Goal: Task Accomplishment & Management: Use online tool/utility

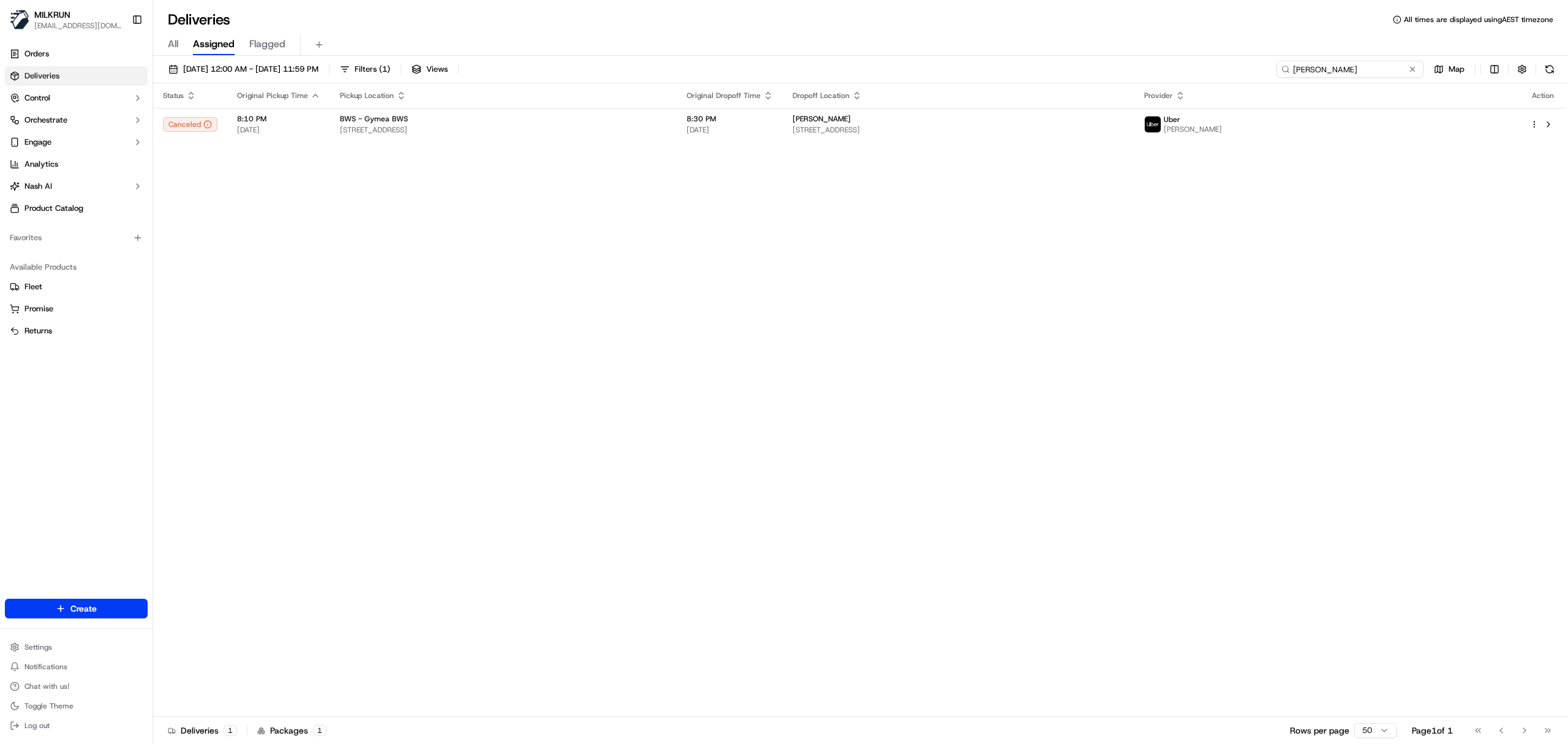
click at [1361, 66] on input "james farag" at bounding box center [1350, 69] width 147 height 17
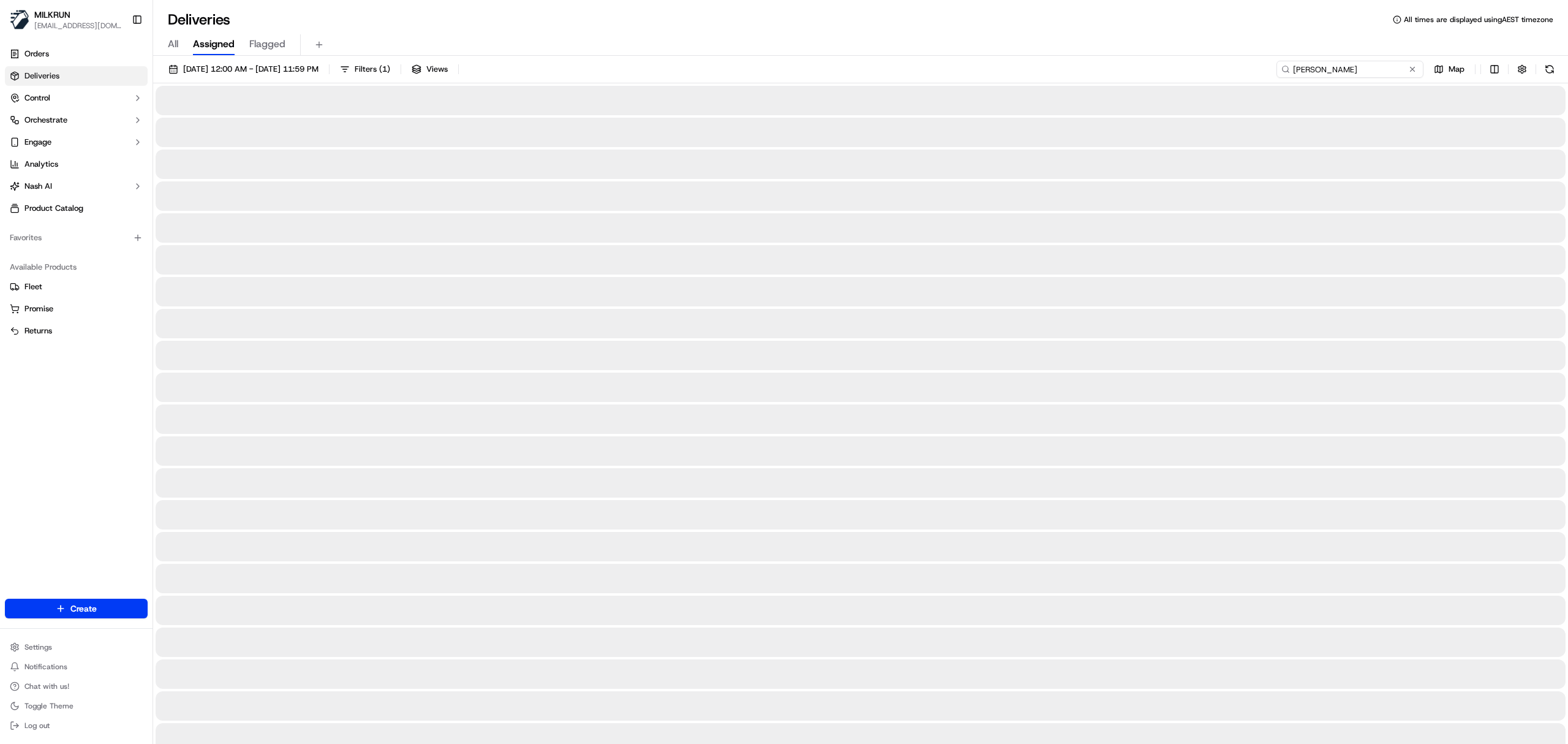
type input "randall frost"
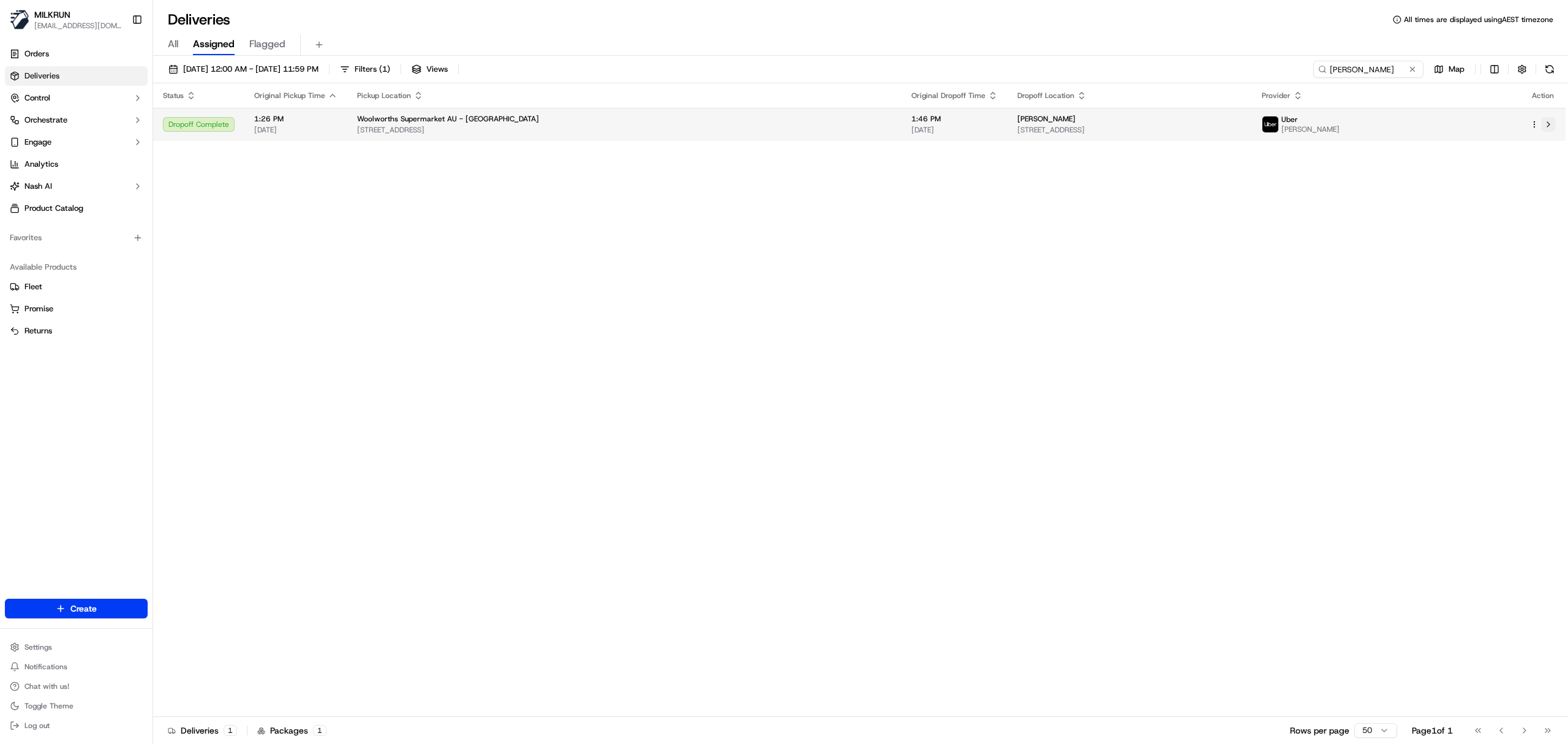
click at [1550, 127] on button at bounding box center [1548, 124] width 14 height 14
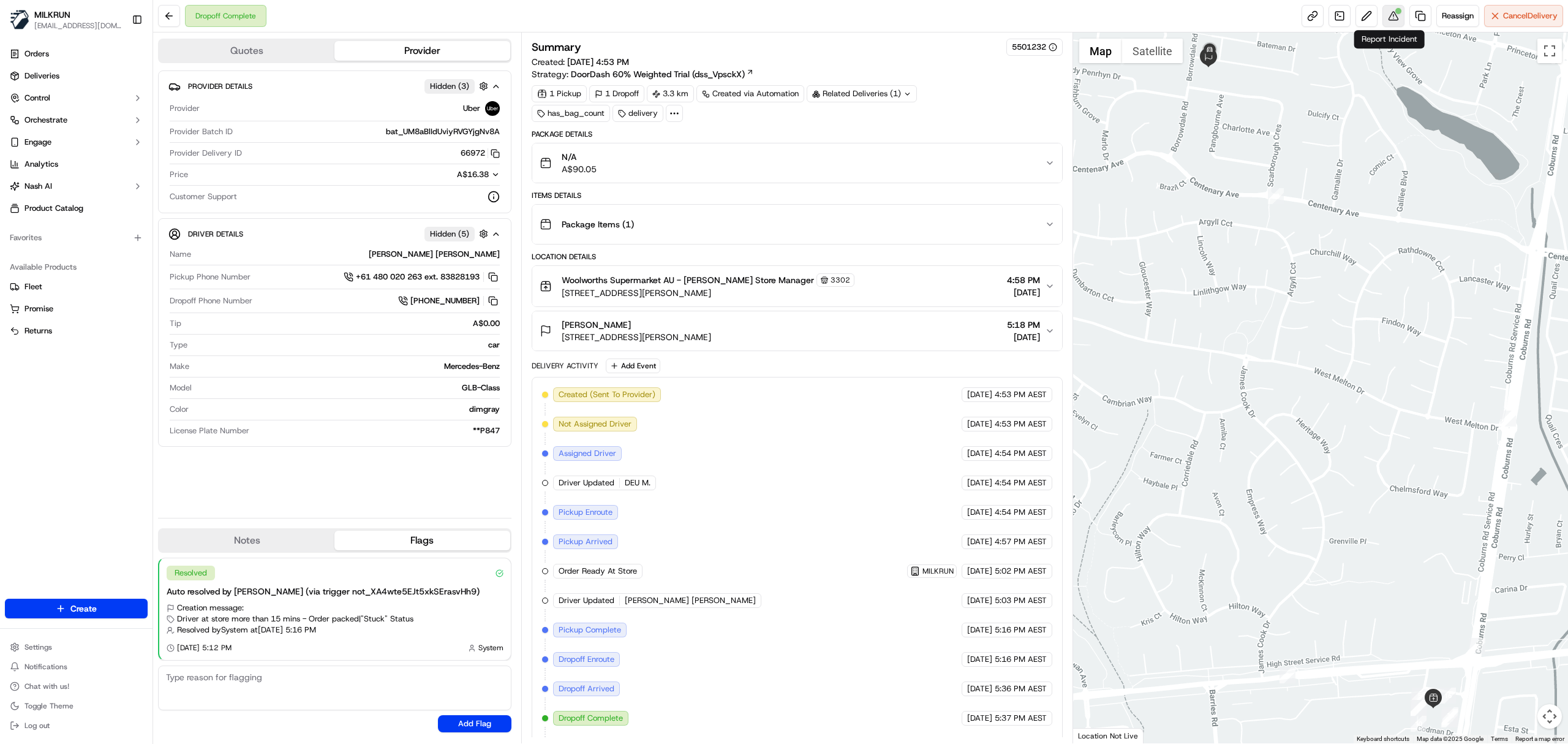
click at [1395, 10] on div at bounding box center [1399, 11] width 6 height 6
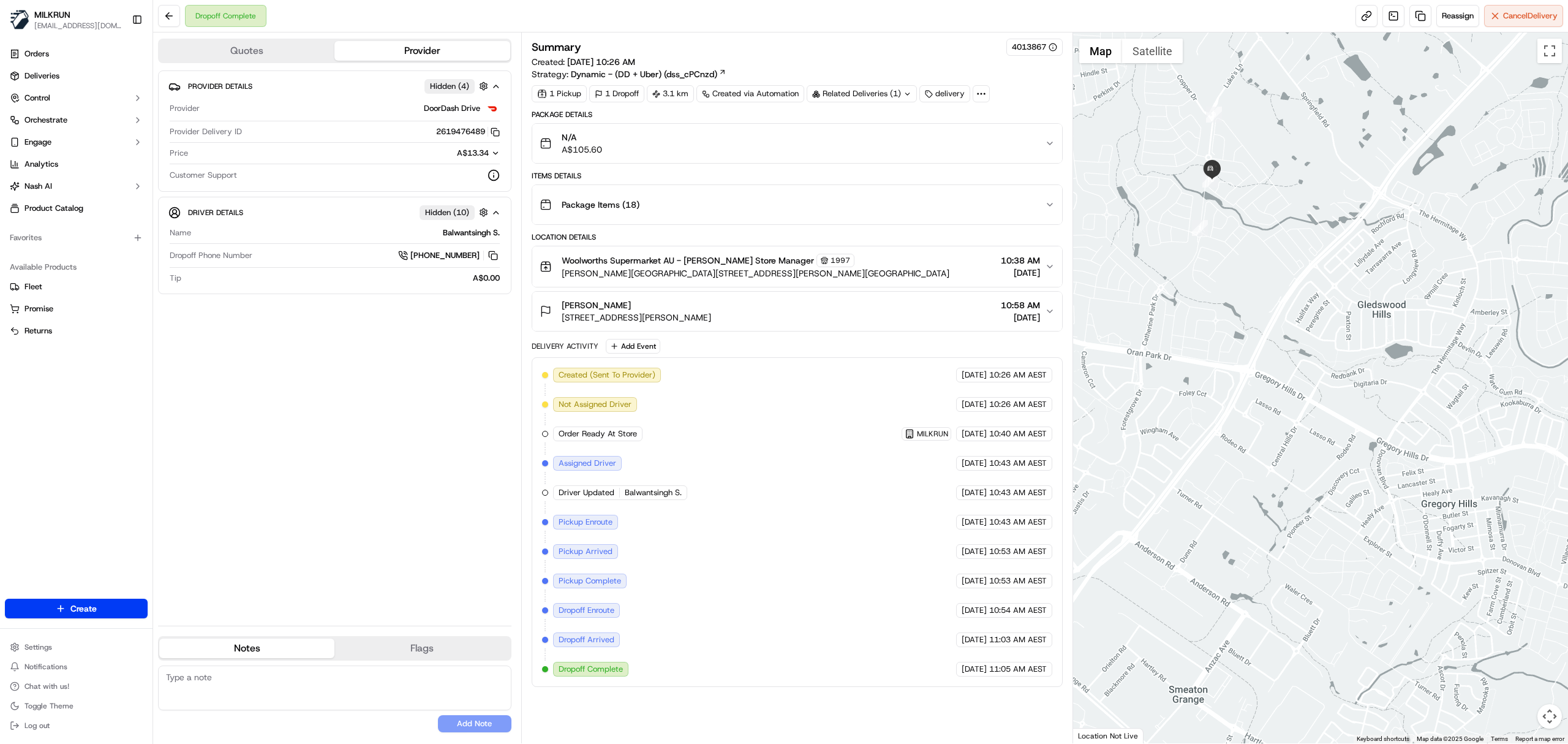
drag, startPoint x: 1511, startPoint y: 464, endPoint x: 1232, endPoint y: 185, distance: 394.6
click at [1232, 185] on div at bounding box center [1321, 388] width 496 height 711
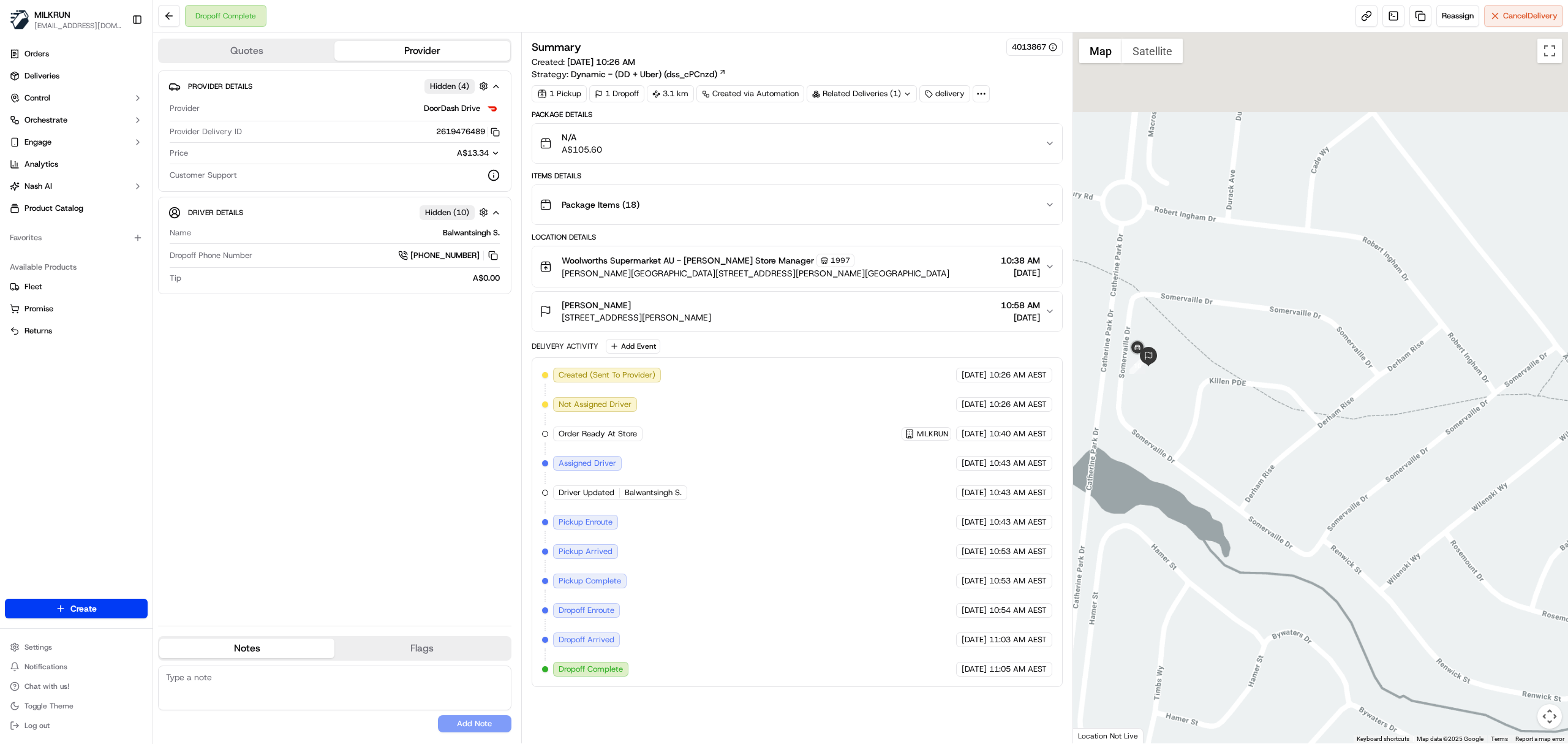
drag, startPoint x: 1294, startPoint y: 294, endPoint x: 1501, endPoint y: 689, distance: 446.0
click at [1514, 697] on div at bounding box center [1321, 388] width 496 height 711
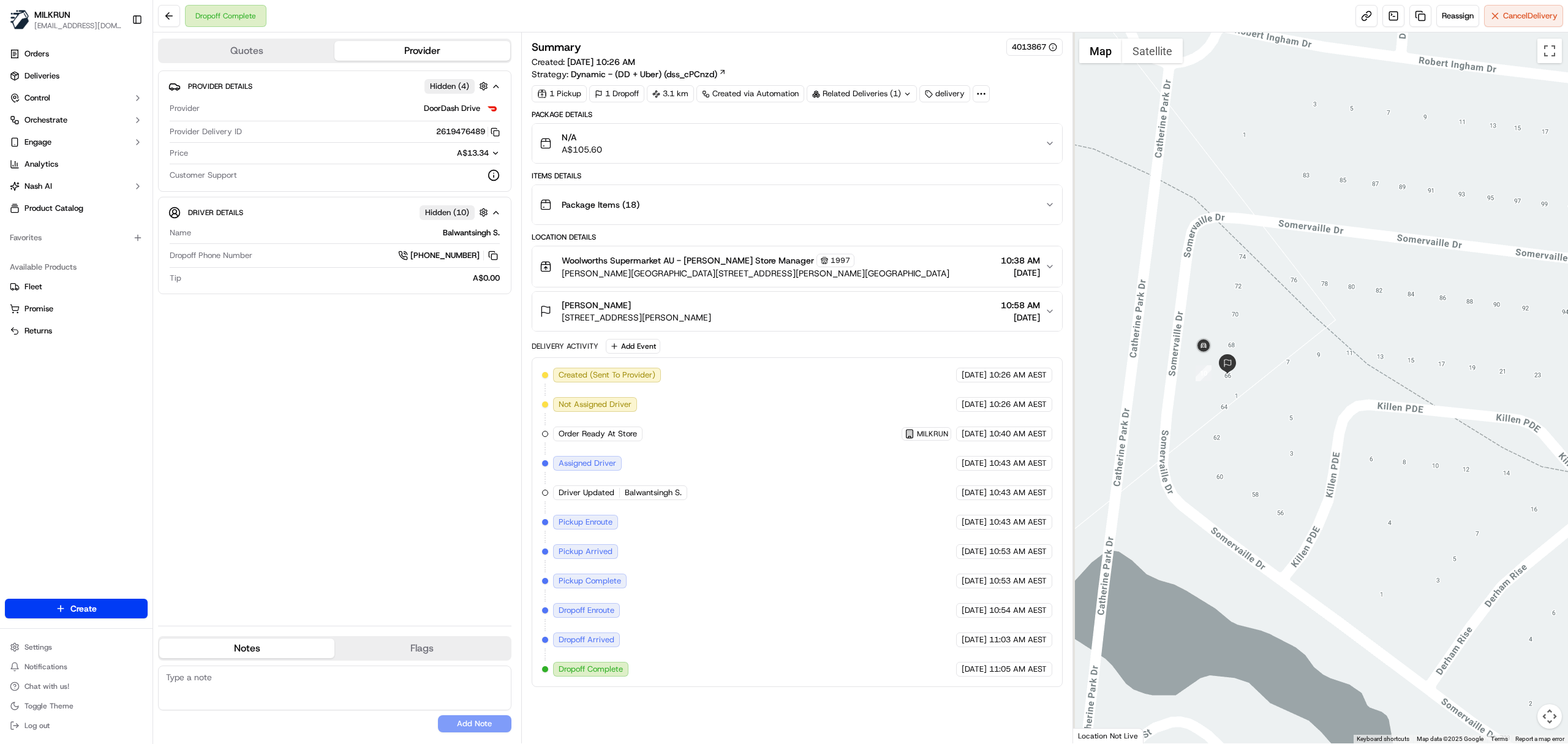
drag, startPoint x: 1137, startPoint y: 386, endPoint x: 1315, endPoint y: 530, distance: 229.0
click at [1314, 530] on div at bounding box center [1321, 388] width 496 height 711
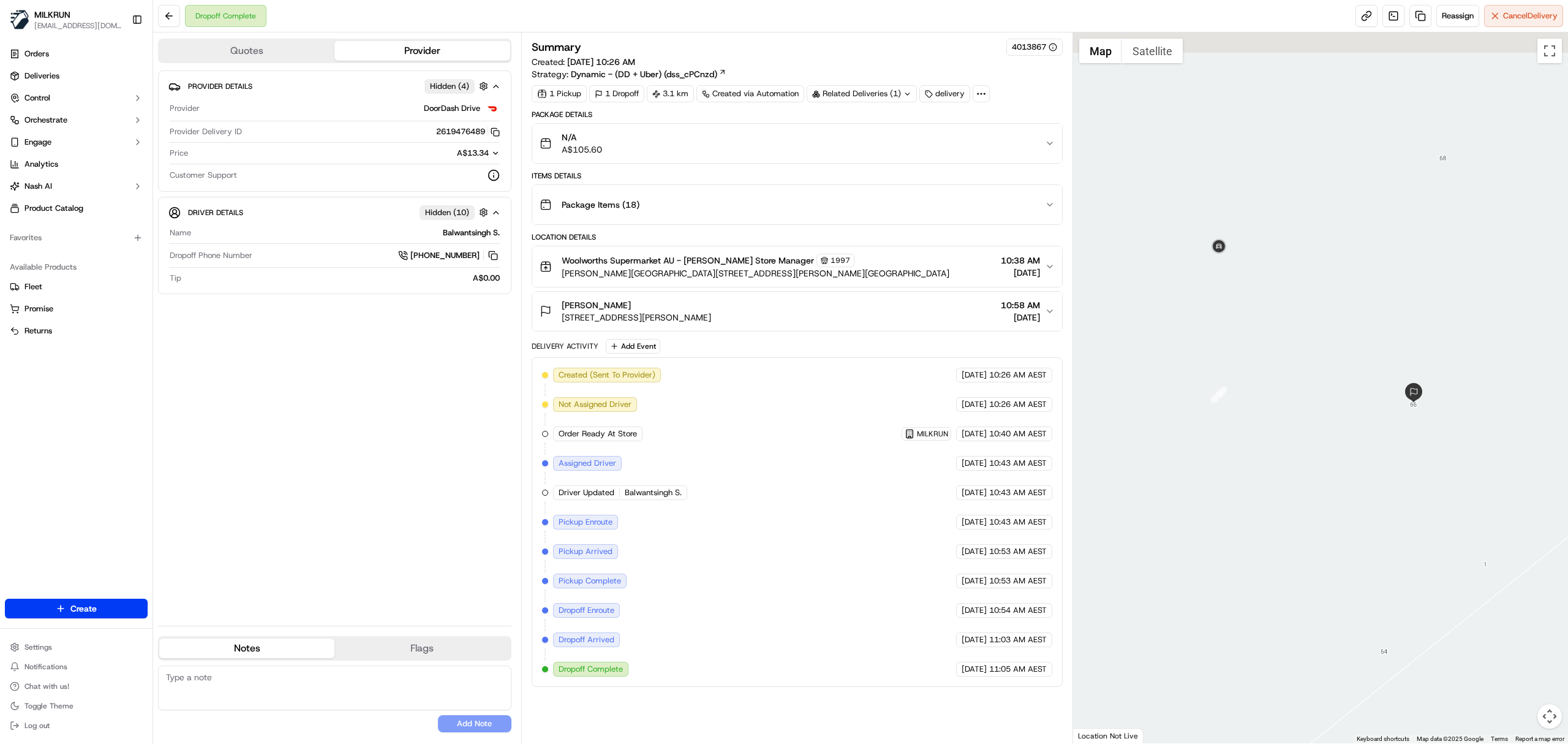
drag, startPoint x: 1332, startPoint y: 363, endPoint x: 1456, endPoint y: 626, distance: 290.8
click at [1458, 631] on div at bounding box center [1321, 388] width 496 height 711
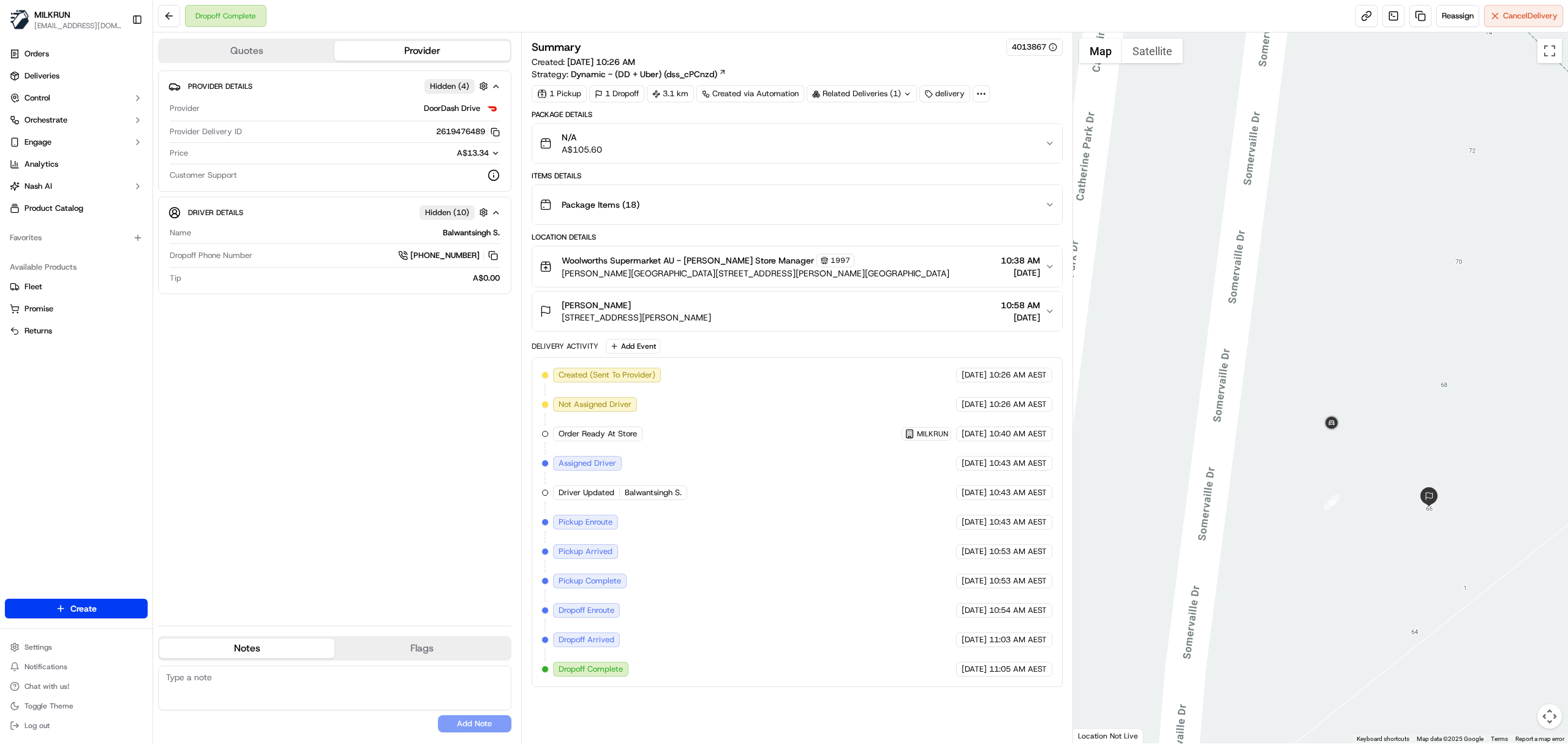
click at [835, 314] on div "Marina Rosic 66 Somervaille Dr, Catherine Field, NSW 2557, AU 10:58 AM 19/09/20…" at bounding box center [793, 311] width 505 height 25
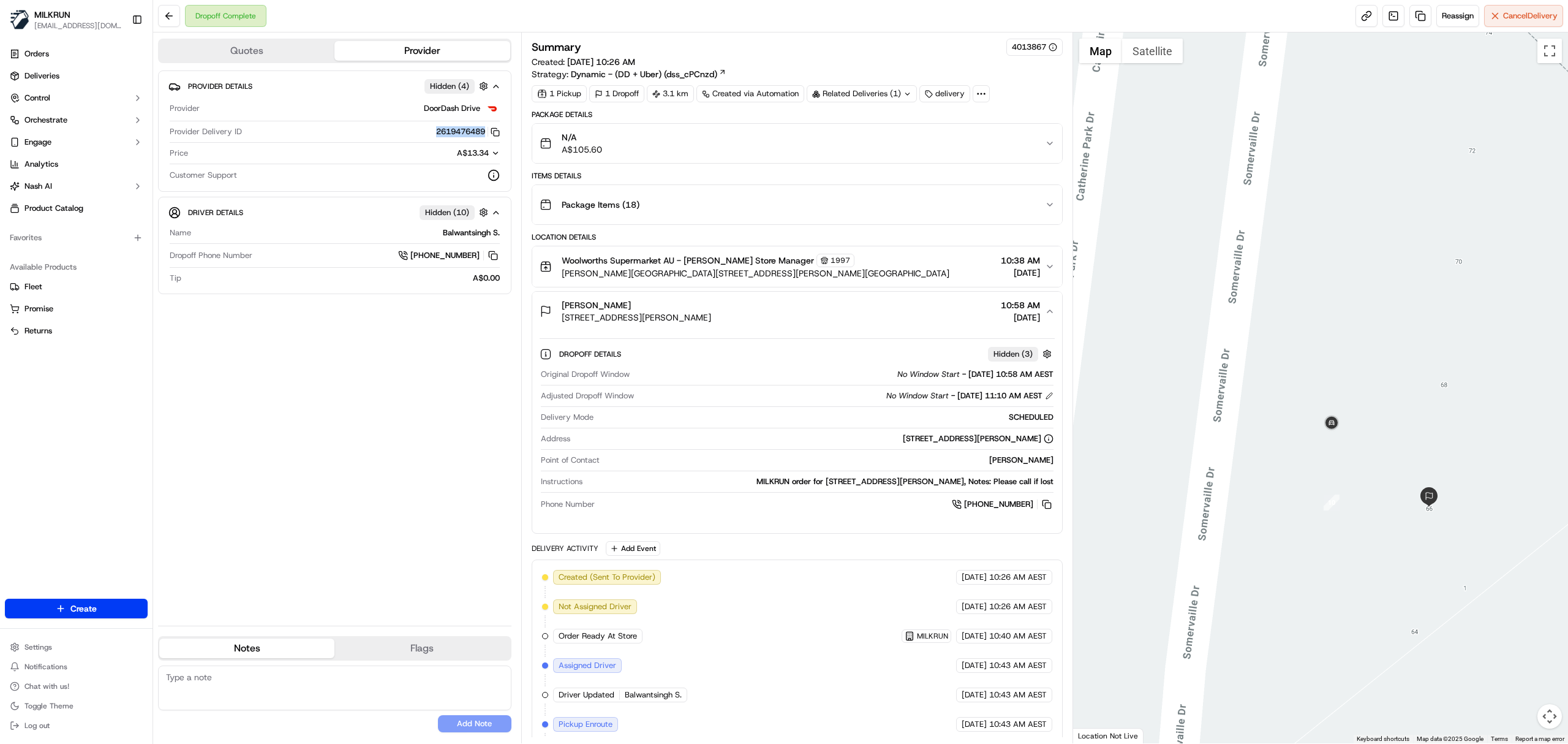
drag, startPoint x: 426, startPoint y: 135, endPoint x: 485, endPoint y: 136, distance: 59.0
click at [485, 136] on div "2619476489 Copy 63918088-c6ba-4a34-8876-7c1129677513_2619476489" at bounding box center [374, 132] width 253 height 11
copy button "2619476489"
click at [1047, 311] on icon "button" at bounding box center [1050, 311] width 10 height 10
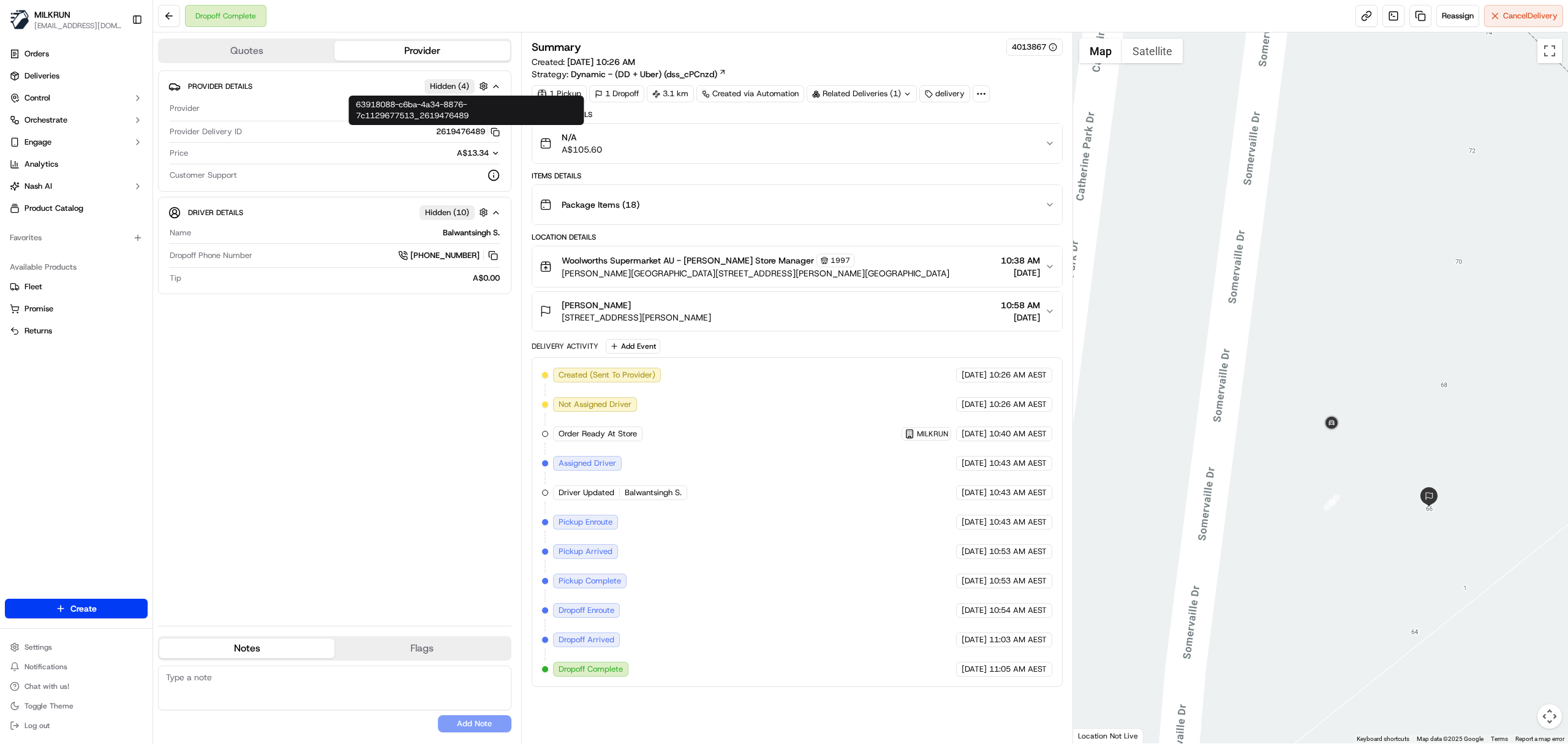
click at [445, 131] on button "2619476489 Copy 63918088-c6ba-4a34-8876-7c1129677513_2619476489" at bounding box center [467, 132] width 64 height 11
copy button "2619476489"
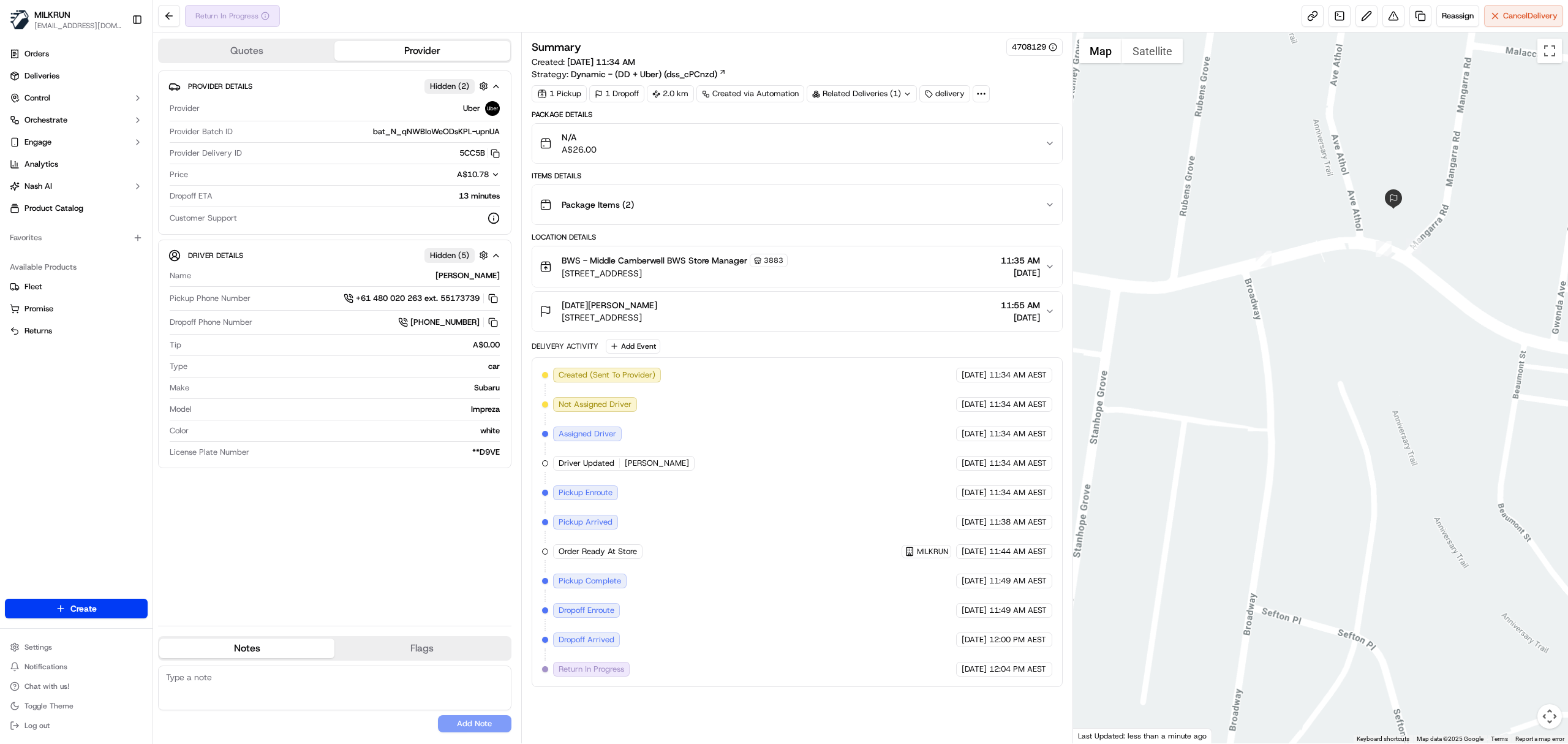
drag, startPoint x: 1152, startPoint y: 175, endPoint x: 1405, endPoint y: 450, distance: 373.7
click at [1405, 450] on div at bounding box center [1321, 388] width 496 height 711
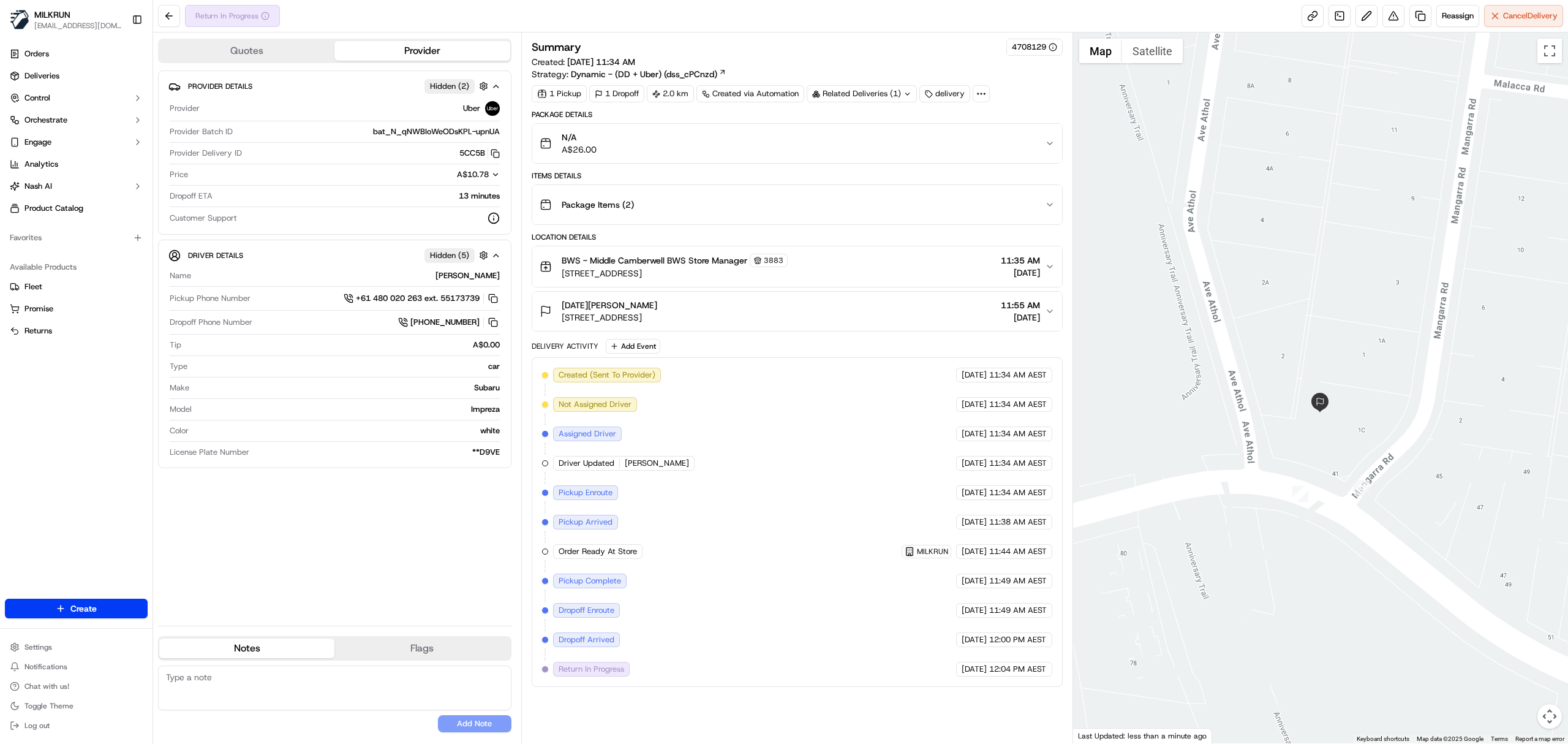
drag, startPoint x: 1353, startPoint y: 358, endPoint x: 1288, endPoint y: 651, distance: 300.1
click at [1288, 651] on div at bounding box center [1321, 388] width 496 height 711
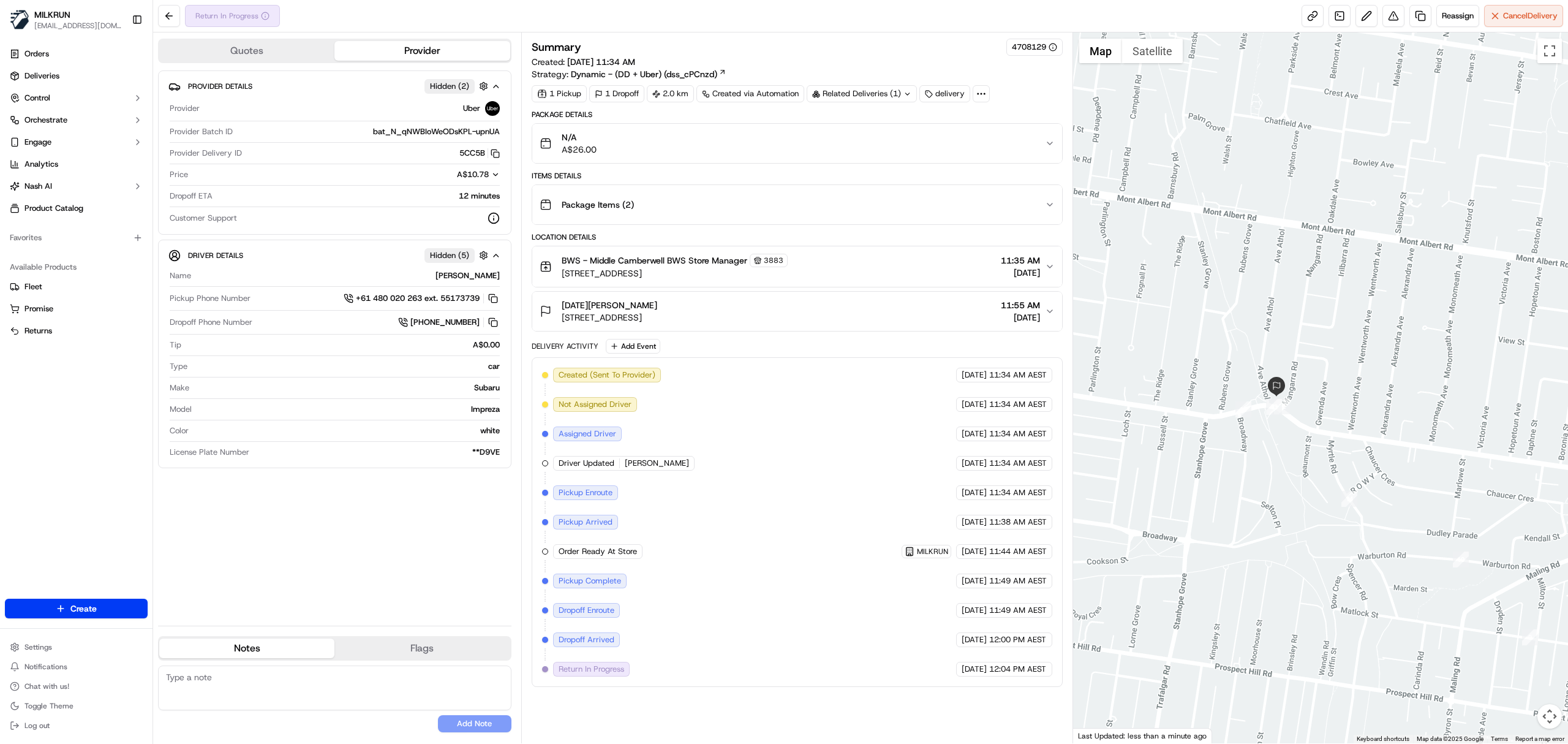
drag, startPoint x: 1336, startPoint y: 630, endPoint x: 1268, endPoint y: 466, distance: 177.5
click at [1268, 466] on div at bounding box center [1321, 388] width 496 height 711
drag, startPoint x: 561, startPoint y: 319, endPoint x: 700, endPoint y: 323, distance: 139.1
click at [657, 323] on span "41 Canterbury Rd, Canterbury, VIC 3126, AU" at bounding box center [610, 317] width 96 height 12
copy span "41 Canterbury Rd, Canterbury, VIC"
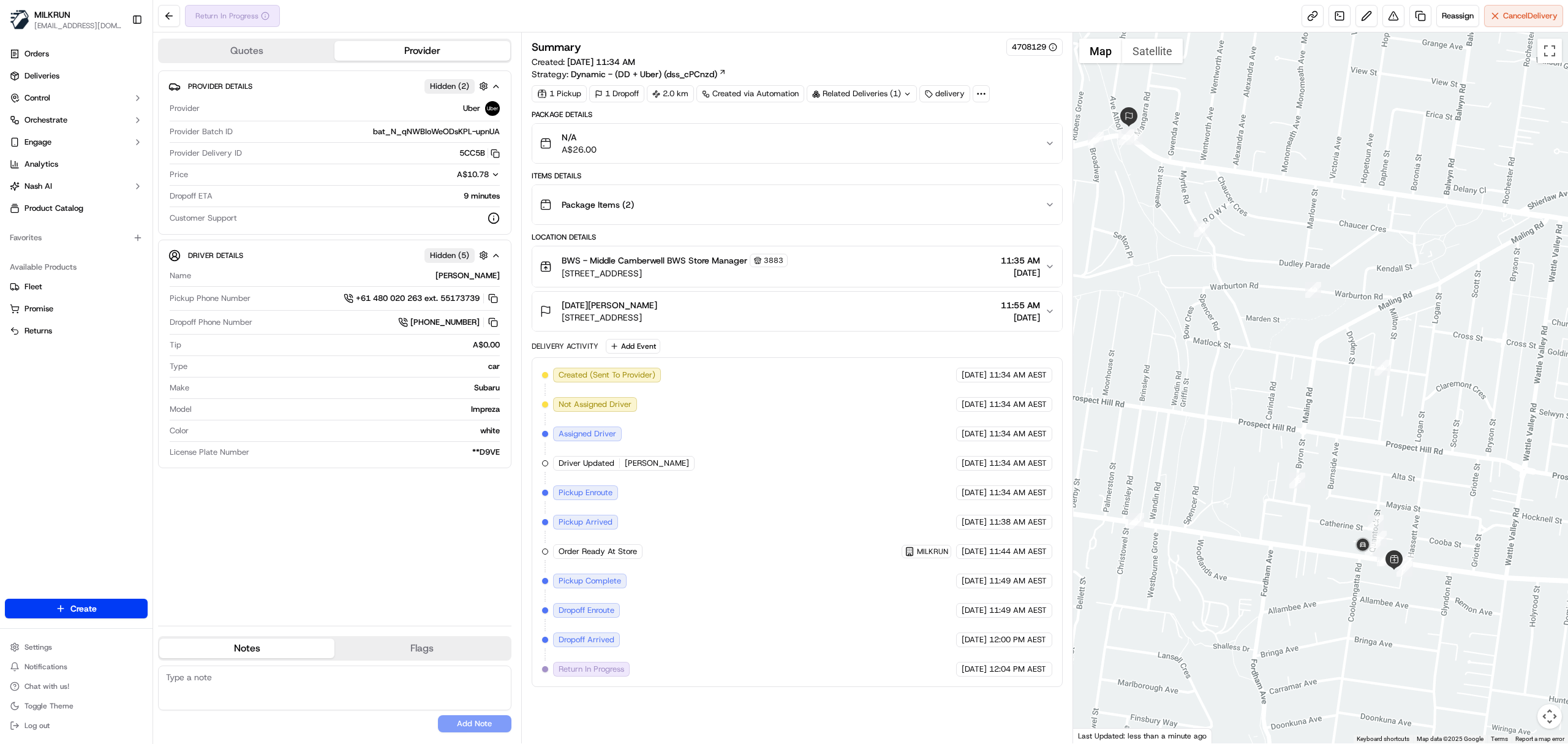
drag, startPoint x: 1449, startPoint y: 593, endPoint x: 1319, endPoint y: 400, distance: 232.7
click at [1319, 400] on div at bounding box center [1321, 388] width 496 height 711
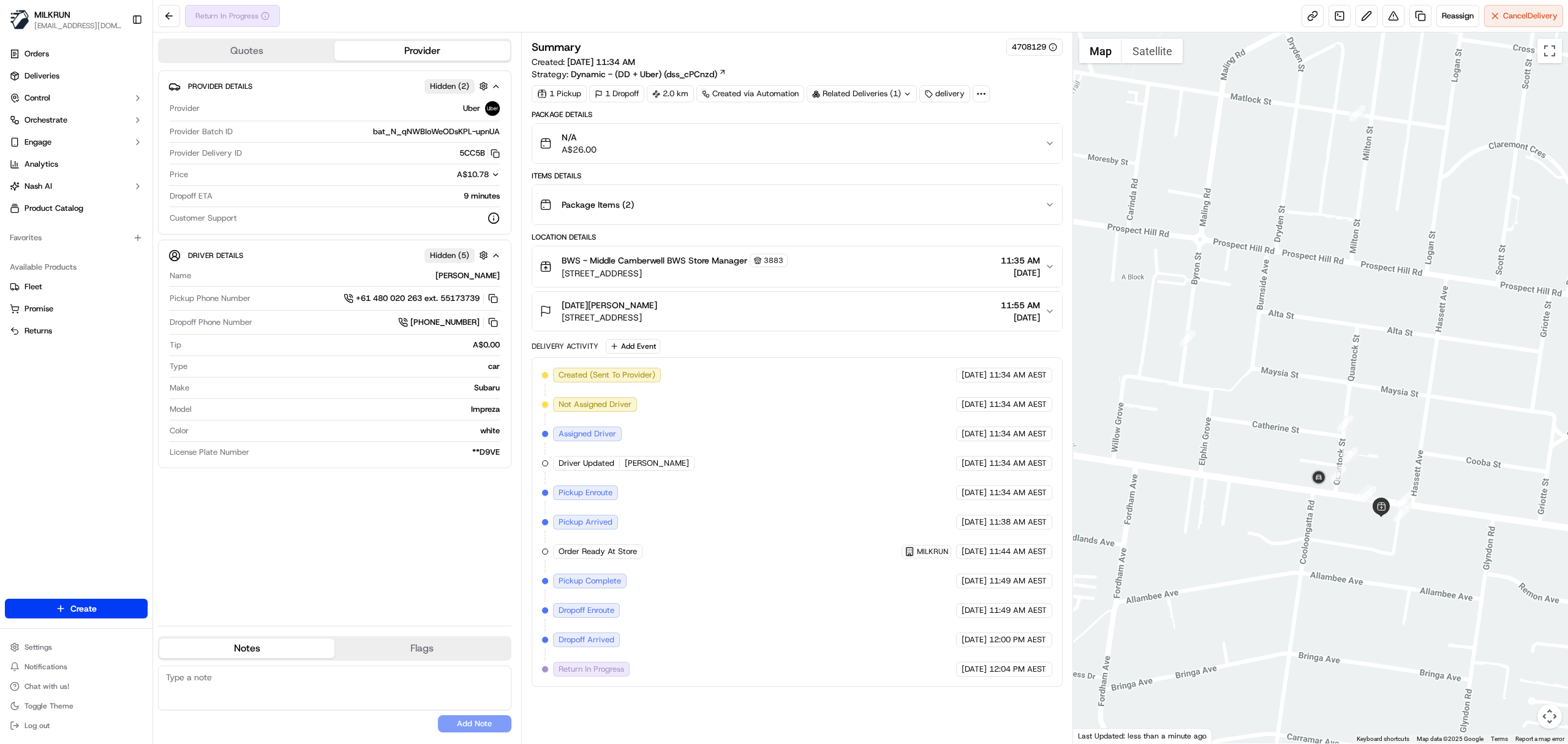
drag, startPoint x: 1390, startPoint y: 566, endPoint x: 1448, endPoint y: 484, distance: 100.4
click at [1448, 484] on div at bounding box center [1321, 388] width 496 height 711
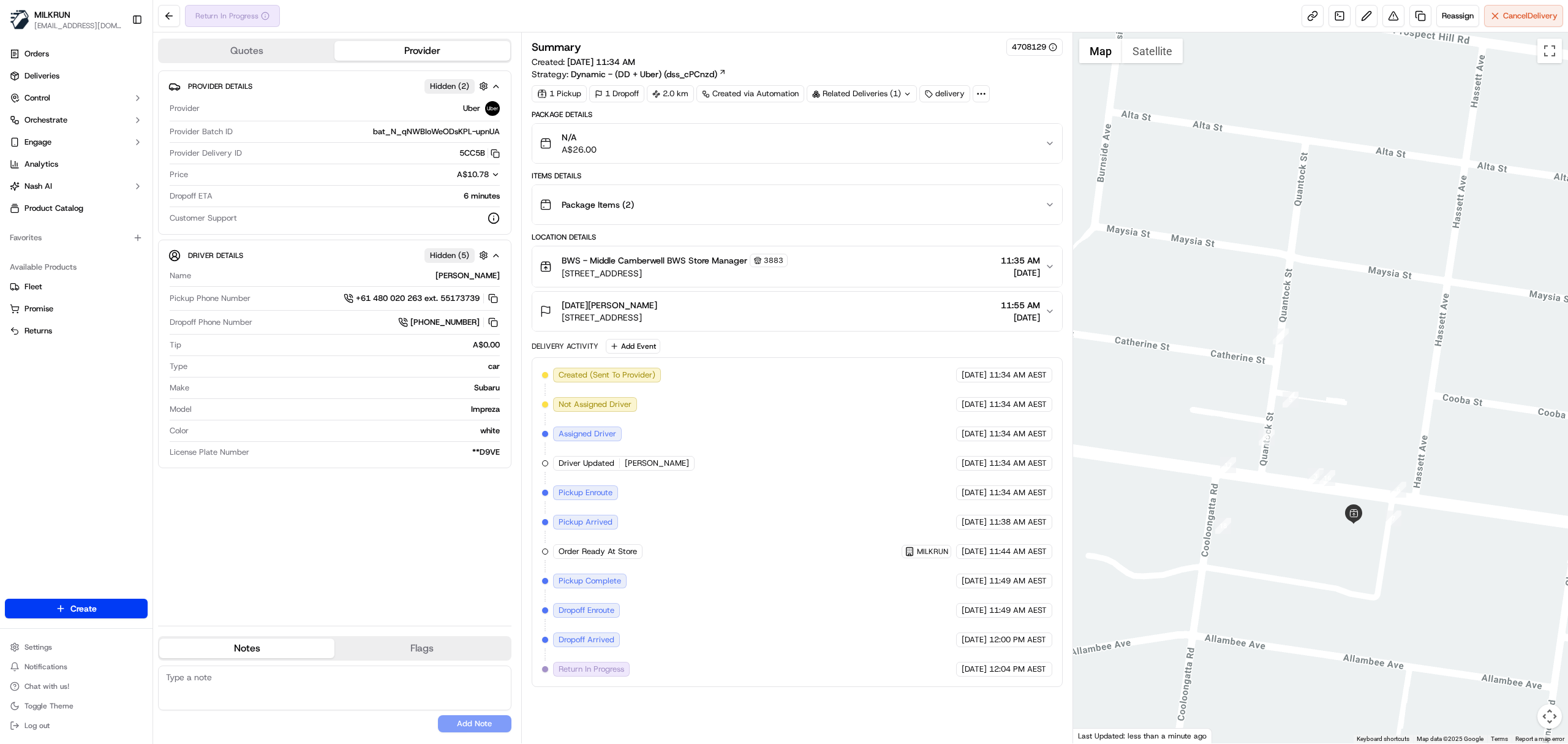
click at [777, 305] on div "lucia boyes 41 Canterbury Rd, Canterbury, VIC 3126, AU 11:55 AM 19/09/2025" at bounding box center [793, 311] width 505 height 25
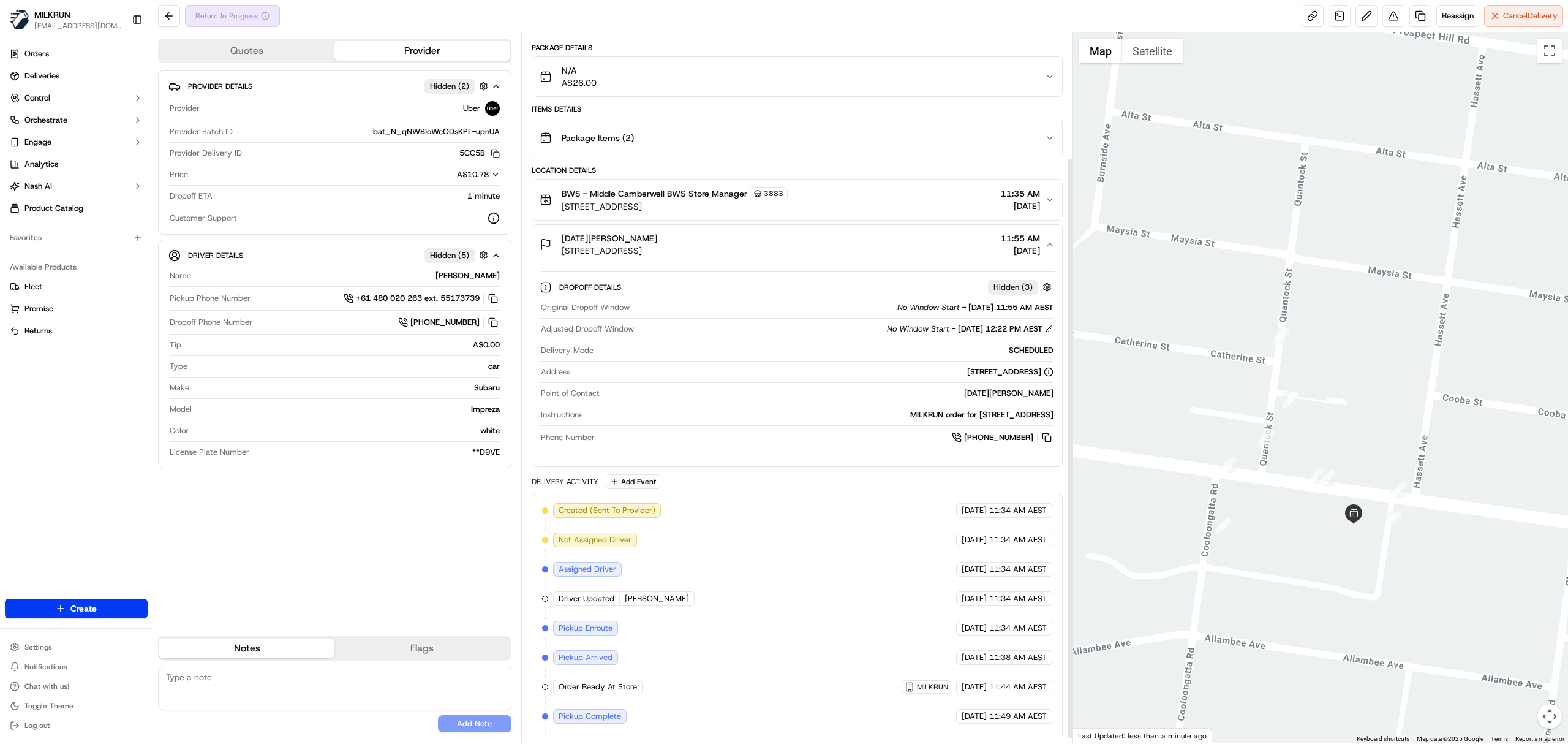
scroll to position [160, 0]
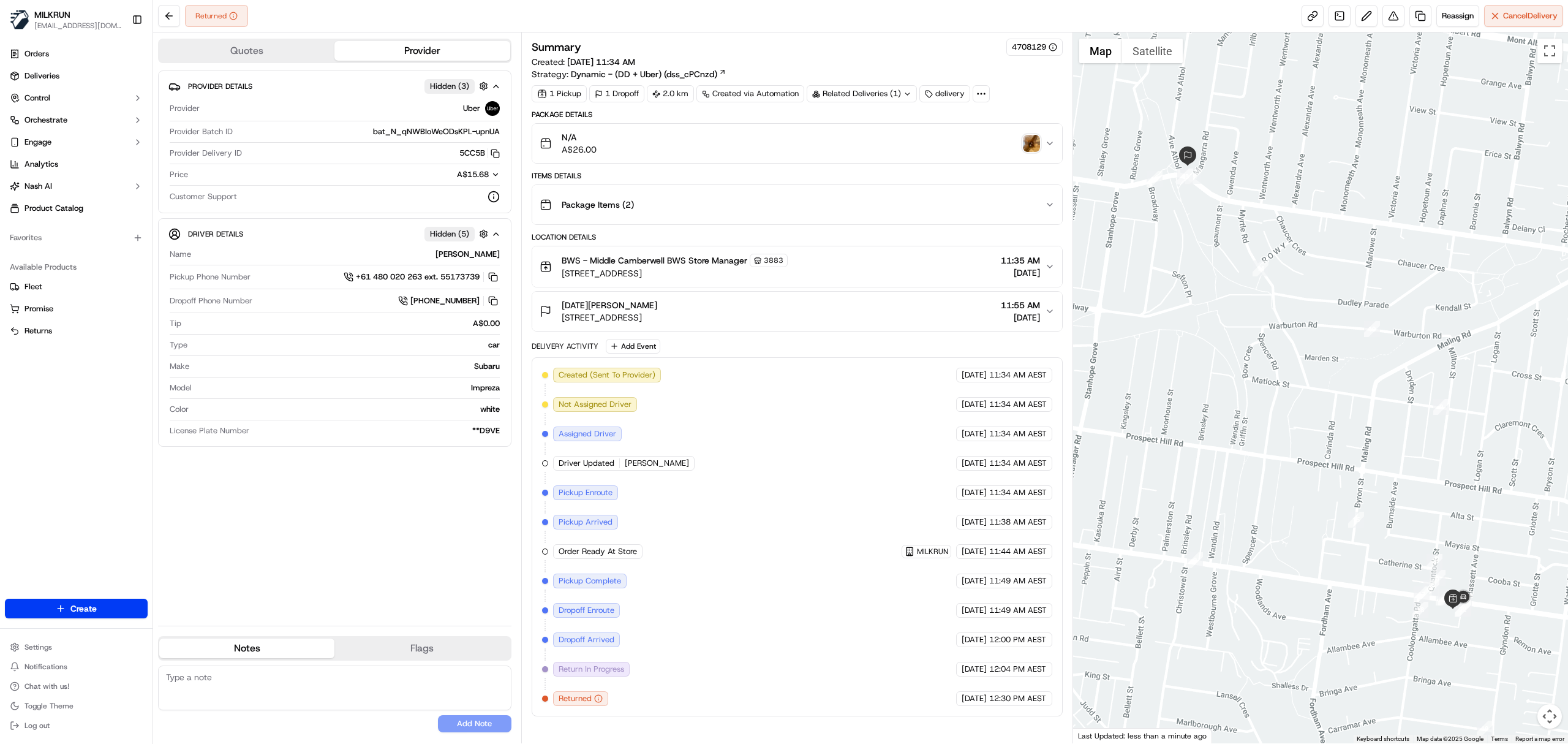
click at [893, 267] on div "BWS - Middle Camberwell BWS Store Manager [STREET_ADDRESS] 11:35 AM [DATE]" at bounding box center [793, 266] width 505 height 26
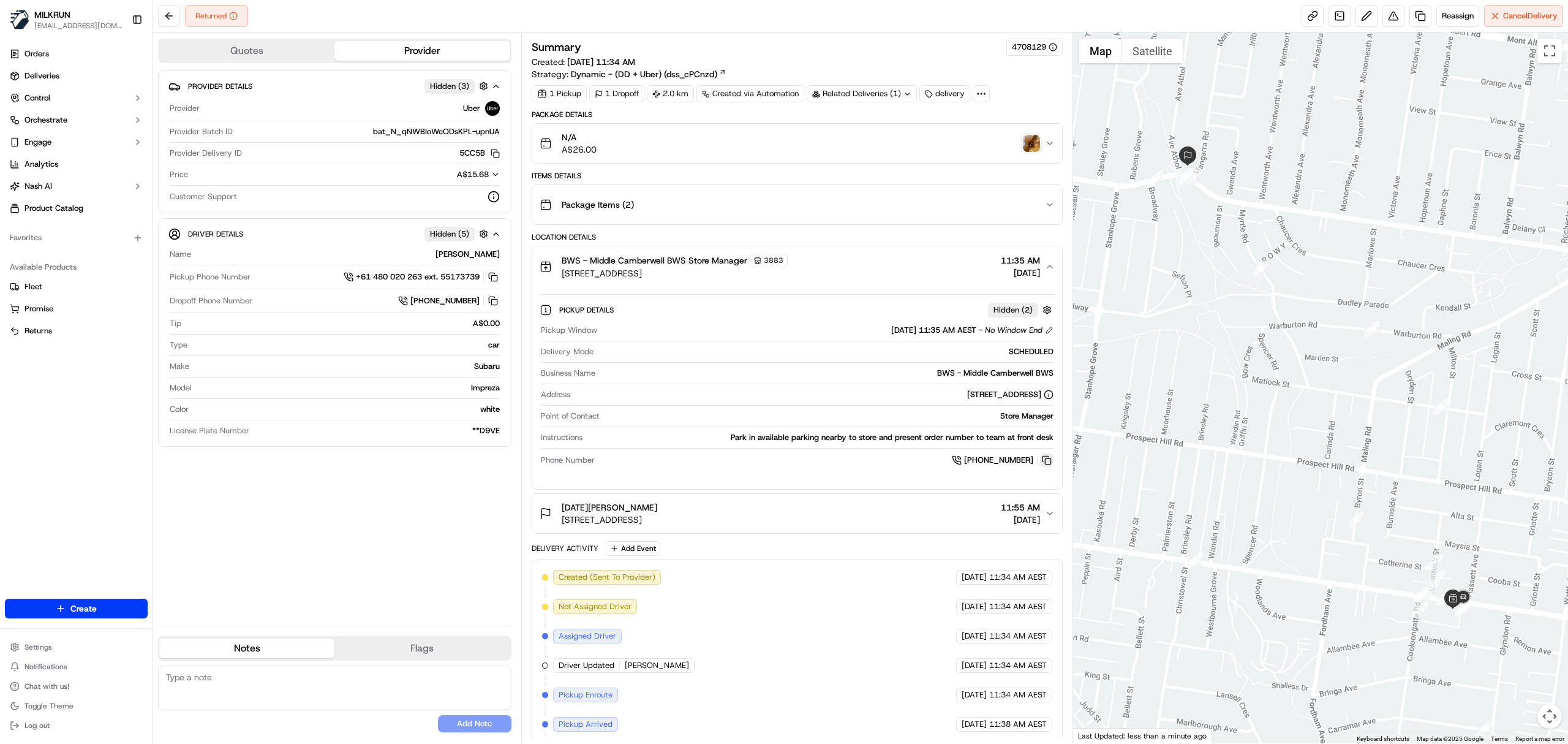
drag, startPoint x: 1047, startPoint y: 464, endPoint x: 794, endPoint y: 154, distance: 400.1
click at [1047, 464] on button at bounding box center [1046, 460] width 13 height 13
drag, startPoint x: 617, startPoint y: 512, endPoint x: 549, endPoint y: 515, distance: 68.1
click at [549, 515] on div "[DATE][PERSON_NAME] [STREET_ADDRESS]" at bounding box center [598, 513] width 118 height 25
copy span "[DATE][PERSON_NAME]"
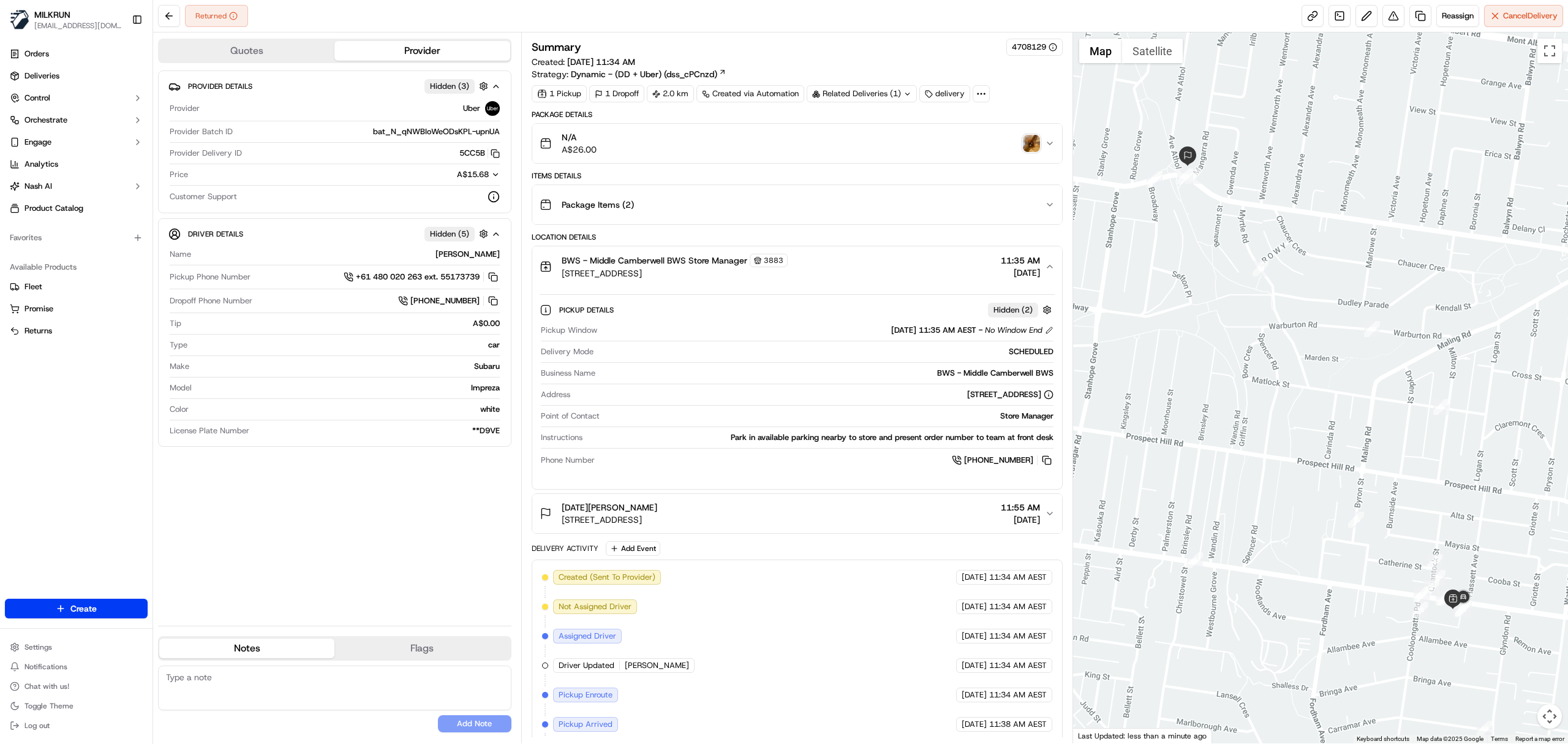
drag, startPoint x: 824, startPoint y: 268, endPoint x: 834, endPoint y: 268, distance: 10.0
click at [825, 268] on div "BWS - Middle Camberwell BWS Store Manager 3883 752 Riversdale Road, Camberwell,…" at bounding box center [793, 266] width 505 height 26
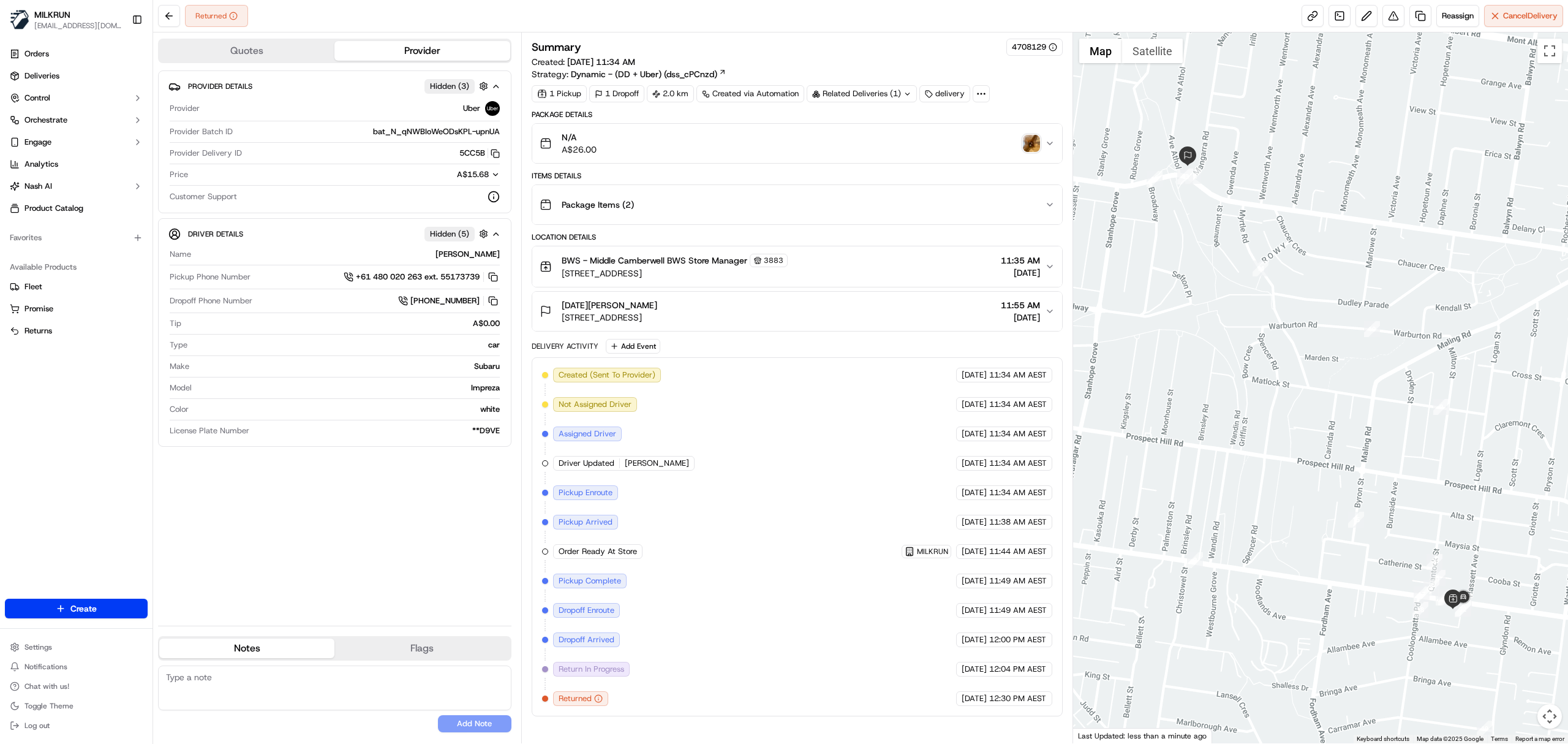
click at [930, 271] on div "BWS - Middle Camberwell BWS Store Manager 3883 752 Riversdale Road, Camberwell,…" at bounding box center [793, 266] width 505 height 26
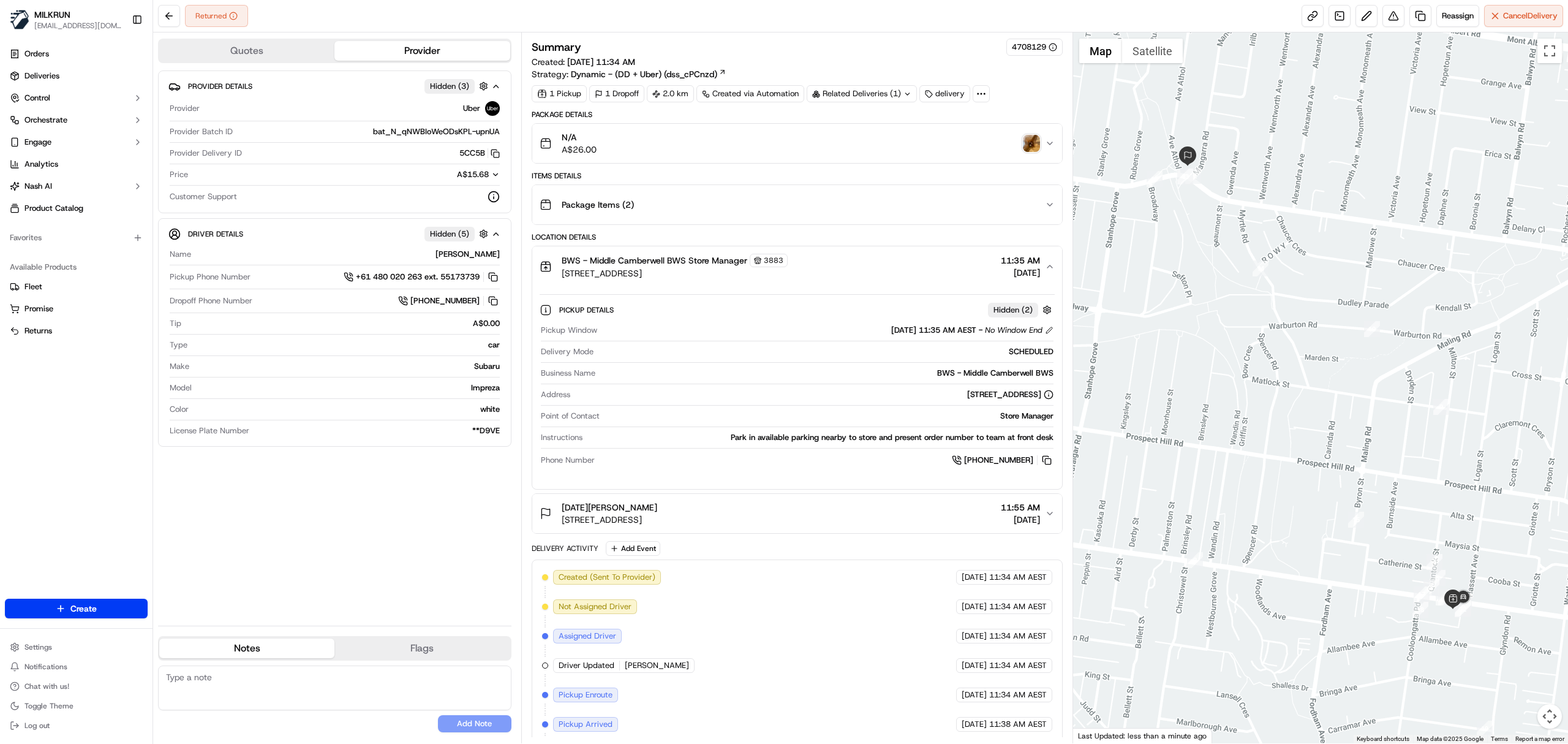
drag, startPoint x: 1045, startPoint y: 466, endPoint x: 496, endPoint y: 33, distance: 699.2
click at [1045, 464] on button at bounding box center [1046, 460] width 13 height 13
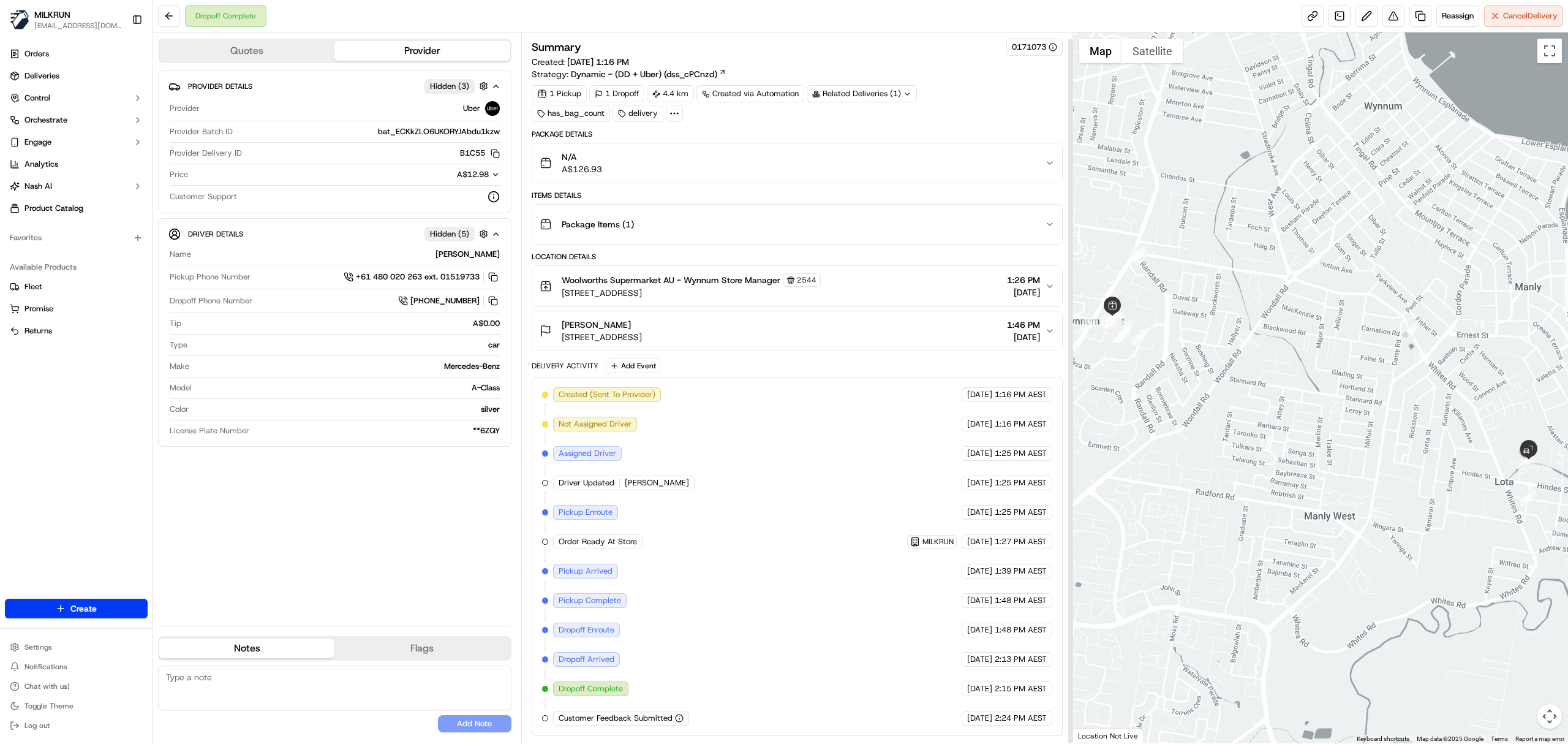
scroll to position [6, 0]
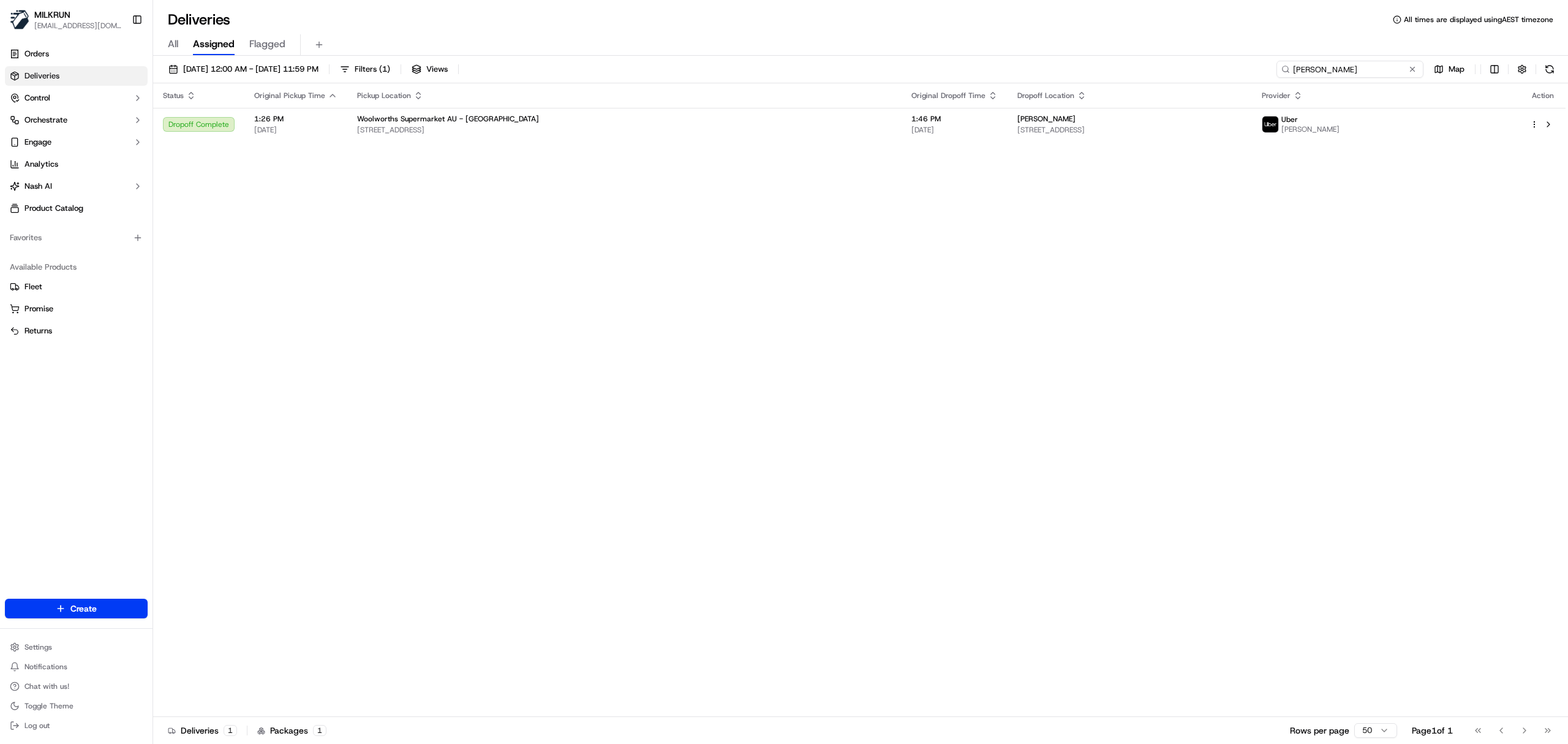
click at [1353, 69] on input "randall frost" at bounding box center [1350, 69] width 147 height 17
paste input "lucia boyes"
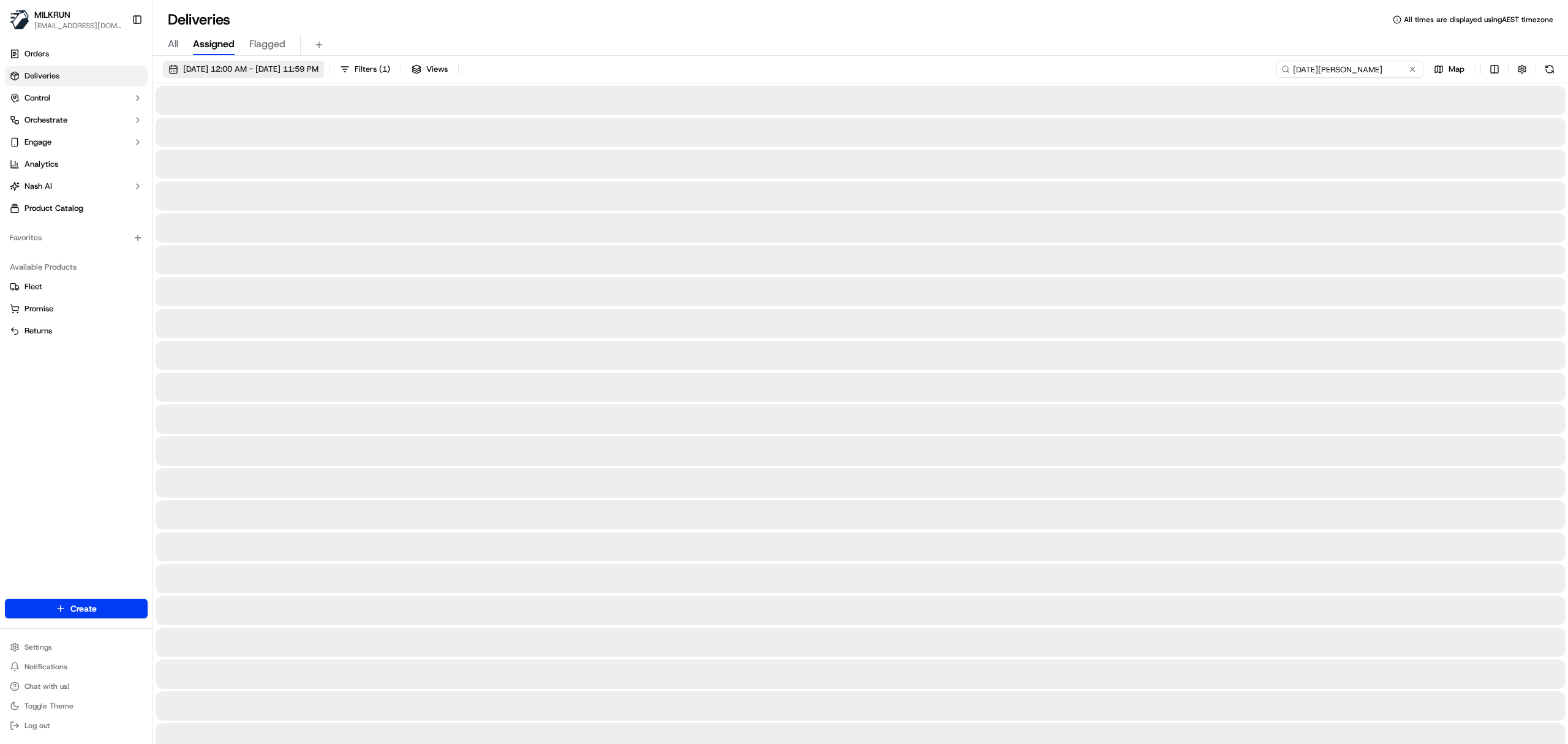
type input "lucia boyes"
click at [204, 60] on button "18/09/2025 12:00 AM - 18/09/2025 11:59 PM" at bounding box center [244, 69] width 161 height 17
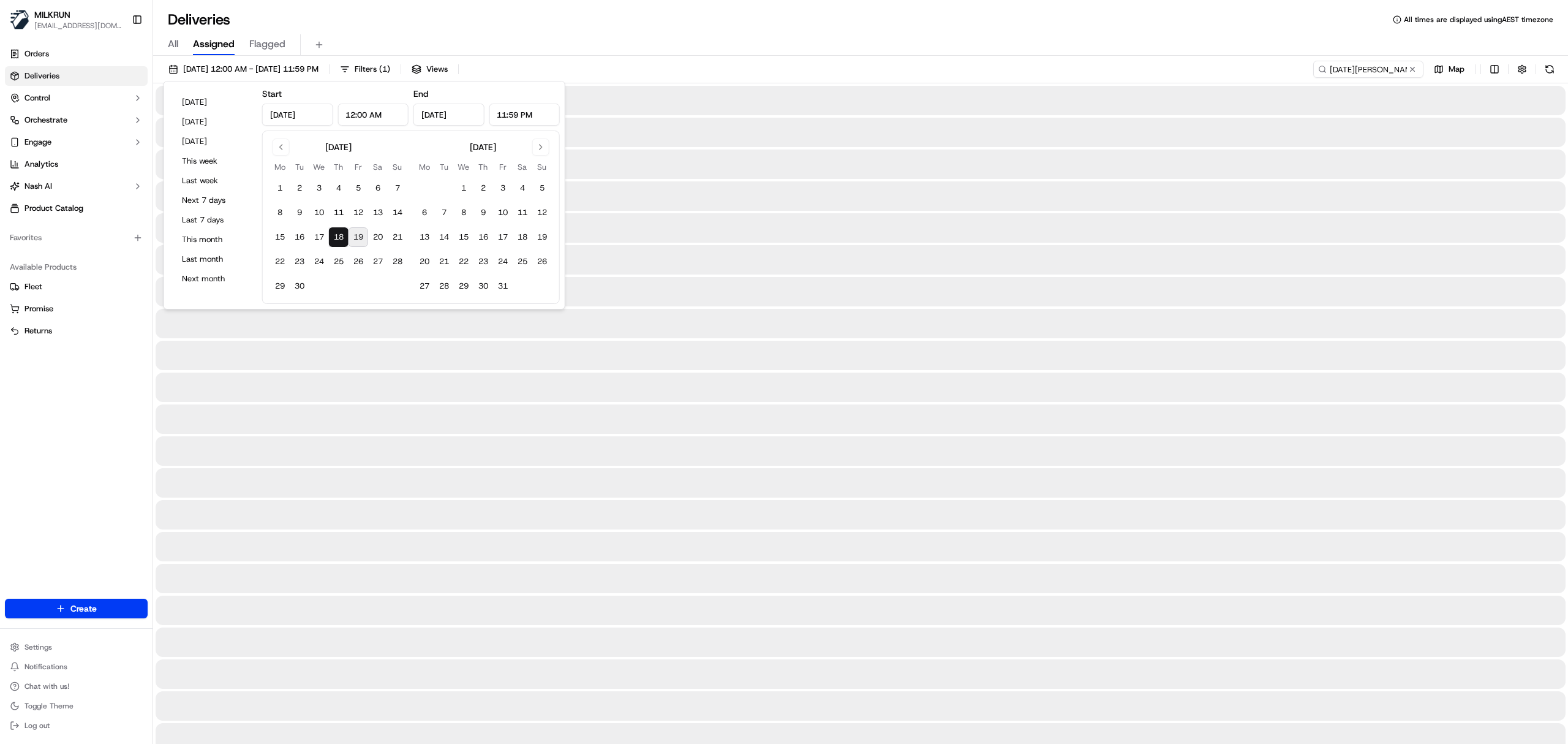
click at [359, 234] on button "19" at bounding box center [358, 237] width 20 height 20
type input "Sep 19, 2025"
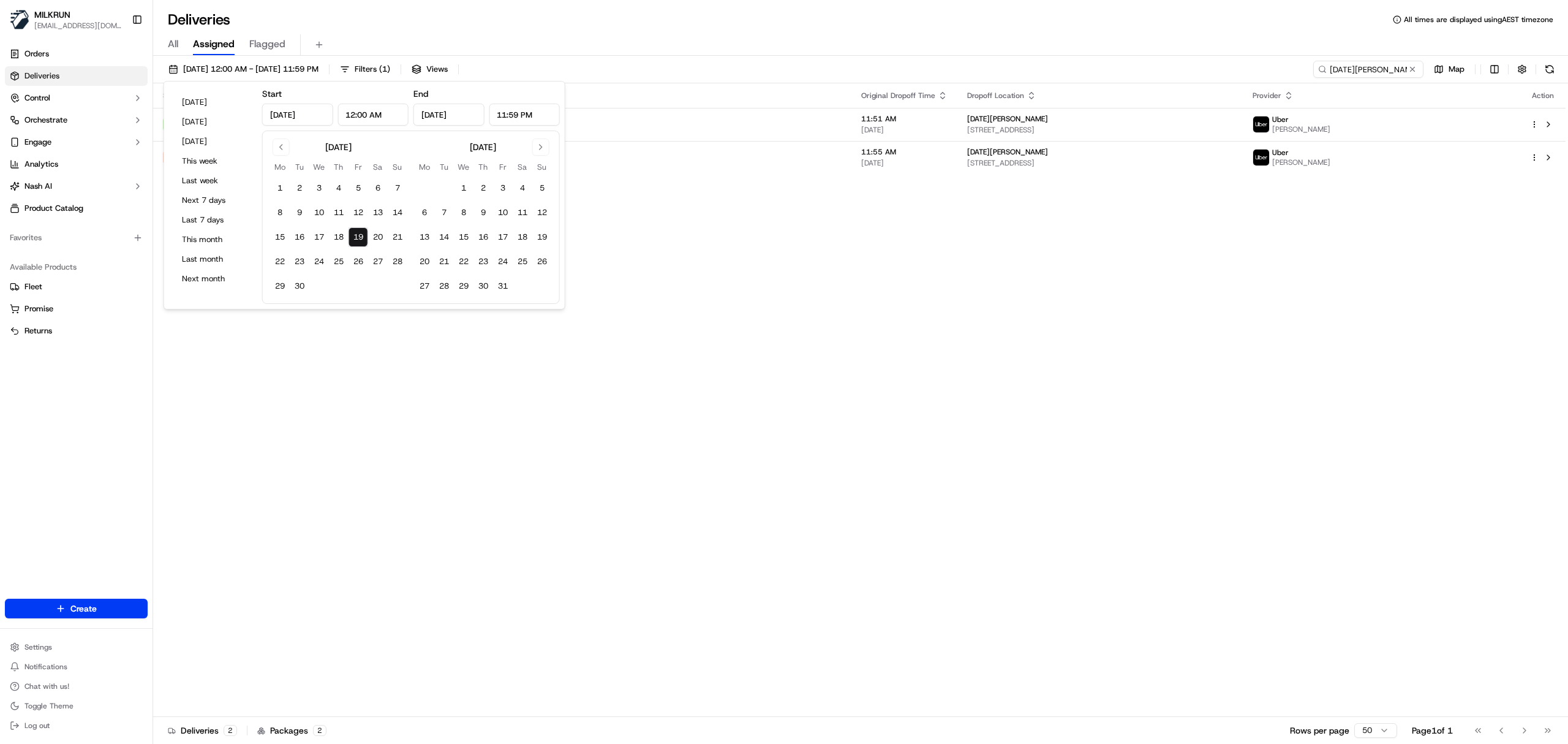
click at [1048, 241] on div "Status Original Pickup Time Pickup Location Original Dropoff Time Dropoff Locat…" at bounding box center [859, 399] width 1412 height 633
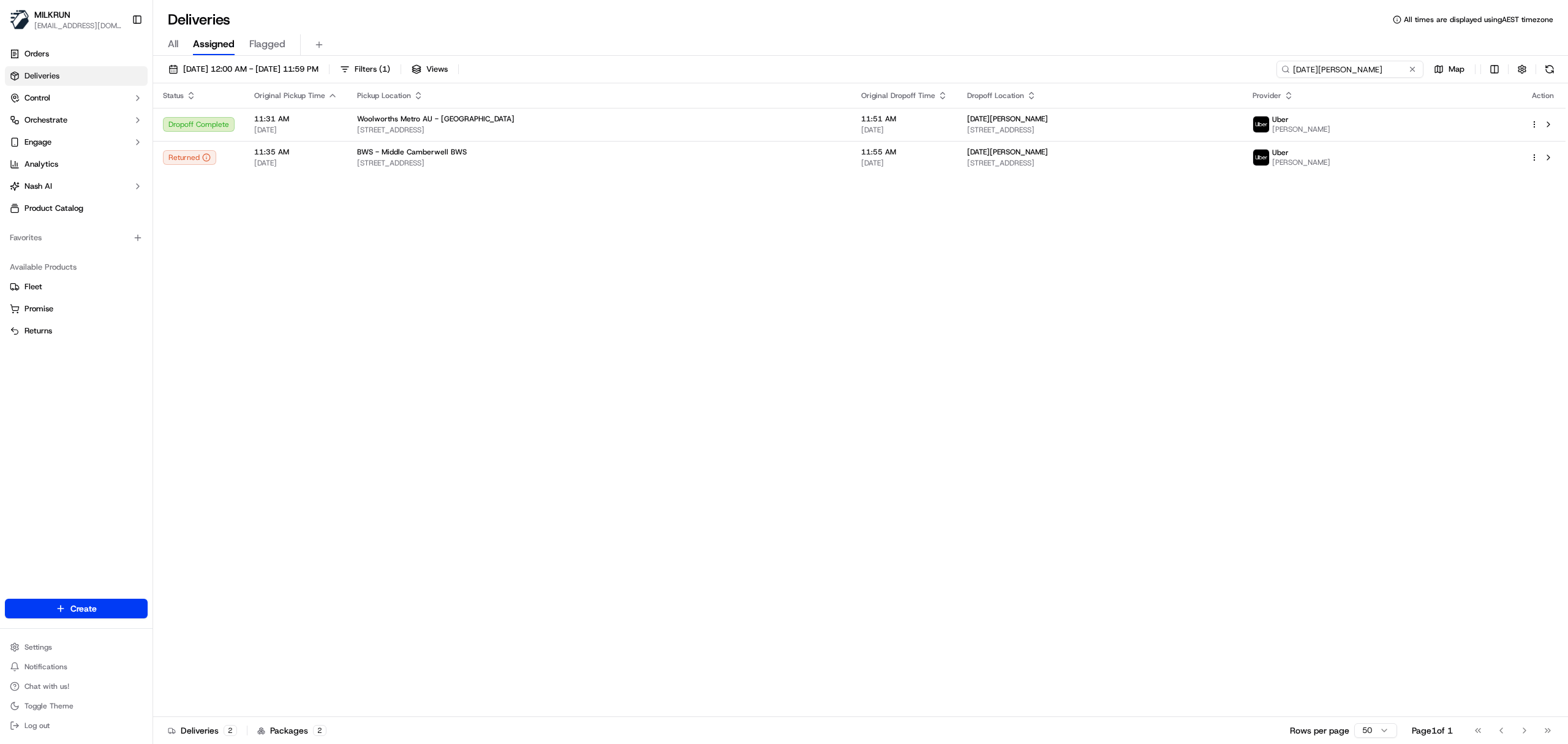
click at [1348, 69] on input "lucia boyes" at bounding box center [1350, 69] width 147 height 17
paste input "Dulaj Prabhath Kumara S."
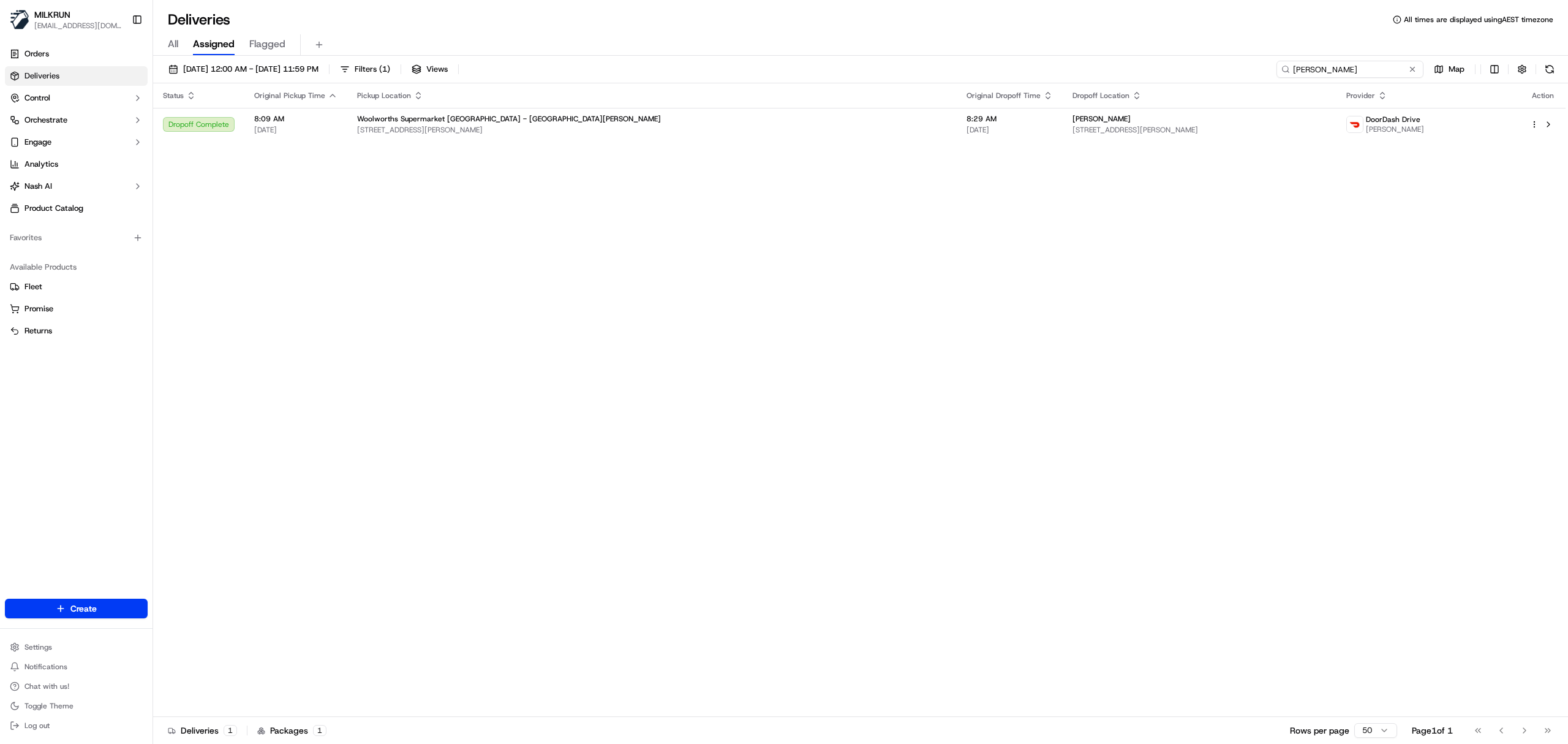
click at [1315, 70] on input "Dulaj Prabhath Kumara S." at bounding box center [1350, 69] width 147 height 17
paste input "GAURAV THAKUR G"
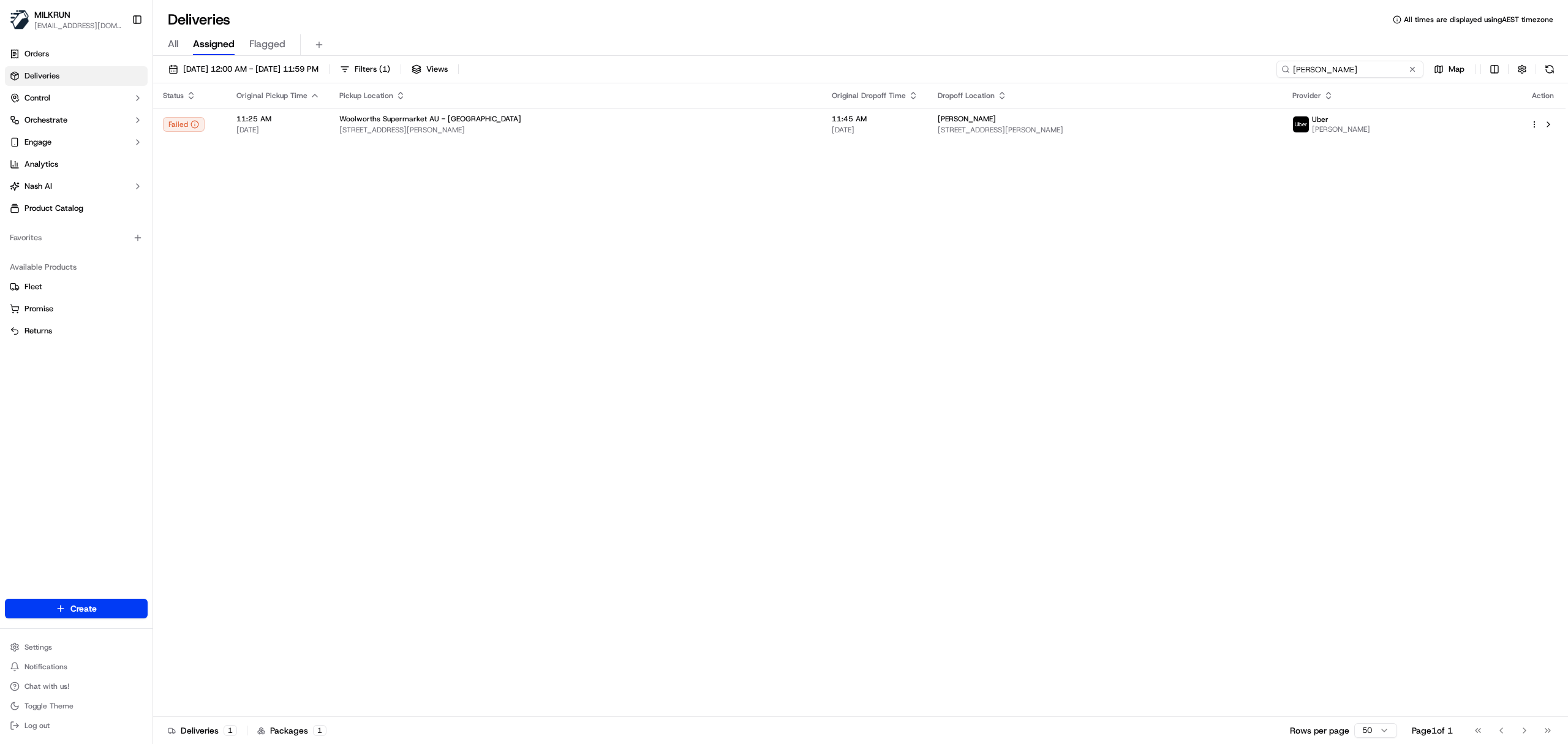
click at [1308, 69] on input "[PERSON_NAME]" at bounding box center [1350, 69] width 147 height 17
paste input "9ae2eddf-8128-4466-b394-d463ee4ba649"
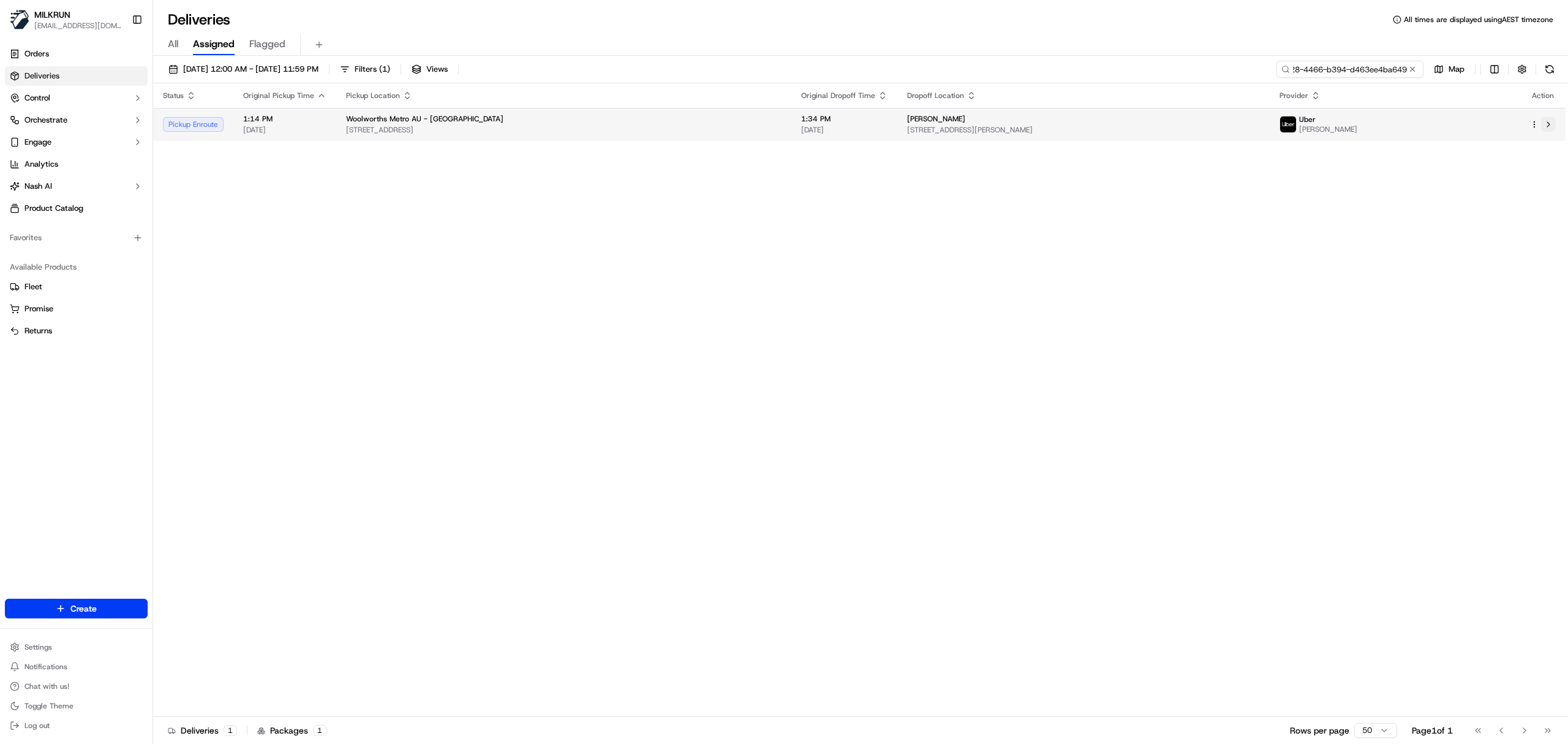
type input "9ae2eddf-8128-4466-b394-d463ee4ba649"
click at [1550, 125] on button at bounding box center [1548, 124] width 14 height 14
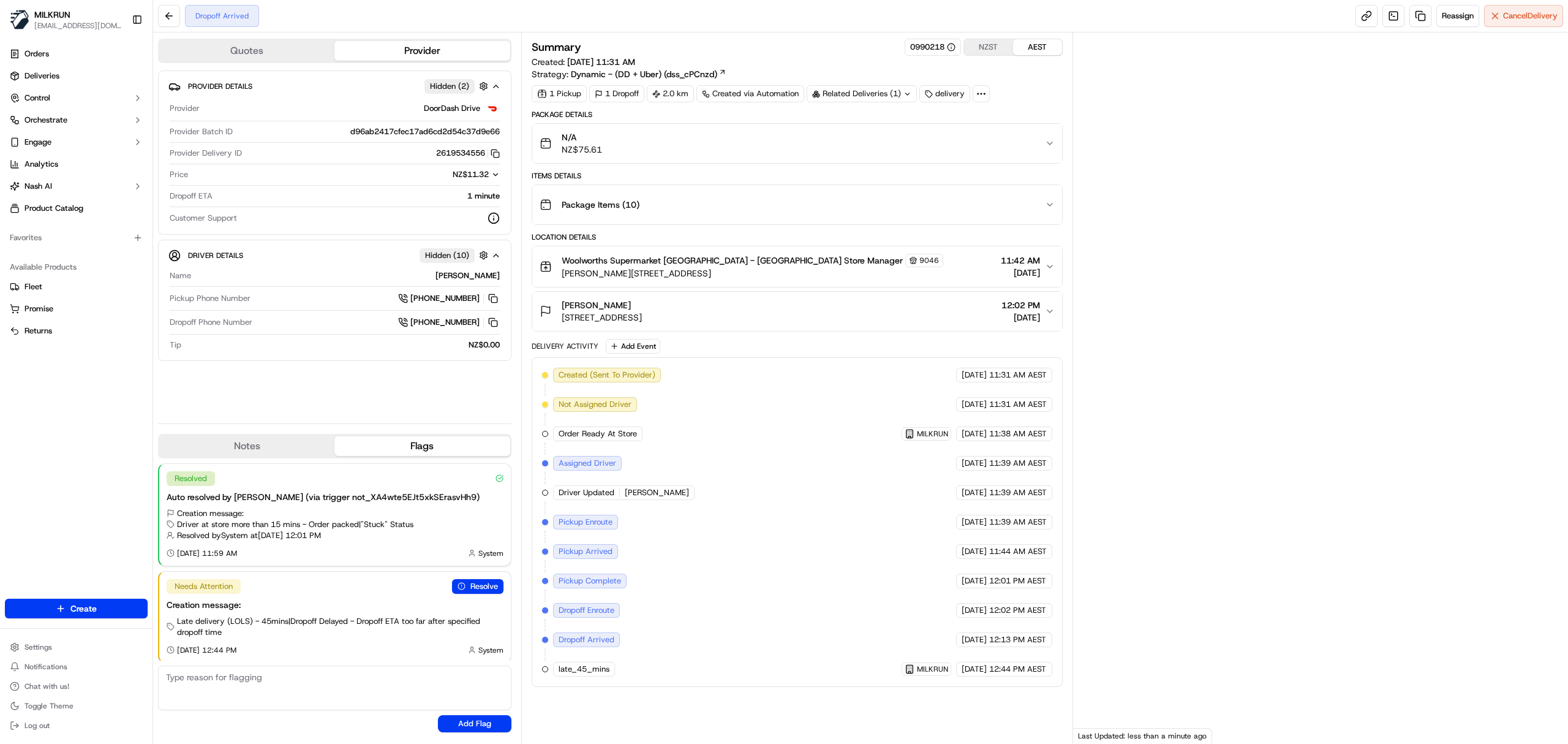
scroll to position [4, 0]
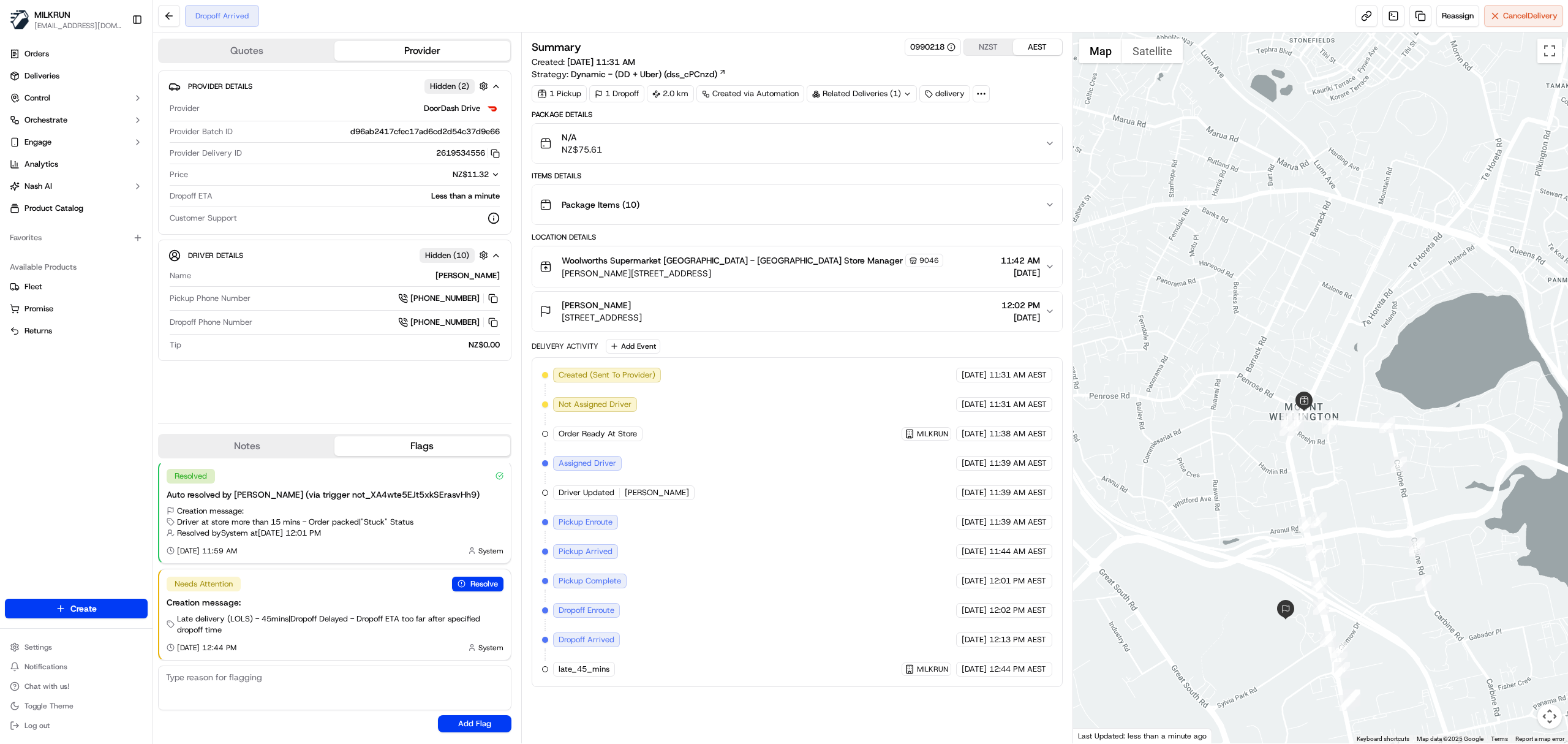
click at [415, 275] on div "Dulaj Prabhath Kumara S." at bounding box center [348, 276] width 304 height 11
copy div "Dulaj Prabhath Kumara S."
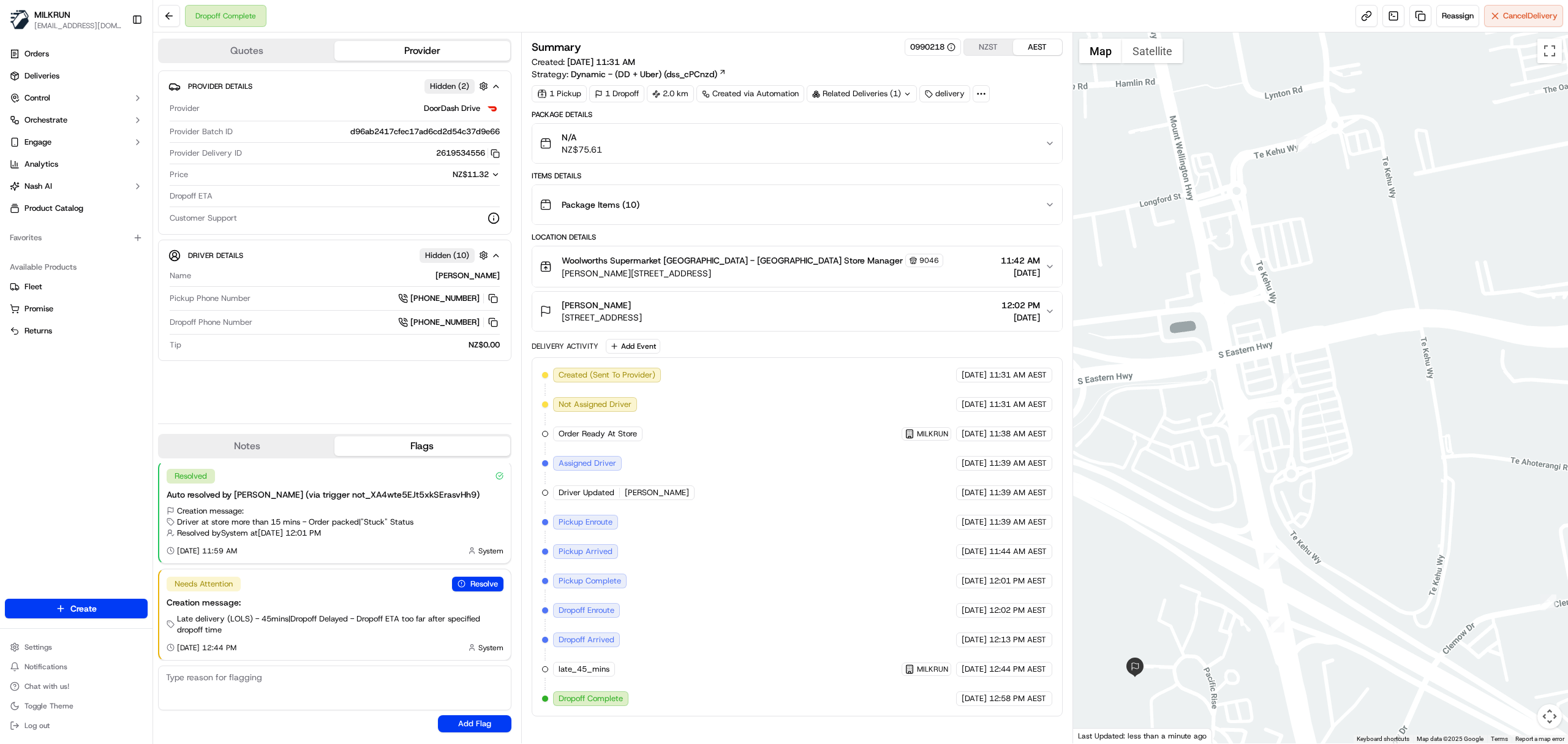
click at [881, 315] on div "Gareth Bell 4 Pacific Rise, Mount Wellington, Auckland 1060, NZ 12:02 PM 19/09/…" at bounding box center [793, 311] width 505 height 25
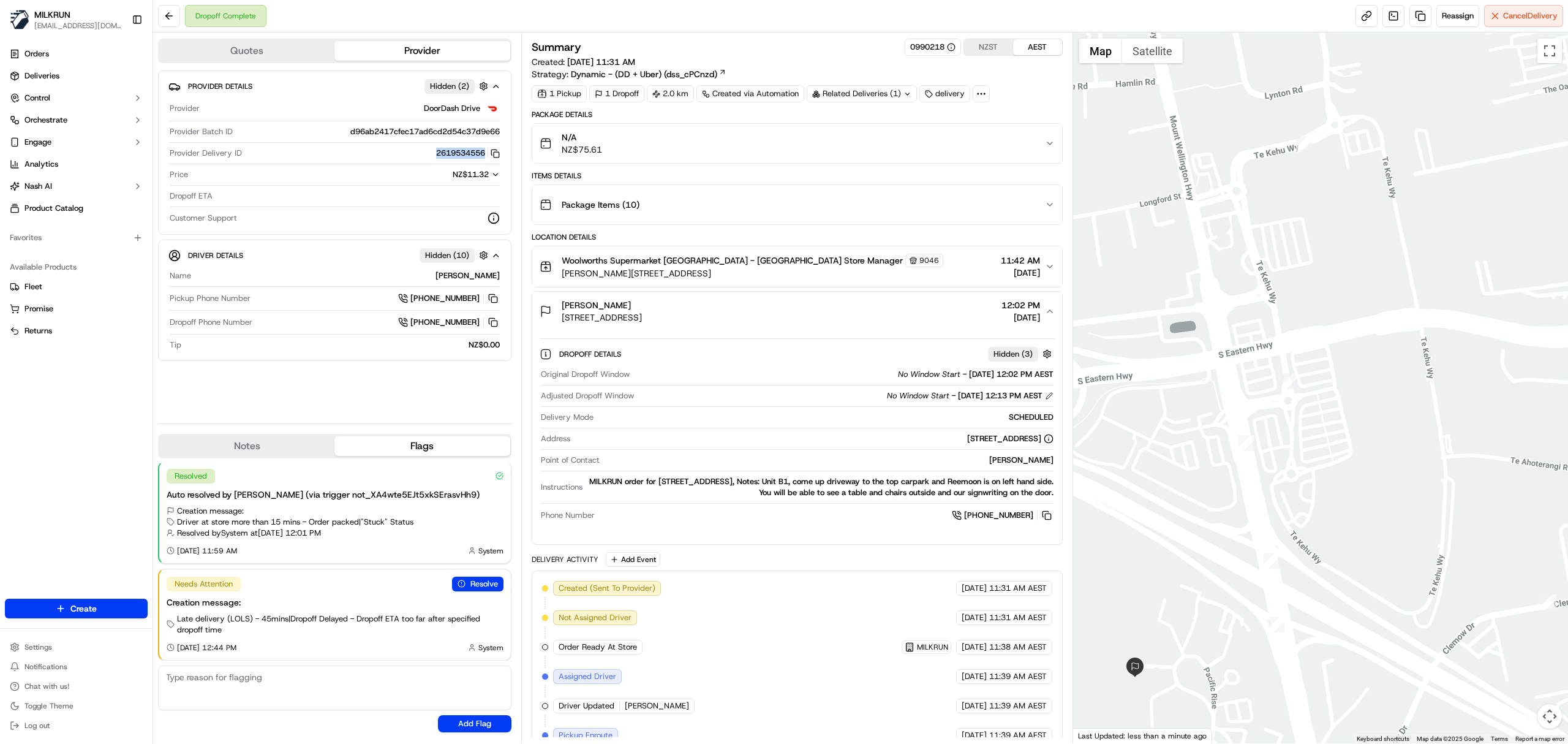
drag, startPoint x: 435, startPoint y: 155, endPoint x: 483, endPoint y: 152, distance: 48.1
click at [483, 152] on button "2619534556 Copy 5a5862d1-ffab-4169-a5fe-b22a10eef7a1_2619534556" at bounding box center [467, 153] width 64 height 11
click at [468, 155] on button "2619534556 Copy 5a5862d1-ffab-4169-a5fe-b22a10eef7a1_2619534556" at bounding box center [467, 153] width 64 height 11
click at [467, 154] on button "2619534556 Copy 5a5862d1-ffab-4169-a5fe-b22a10eef7a1_2619534556" at bounding box center [467, 153] width 64 height 11
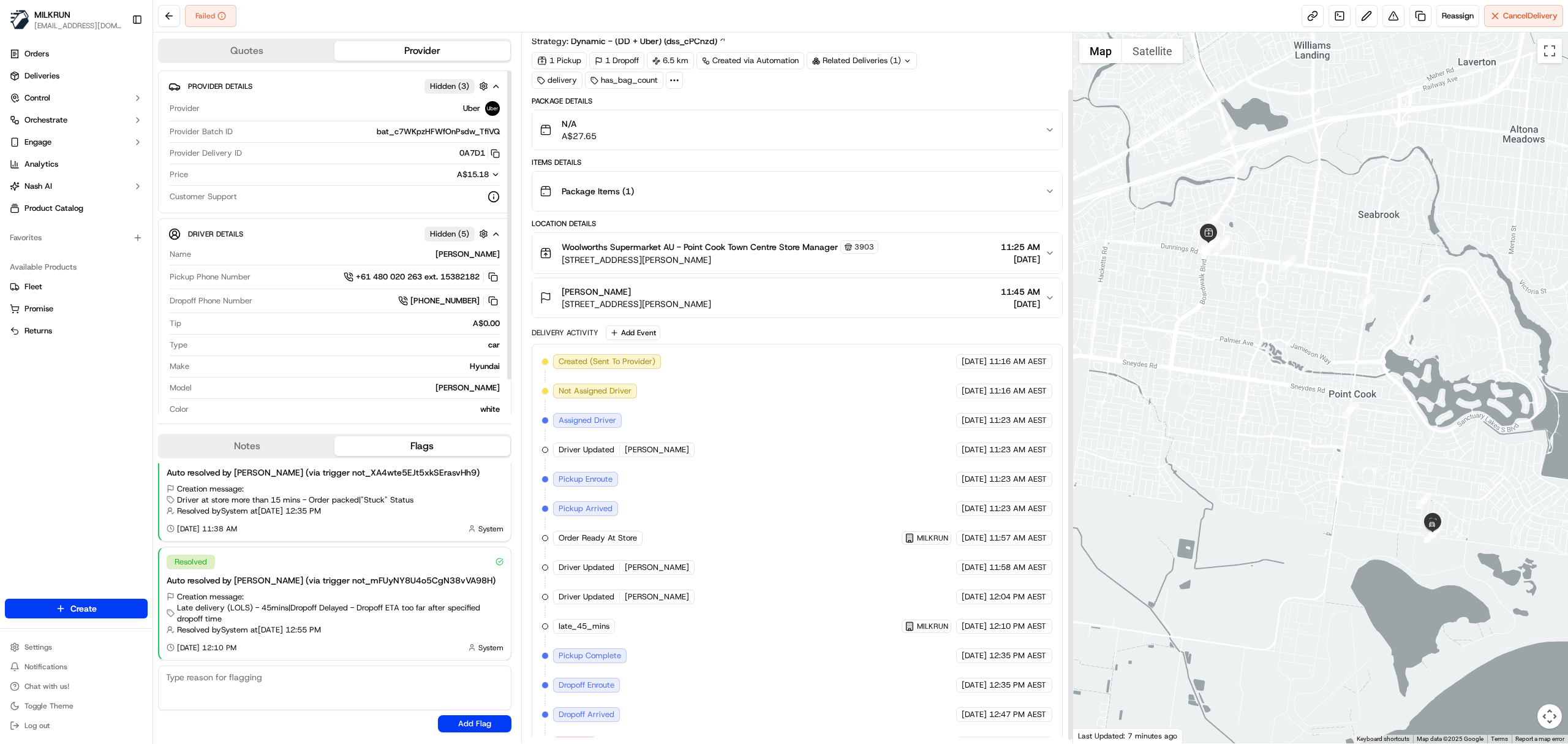
scroll to position [66, 0]
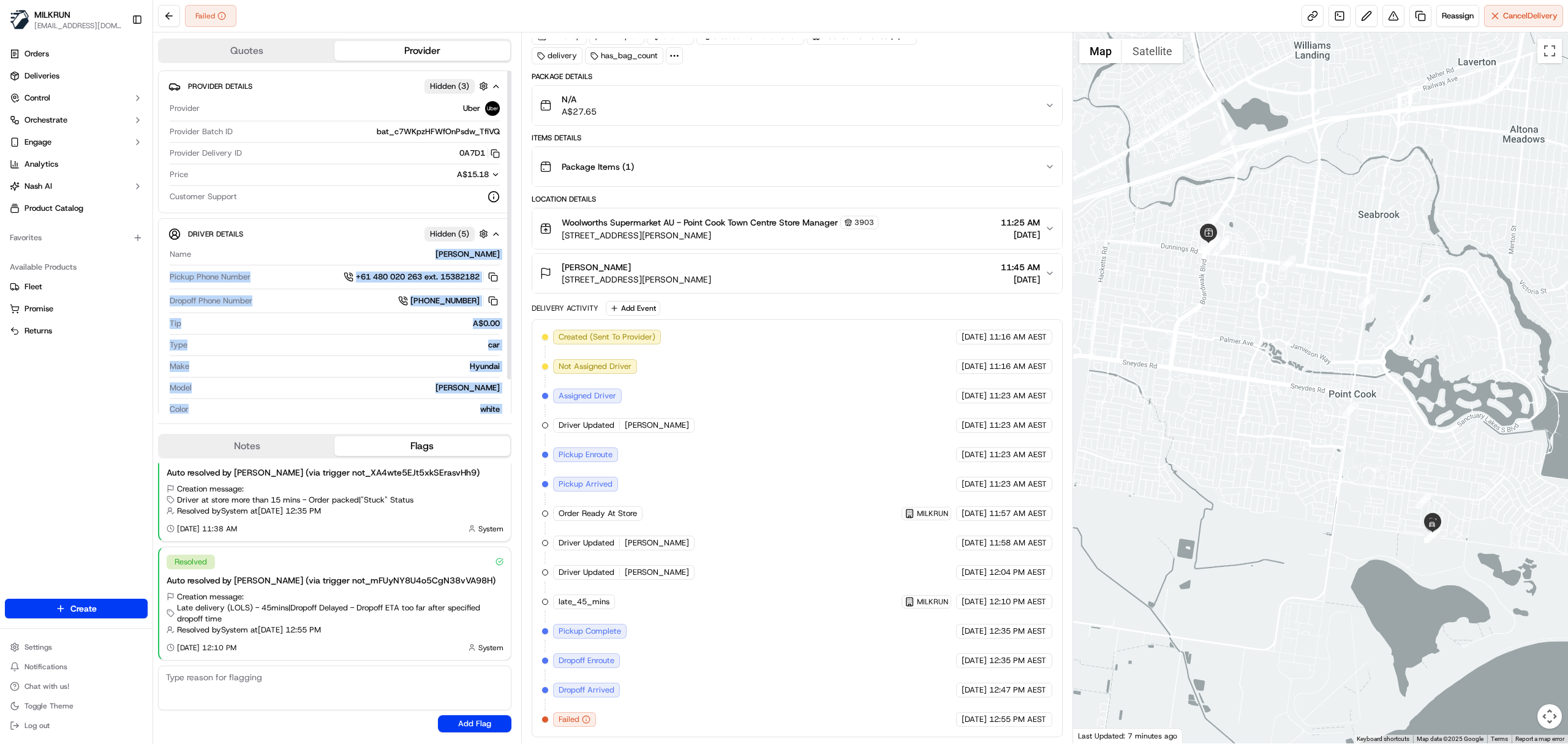
drag, startPoint x: 421, startPoint y: 255, endPoint x: 516, endPoint y: 258, distance: 95.0
click at [516, 258] on div "Quotes Provider Provider Details Hidden ( 3 ) Provider Uber Provider Batch ID b…" at bounding box center [337, 388] width 368 height 711
click at [411, 251] on div "[PERSON_NAME]" at bounding box center [348, 255] width 304 height 11
drag, startPoint x: 425, startPoint y: 255, endPoint x: 507, endPoint y: 255, distance: 82.0
click at [507, 255] on div "Provider Details Hidden ( 3 ) Provider Uber Provider Batch ID bat_c7WKpzHFWfOnP…" at bounding box center [335, 242] width 353 height 343
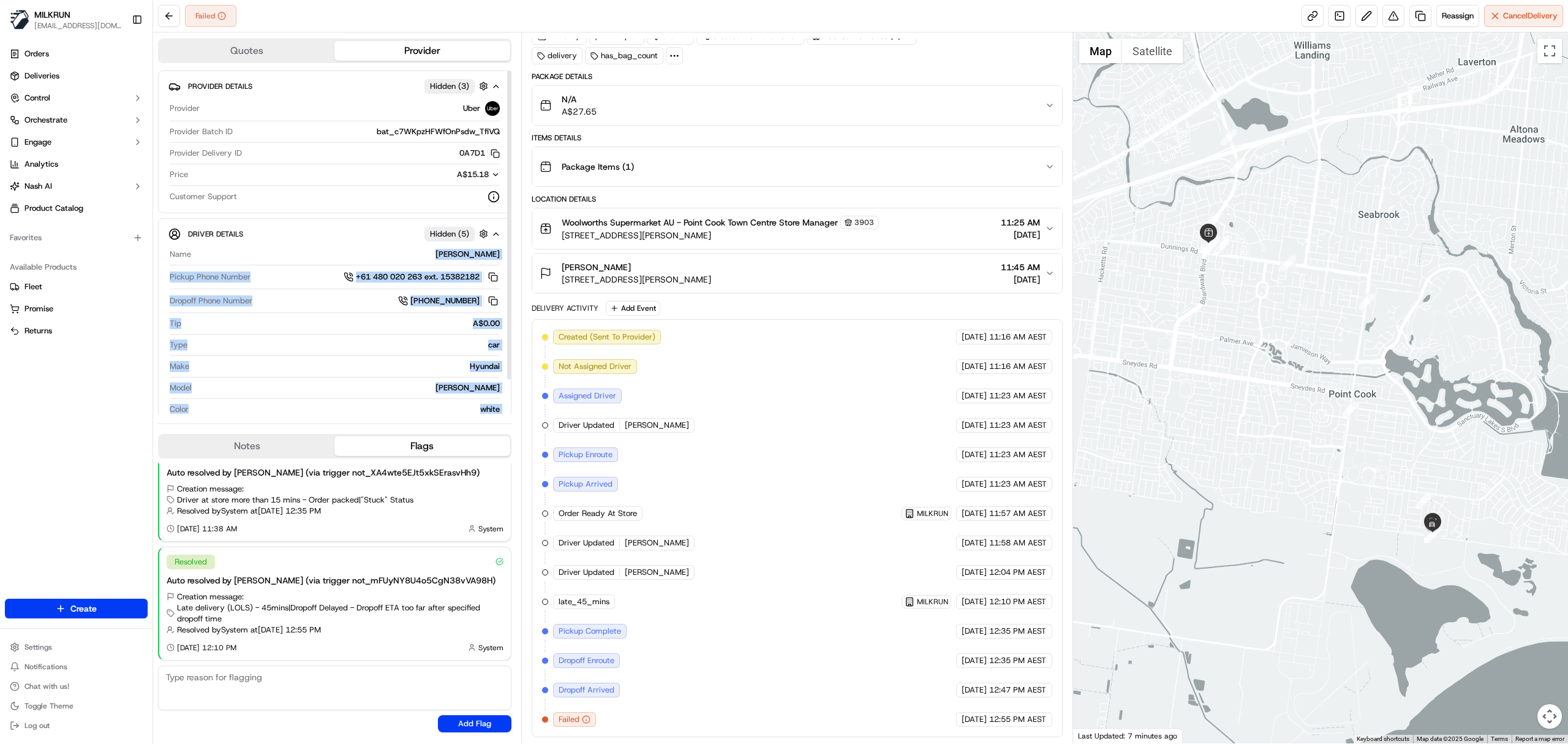
click at [457, 256] on div "[PERSON_NAME]" at bounding box center [348, 255] width 304 height 11
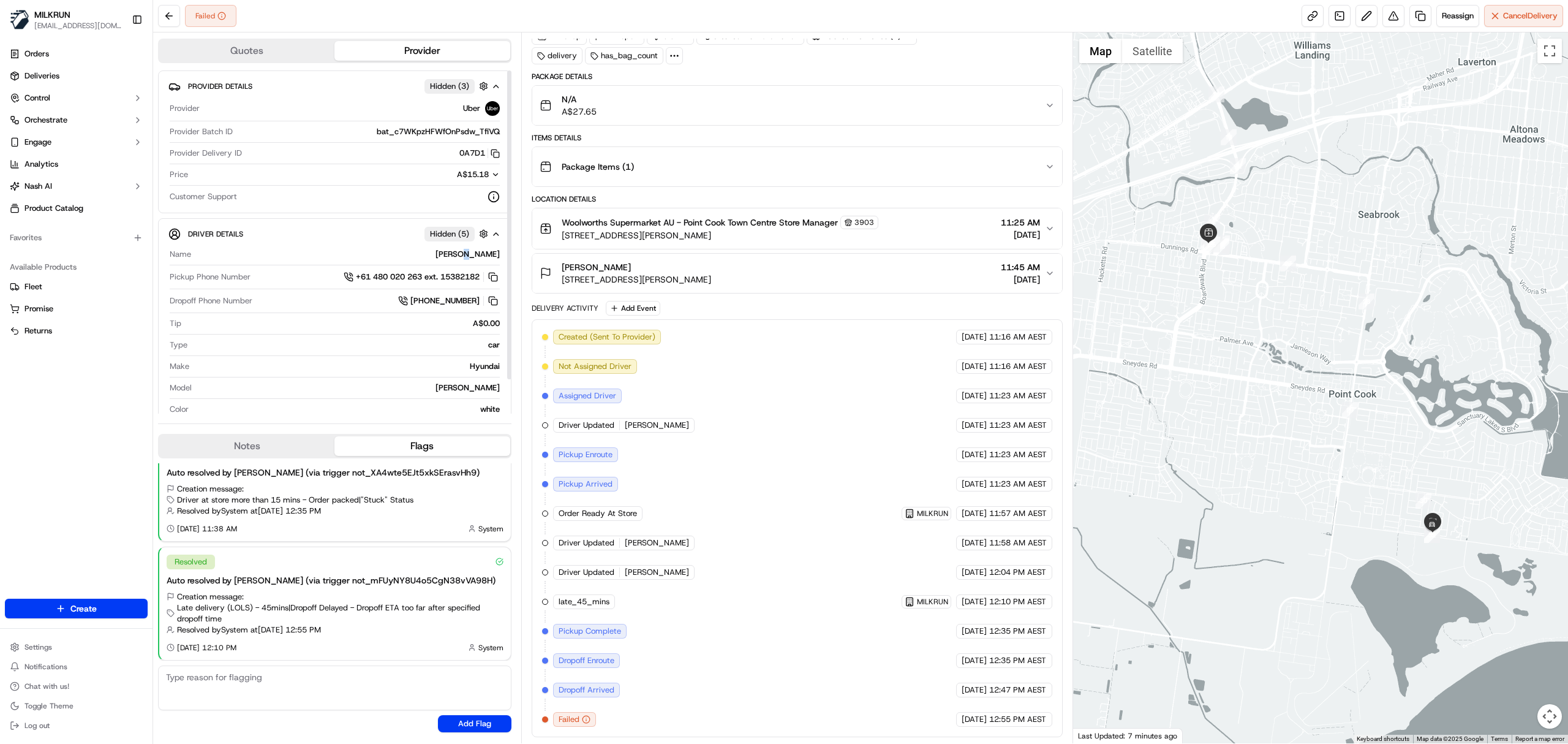
click at [457, 256] on div "[PERSON_NAME]" at bounding box center [348, 255] width 304 height 11
click at [866, 218] on span "3903" at bounding box center [864, 222] width 20 height 10
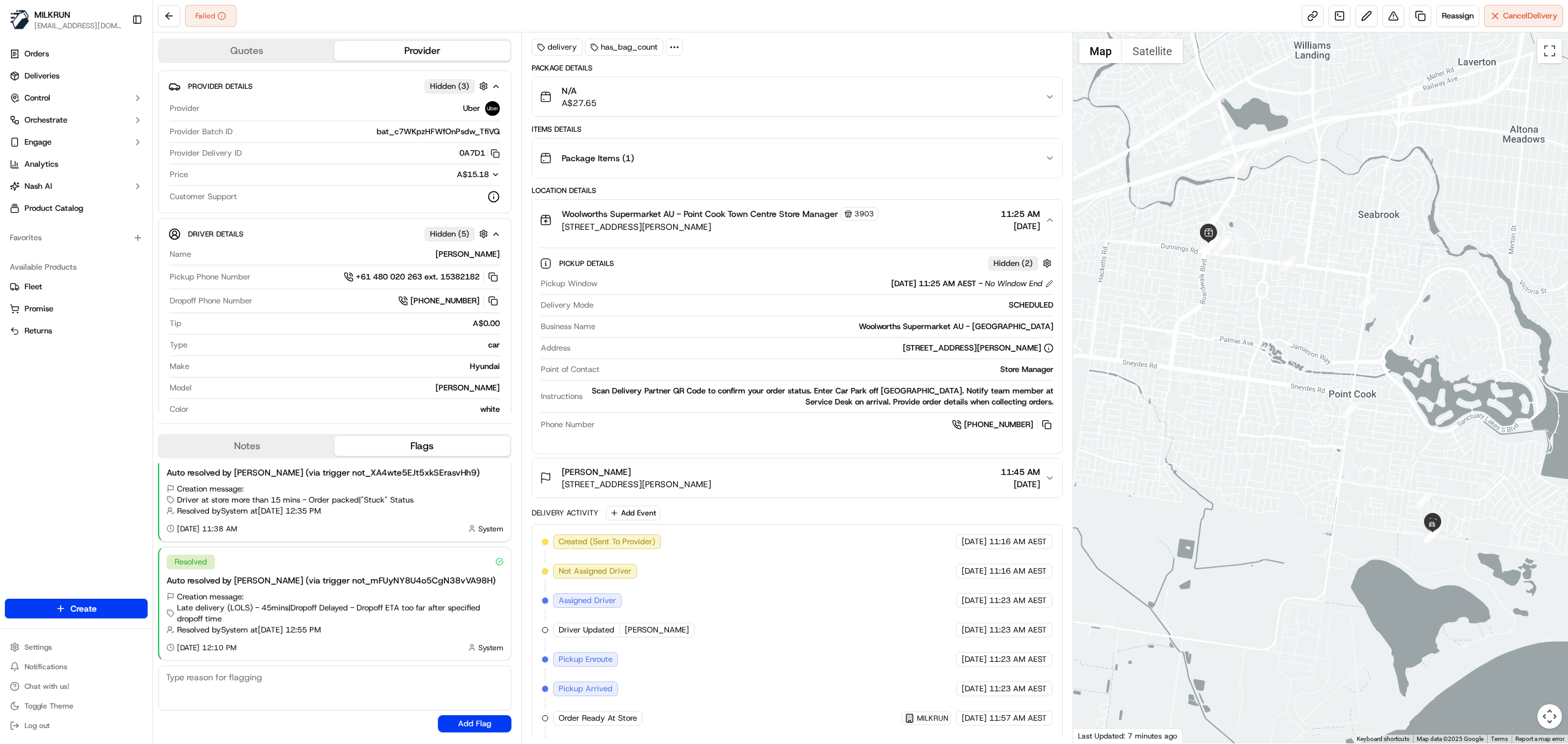
click at [864, 218] on span "3903" at bounding box center [864, 214] width 20 height 10
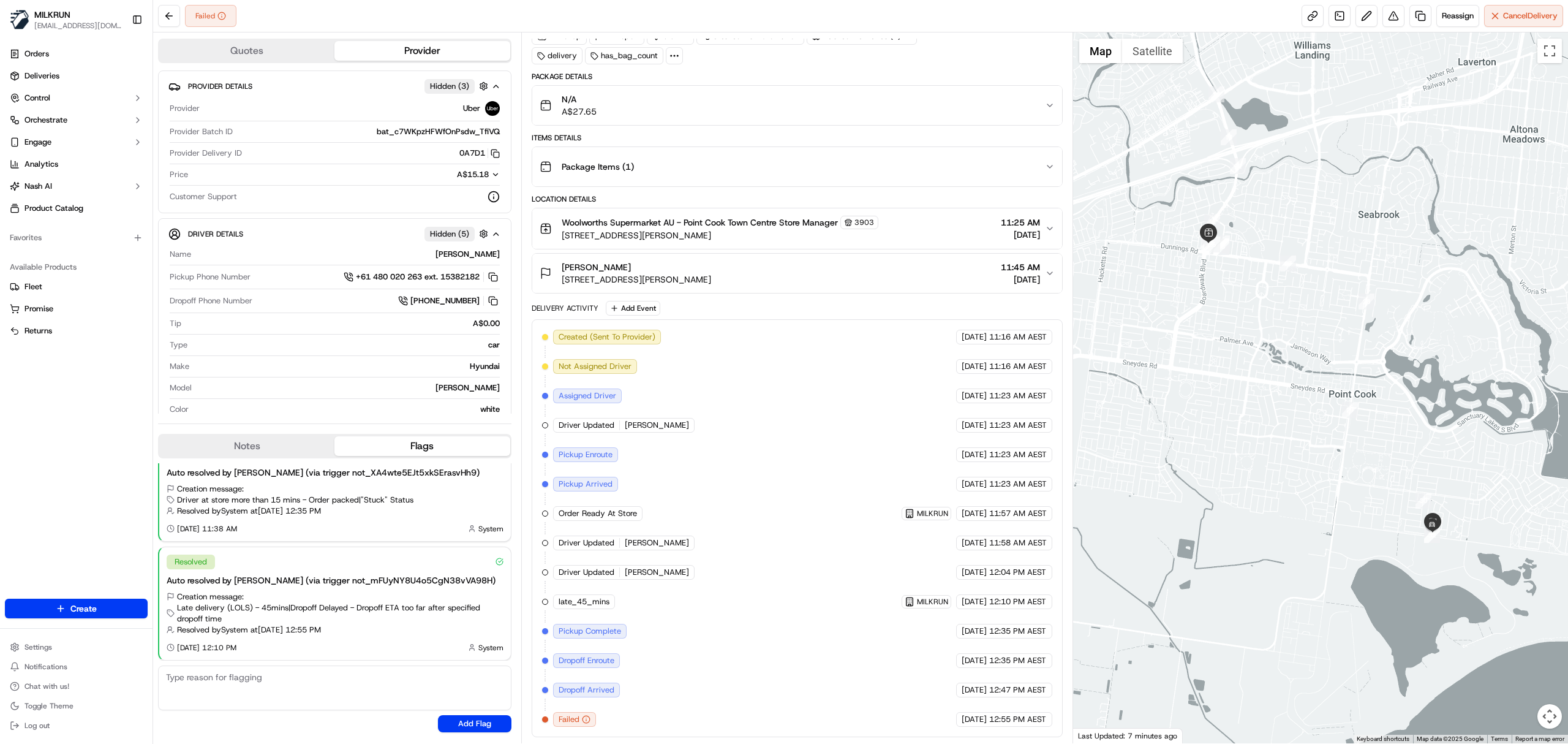
click at [924, 218] on div "Woolworths Supermarket [GEOGRAPHIC_DATA] Store Manager [STREET_ADDRESS][PERSON_…" at bounding box center [793, 228] width 505 height 26
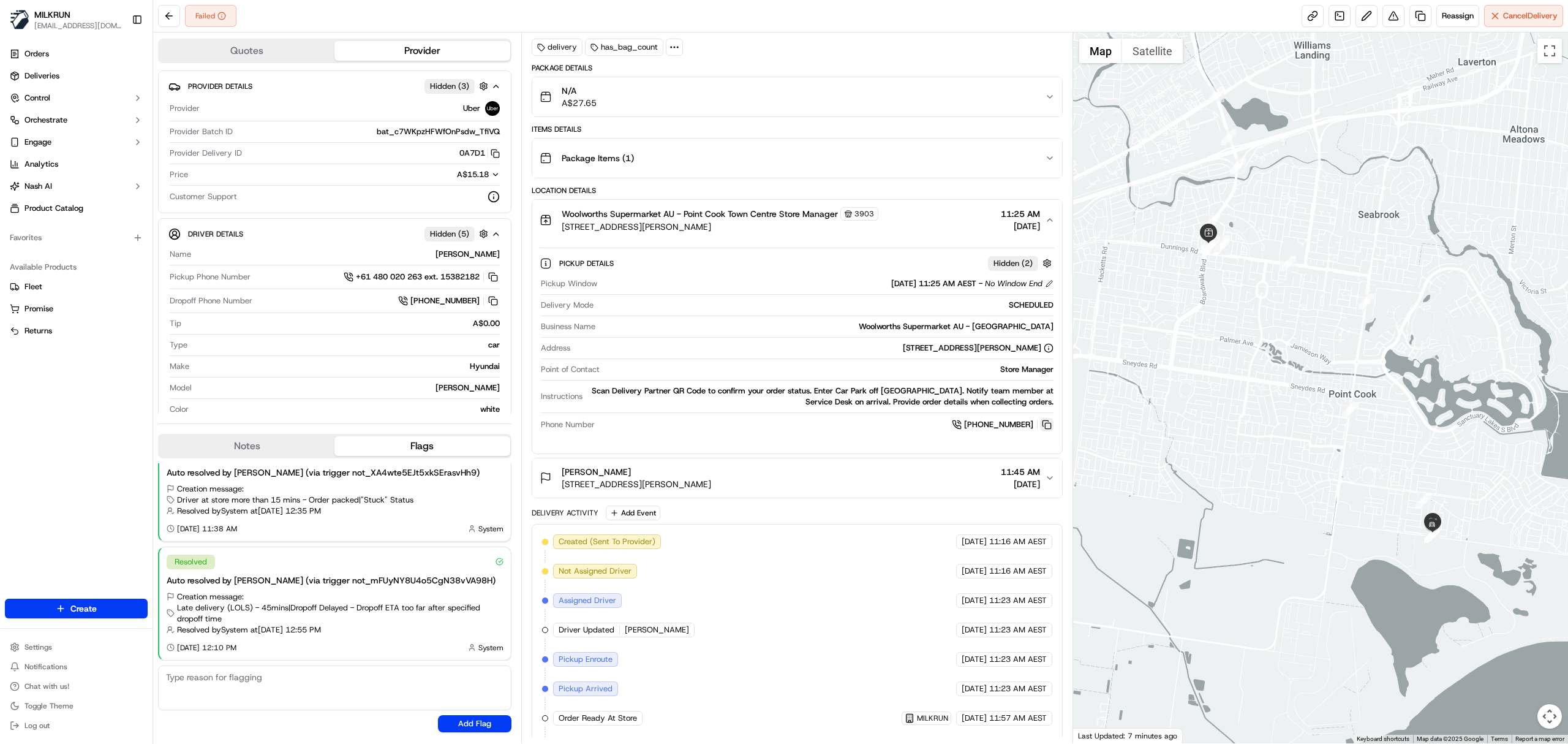
click at [1046, 429] on button at bounding box center [1046, 424] width 13 height 13
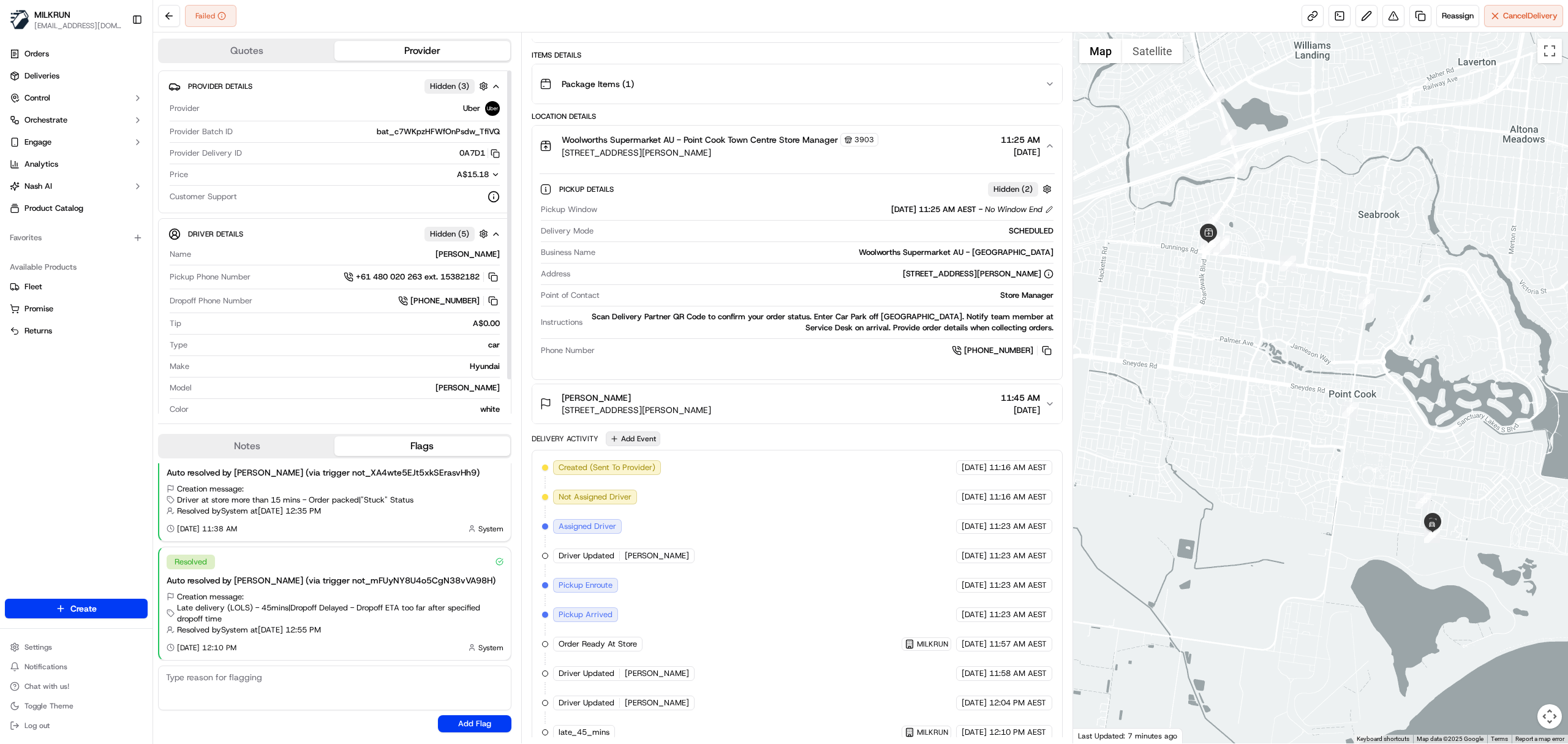
scroll to position [280, 0]
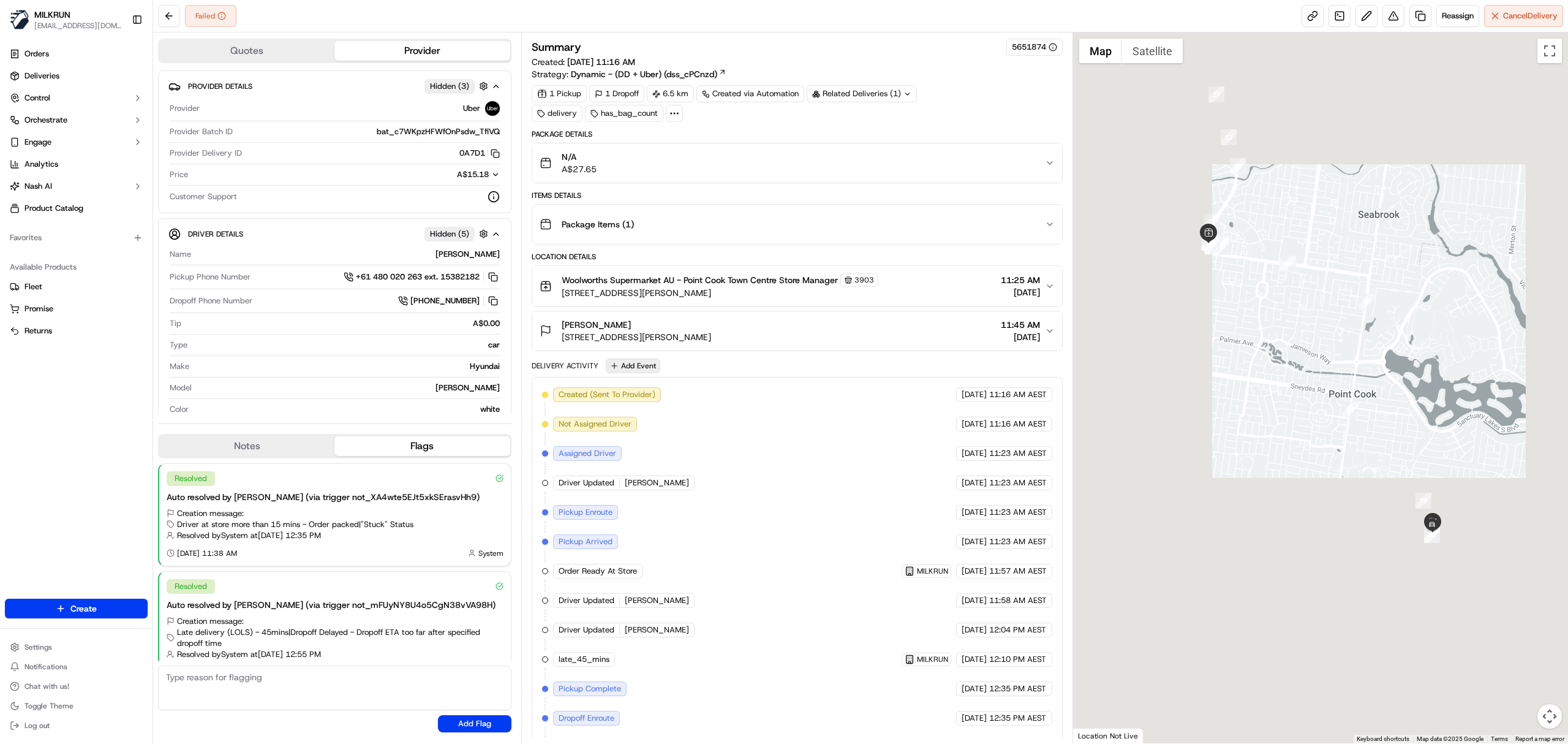
scroll to position [26, 0]
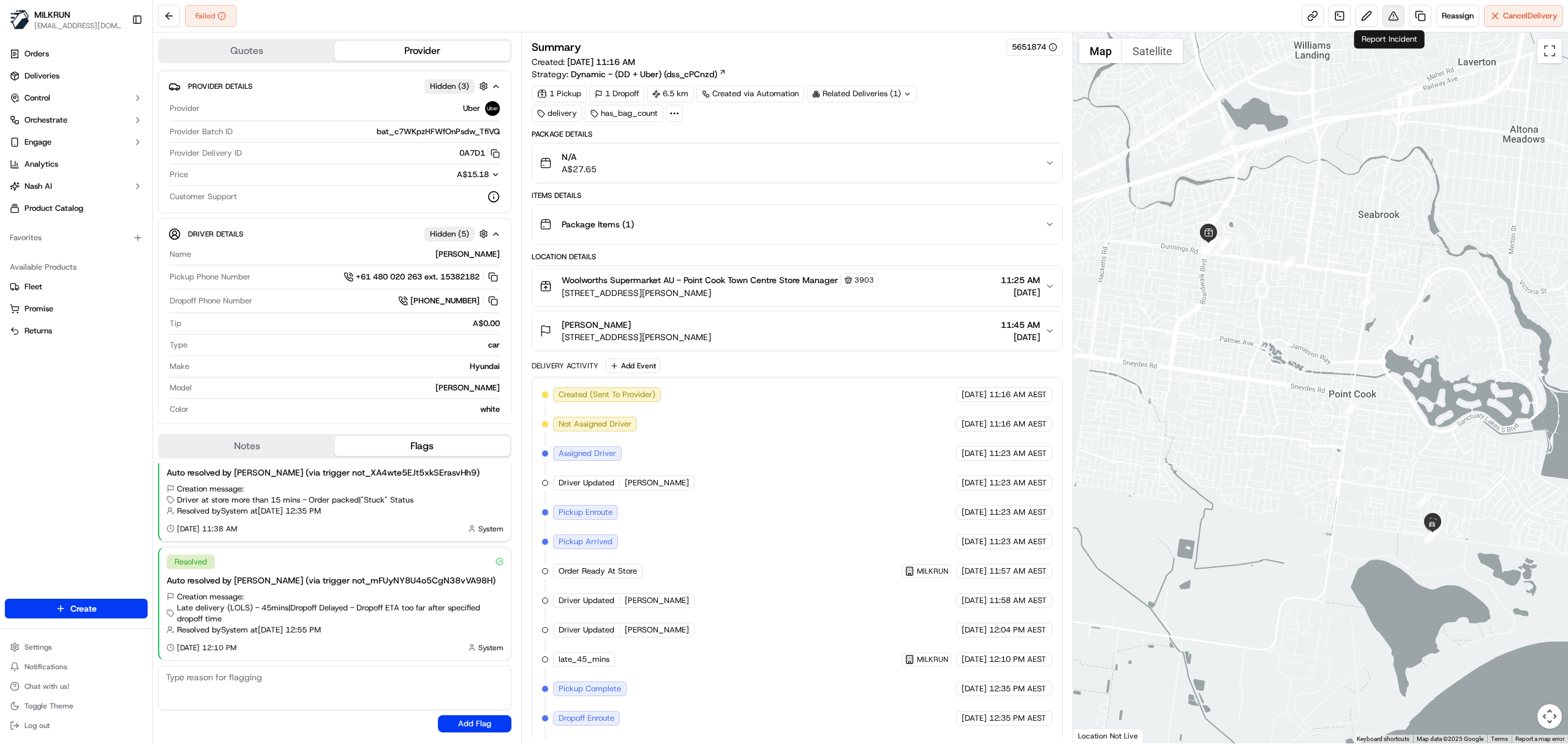
click at [1392, 20] on button at bounding box center [1393, 16] width 22 height 22
drag, startPoint x: 618, startPoint y: 327, endPoint x: 315, endPoint y: 28, distance: 425.7
click at [552, 328] on div "Jade Neville 61 Mulloway Dr, Point Cook, VIC 3030, AU" at bounding box center [626, 331] width 171 height 25
copy span "Jade Neville"
click at [1390, 20] on button at bounding box center [1393, 16] width 22 height 22
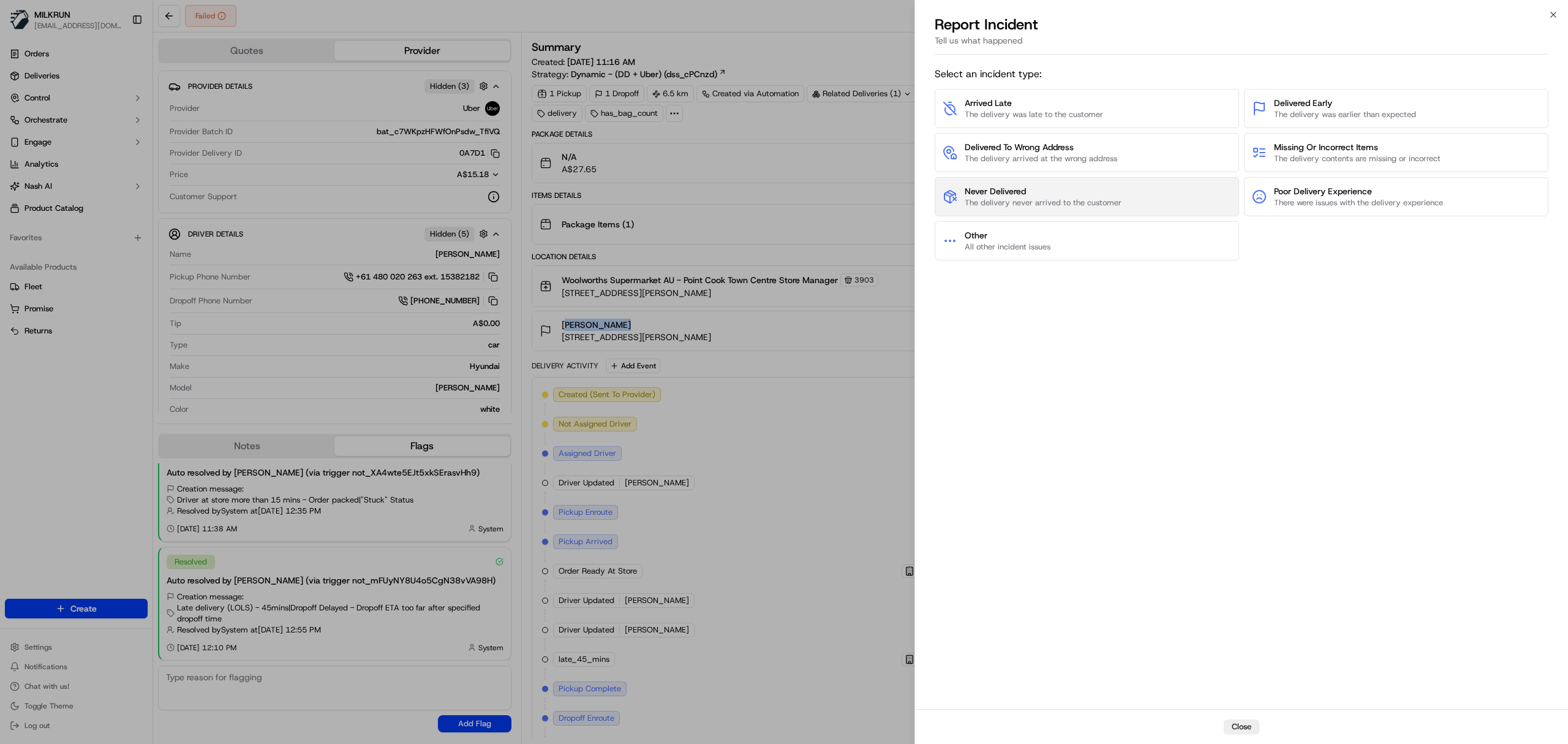
click at [1027, 197] on span "Never Delivered" at bounding box center [1043, 191] width 157 height 12
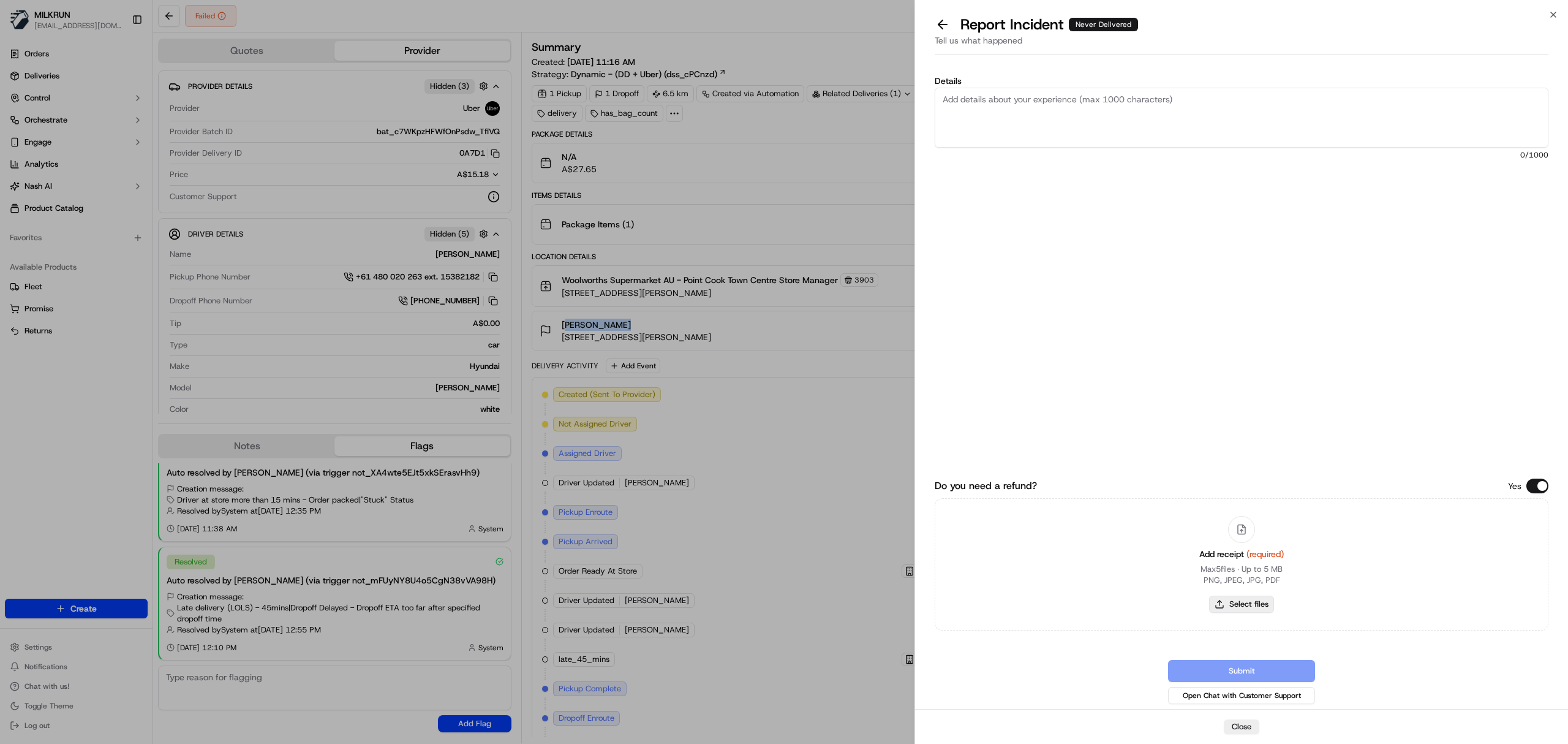
click at [1245, 597] on button "Select files" at bounding box center [1242, 604] width 65 height 17
type input "C:\fakepath\Milkrun_19-09-25_Jade N.pdf"
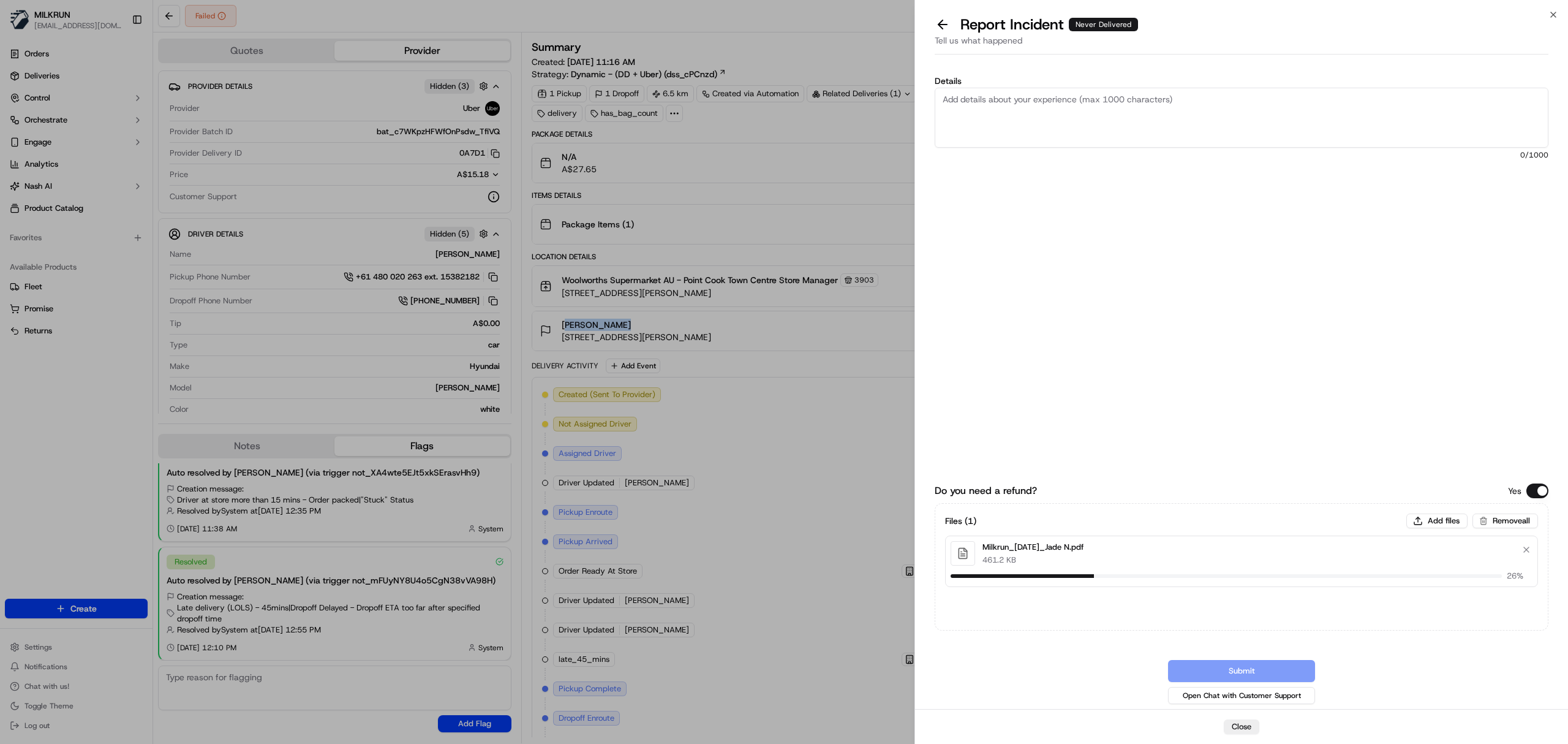
click at [1150, 138] on textarea "Details" at bounding box center [1242, 117] width 614 height 60
click at [1002, 118] on textarea "Order not received" at bounding box center [1242, 117] width 614 height 60
click at [1037, 99] on textarea "Order not received" at bounding box center [1242, 117] width 614 height 60
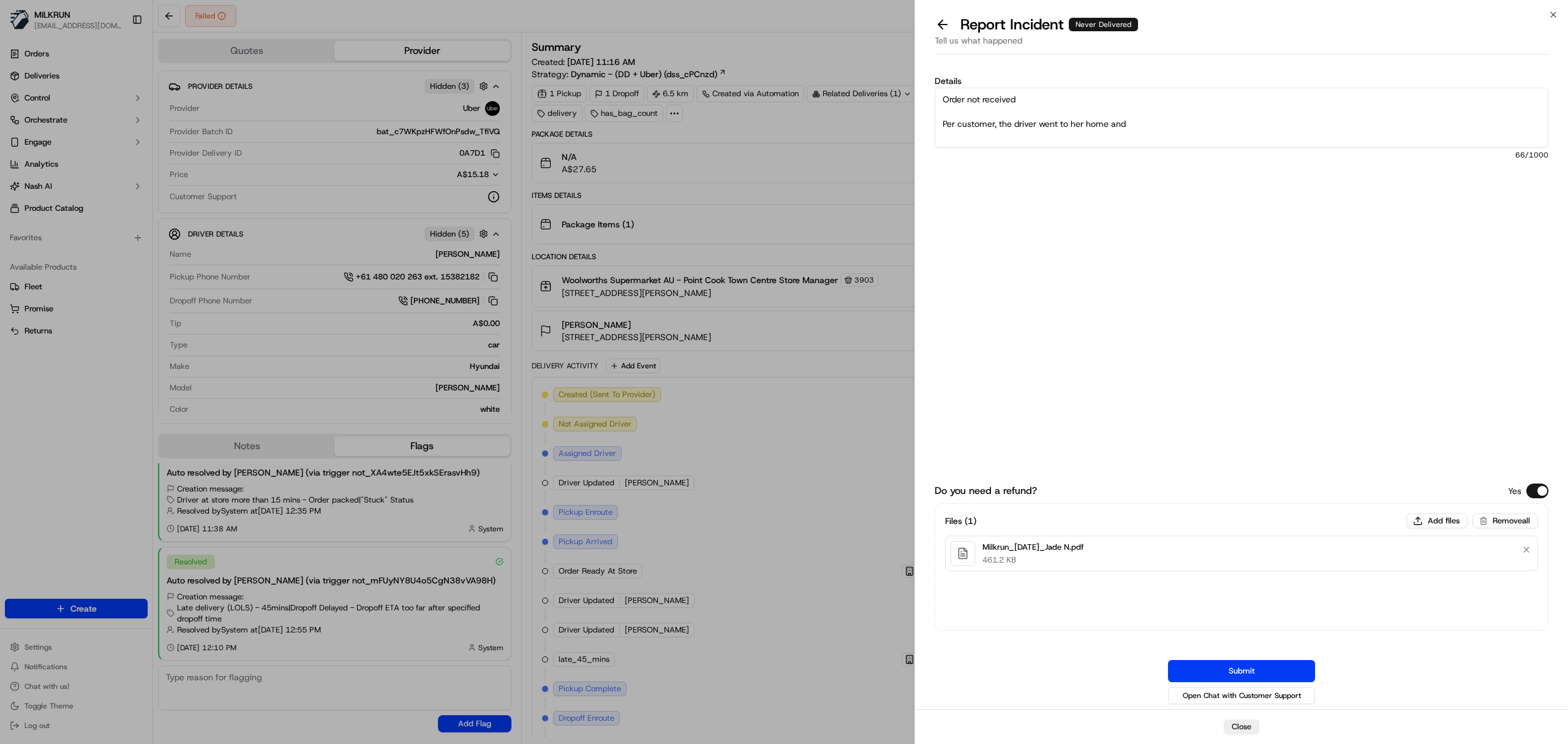
click at [1150, 123] on textarea "Order not received Per customer, the driver went to her home and" at bounding box center [1242, 117] width 614 height 60
click at [1150, 123] on textarea "Order not received Per customer, the driver went to her home to advise her orde…" at bounding box center [1242, 117] width 614 height 60
click at [1216, 127] on textarea "Order not received Per customer, the driver went to her home to advise her orde…" at bounding box center [1242, 117] width 614 height 60
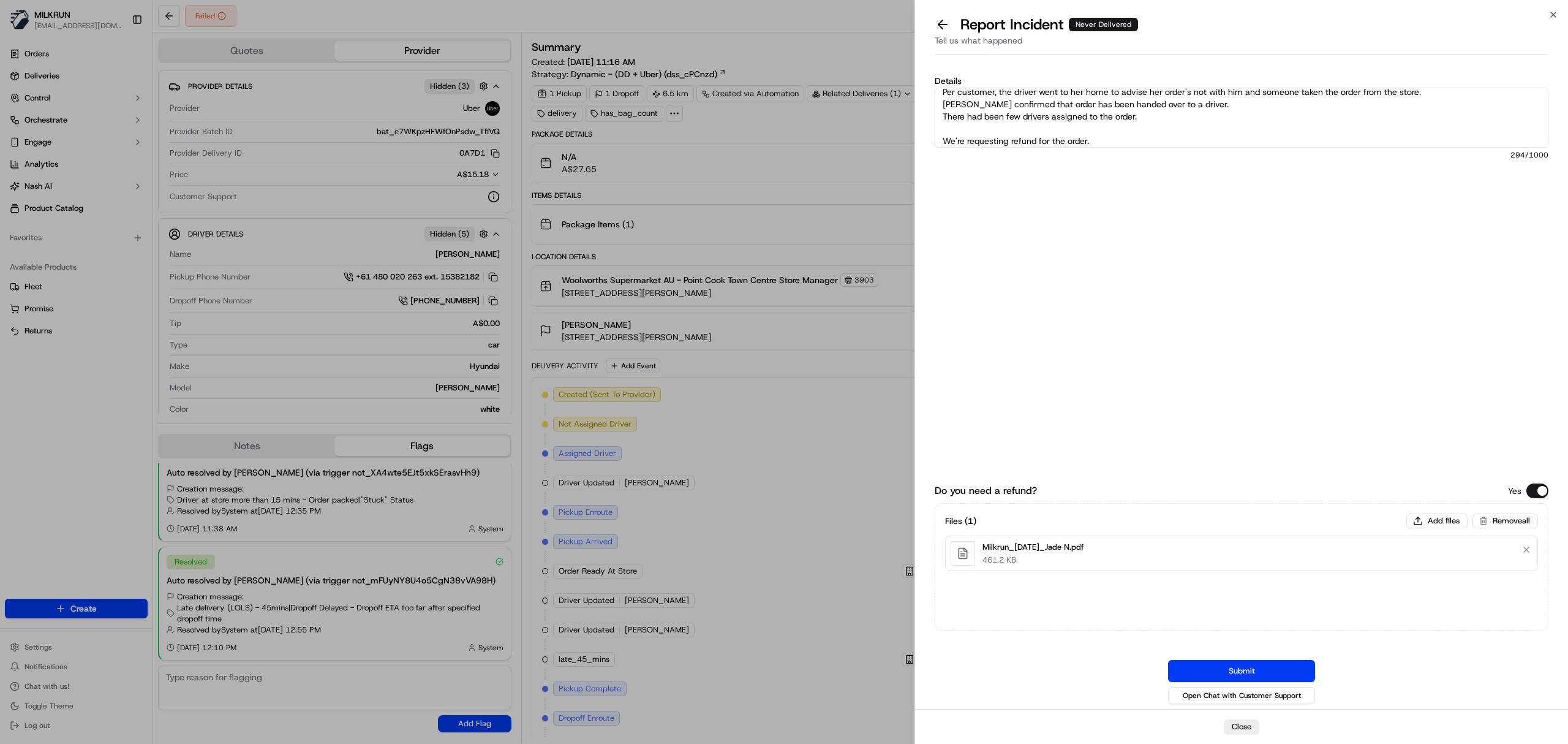
click at [1197, 106] on textarea "Order not received Per customer, the driver went to her home to advise her orde…" at bounding box center [1242, 117] width 614 height 60
click at [1121, 140] on textarea "Order not received Per customer, the driver went to her home to advise her orde…" at bounding box center [1242, 117] width 614 height 60
type textarea "Order not received Per customer, the driver went to her home to advise her orde…"
click at [1244, 667] on button "Submit" at bounding box center [1241, 670] width 147 height 22
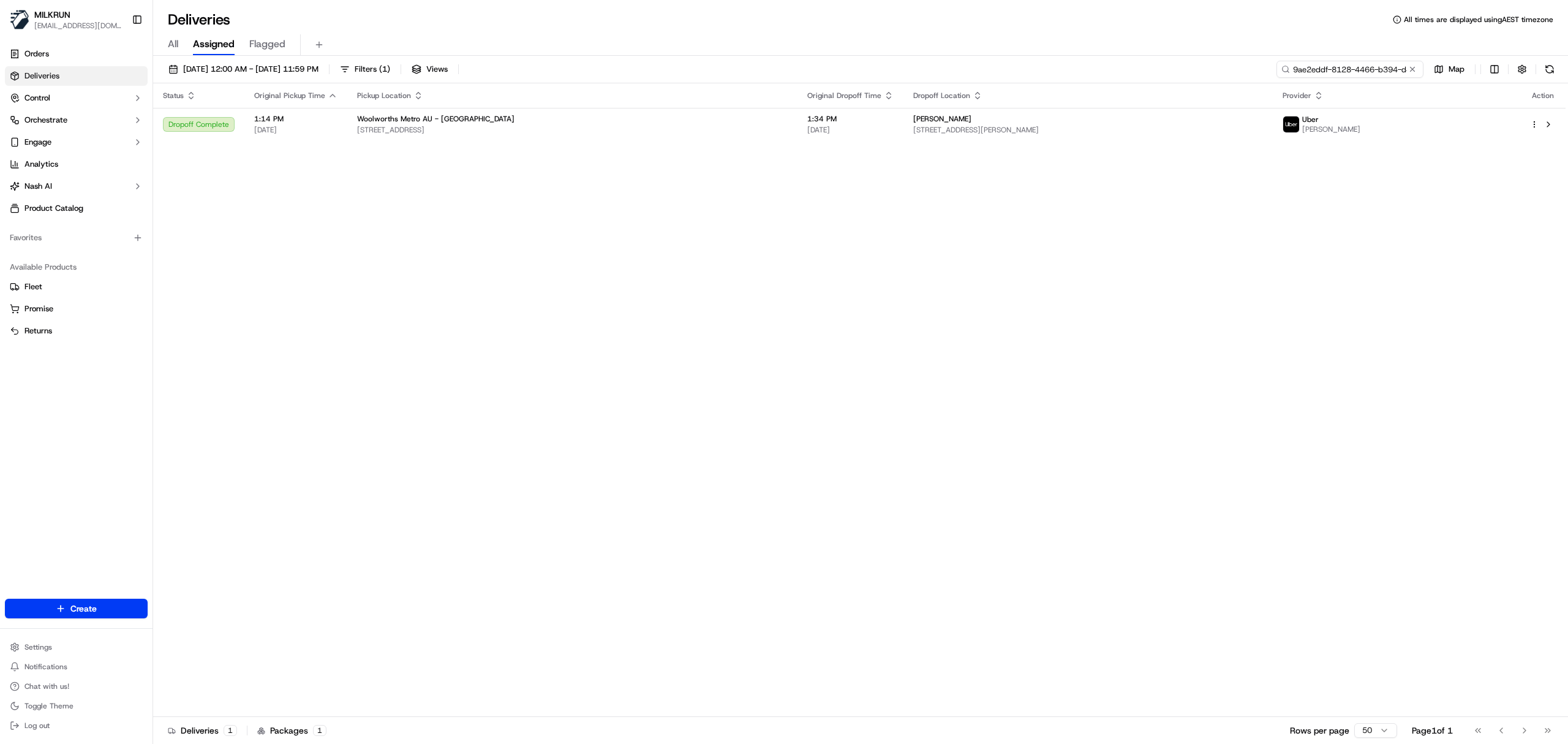
click at [1344, 71] on input "9ae2eddf-8128-4466-b394-d463ee4ba649" at bounding box center [1350, 69] width 147 height 17
click at [1308, 69] on input "gauruv thakur" at bounding box center [1350, 69] width 147 height 17
click at [1361, 74] on input "gaurav thakur" at bounding box center [1350, 69] width 147 height 17
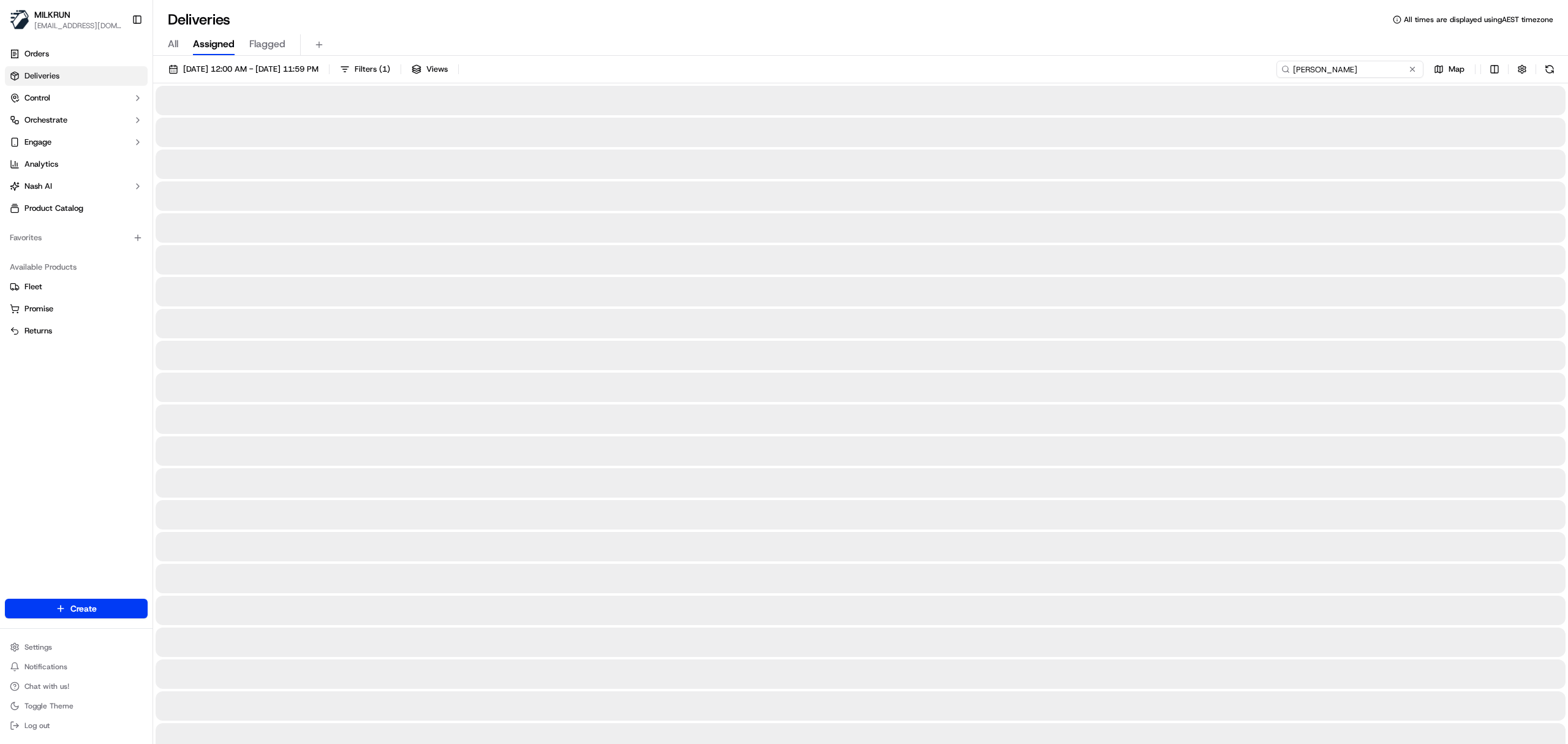
type input "gaurav thakur g."
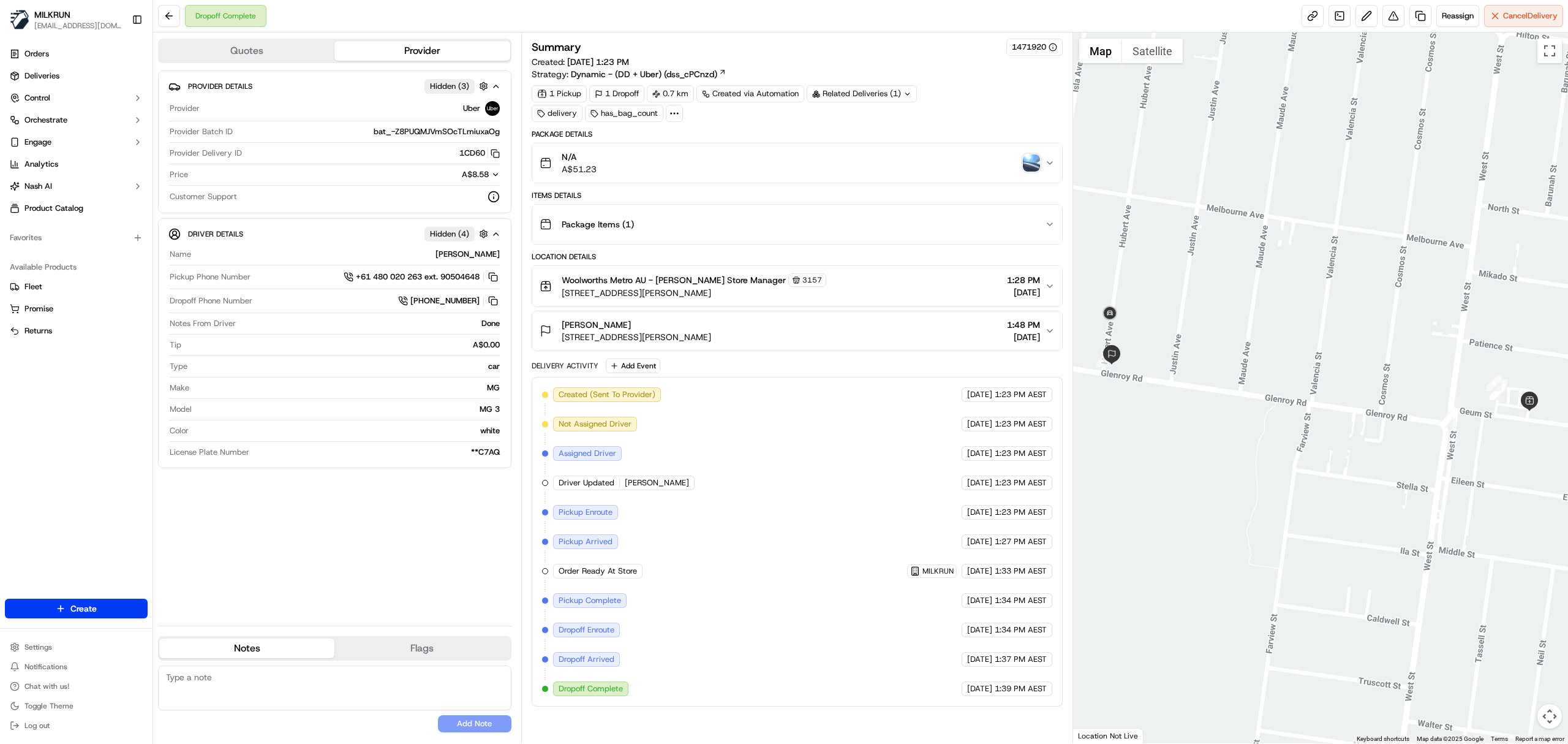
click at [1034, 166] on img "button" at bounding box center [1031, 163] width 17 height 17
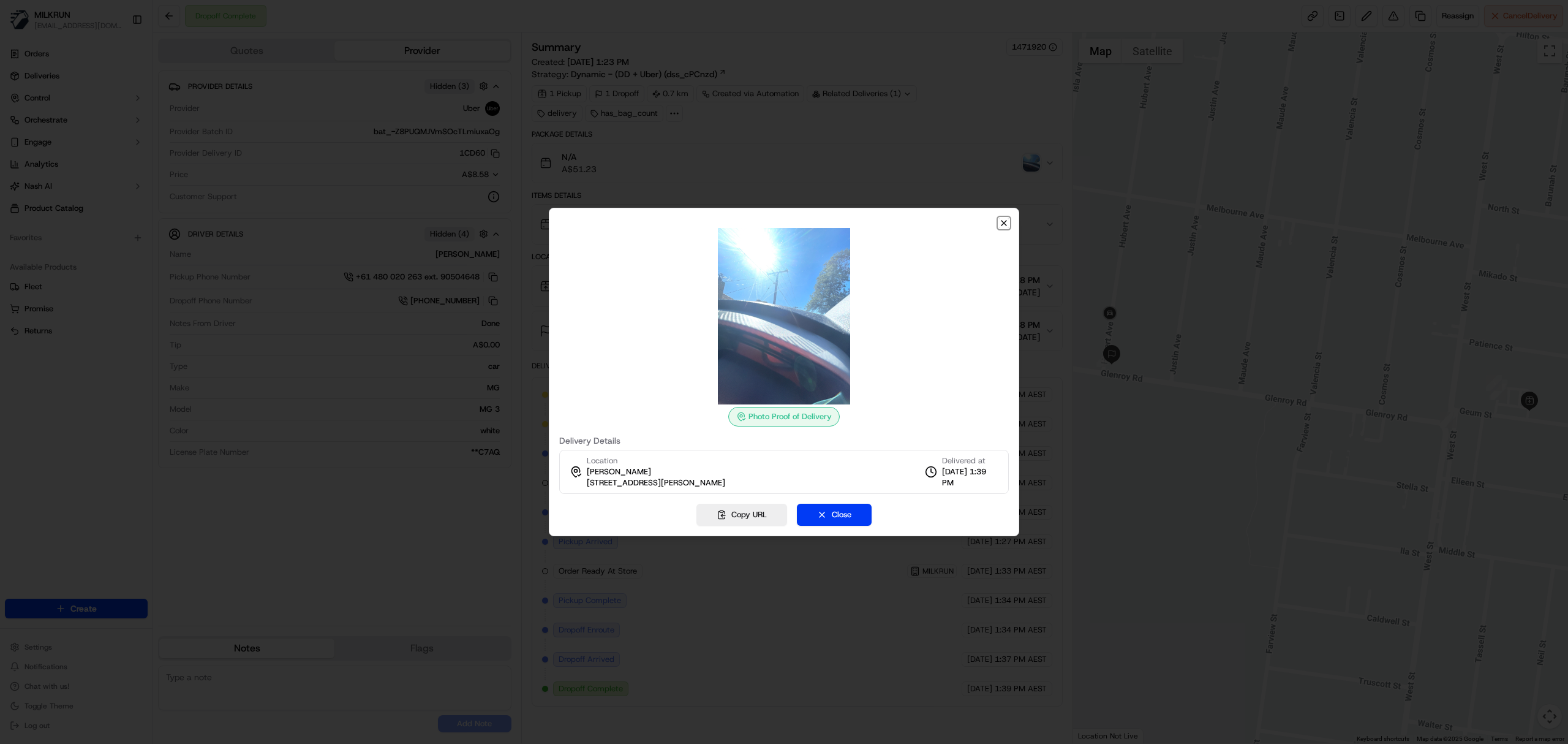
click at [1001, 219] on icon "button" at bounding box center [1004, 223] width 10 height 10
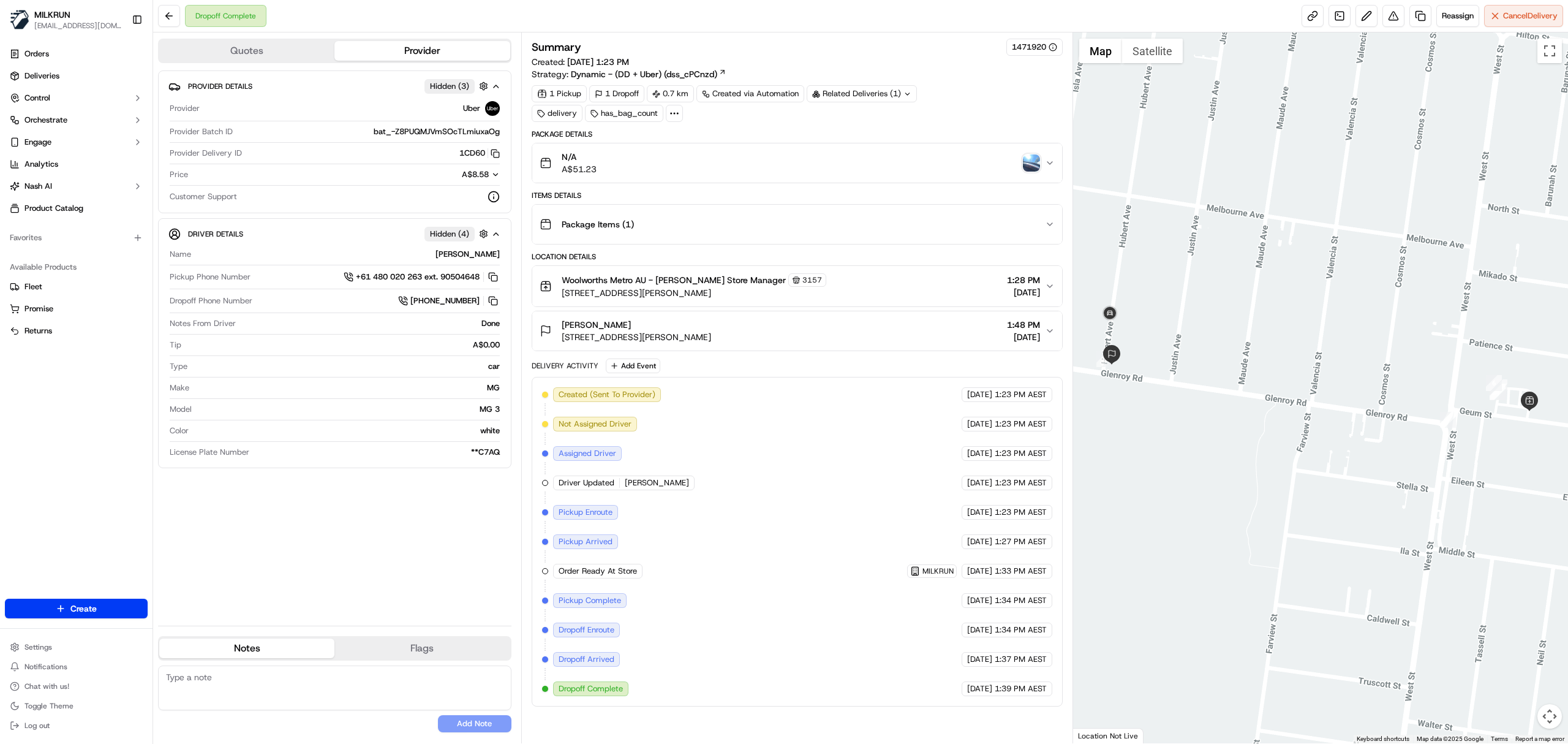
click at [890, 295] on div "Woolworths Metro AU - [PERSON_NAME] Store Manager [STREET_ADDRESS][PERSON_NAME]…" at bounding box center [793, 286] width 505 height 26
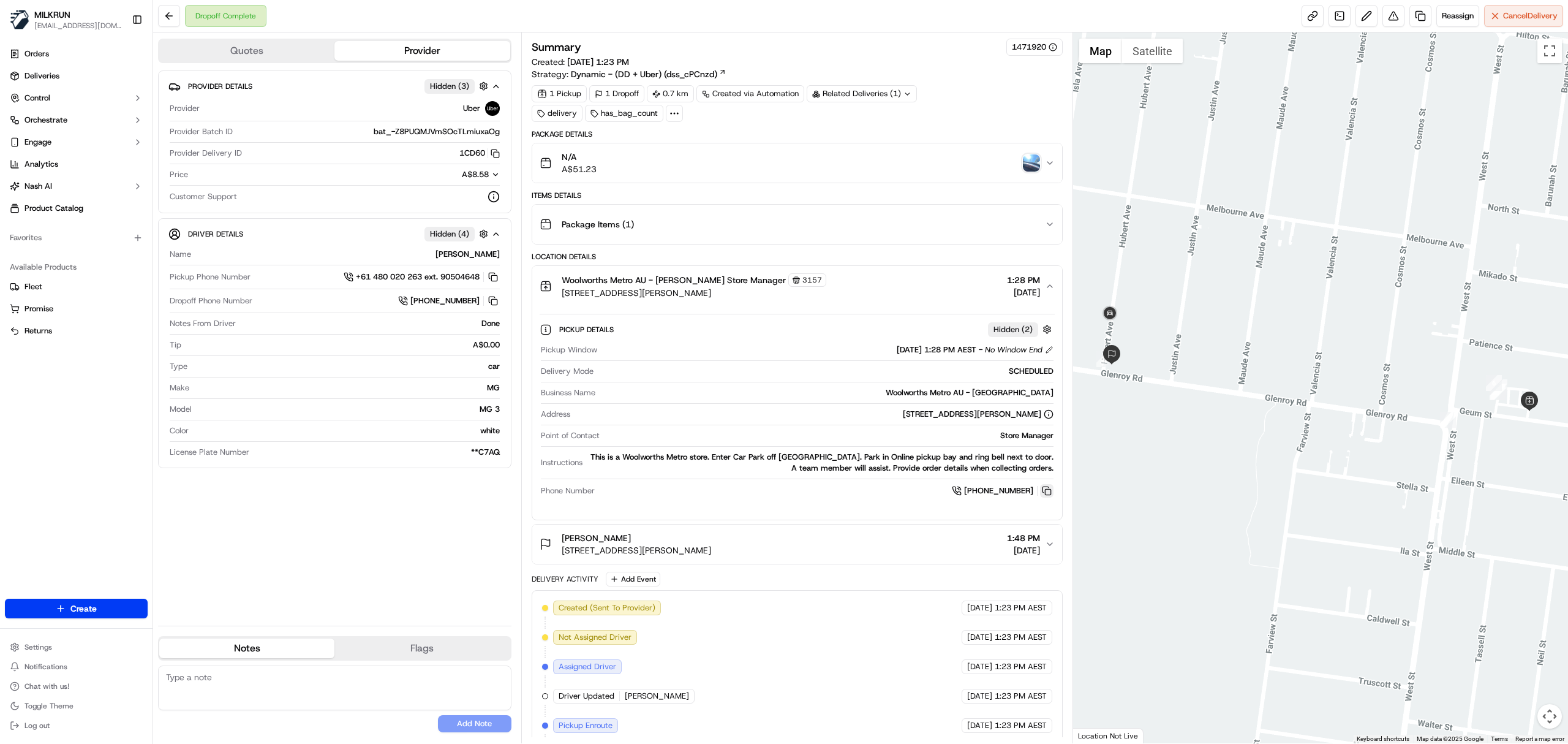
click at [1043, 493] on button at bounding box center [1046, 490] width 13 height 13
drag, startPoint x: 1048, startPoint y: 496, endPoint x: 973, endPoint y: 398, distance: 123.4
click at [1048, 494] on button at bounding box center [1046, 490] width 13 height 13
click at [1047, 488] on button at bounding box center [1046, 490] width 13 height 13
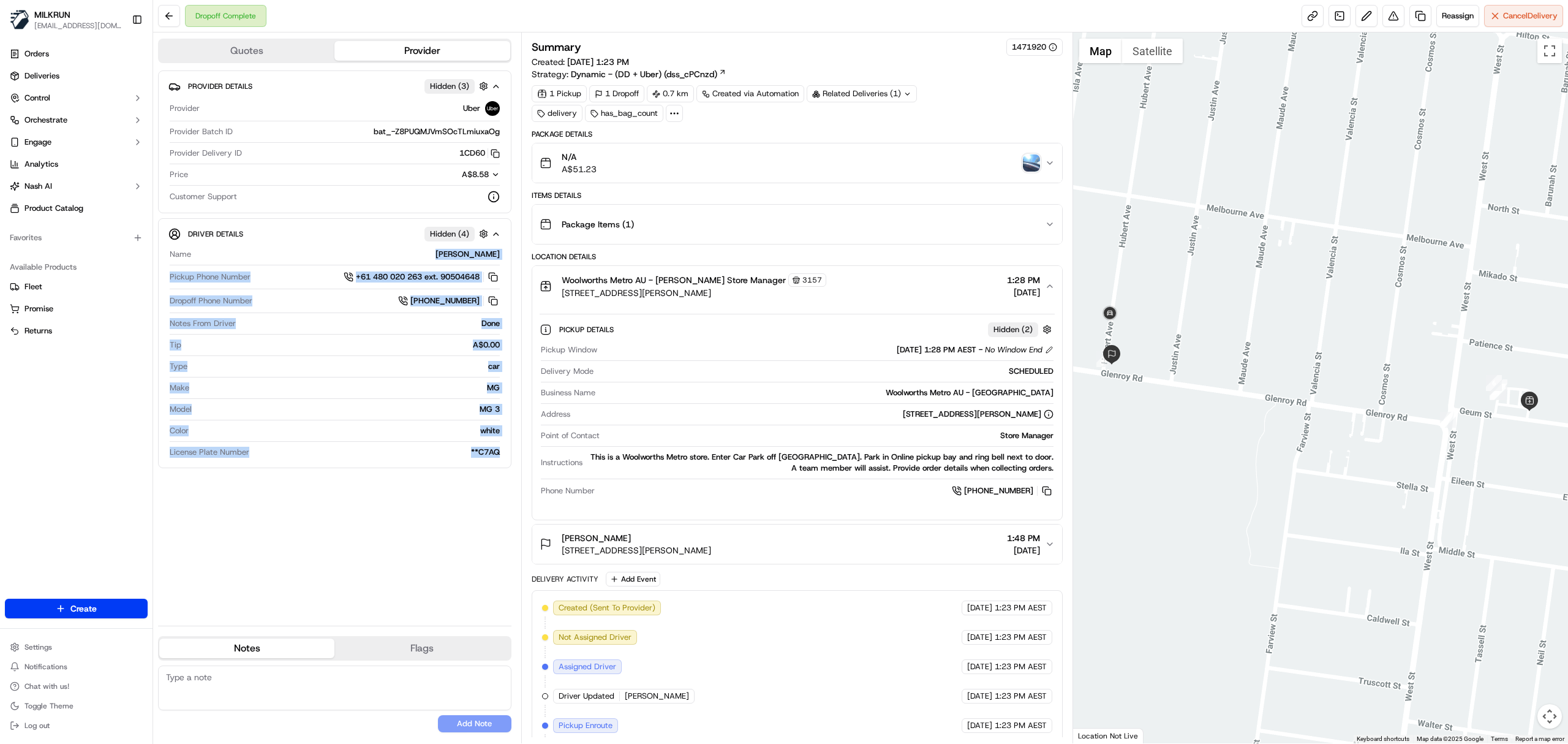
drag, startPoint x: 451, startPoint y: 255, endPoint x: 513, endPoint y: 260, distance: 62.2
click at [513, 260] on div "Quotes Provider Provider Details Hidden ( 3 ) Provider Uber Provider Batch ID b…" at bounding box center [337, 388] width 368 height 711
click at [402, 466] on div "Driver Details Hidden ( 4 ) Name [PERSON_NAME] Pickup Phone Number +61 480 020 …" at bounding box center [335, 343] width 353 height 250
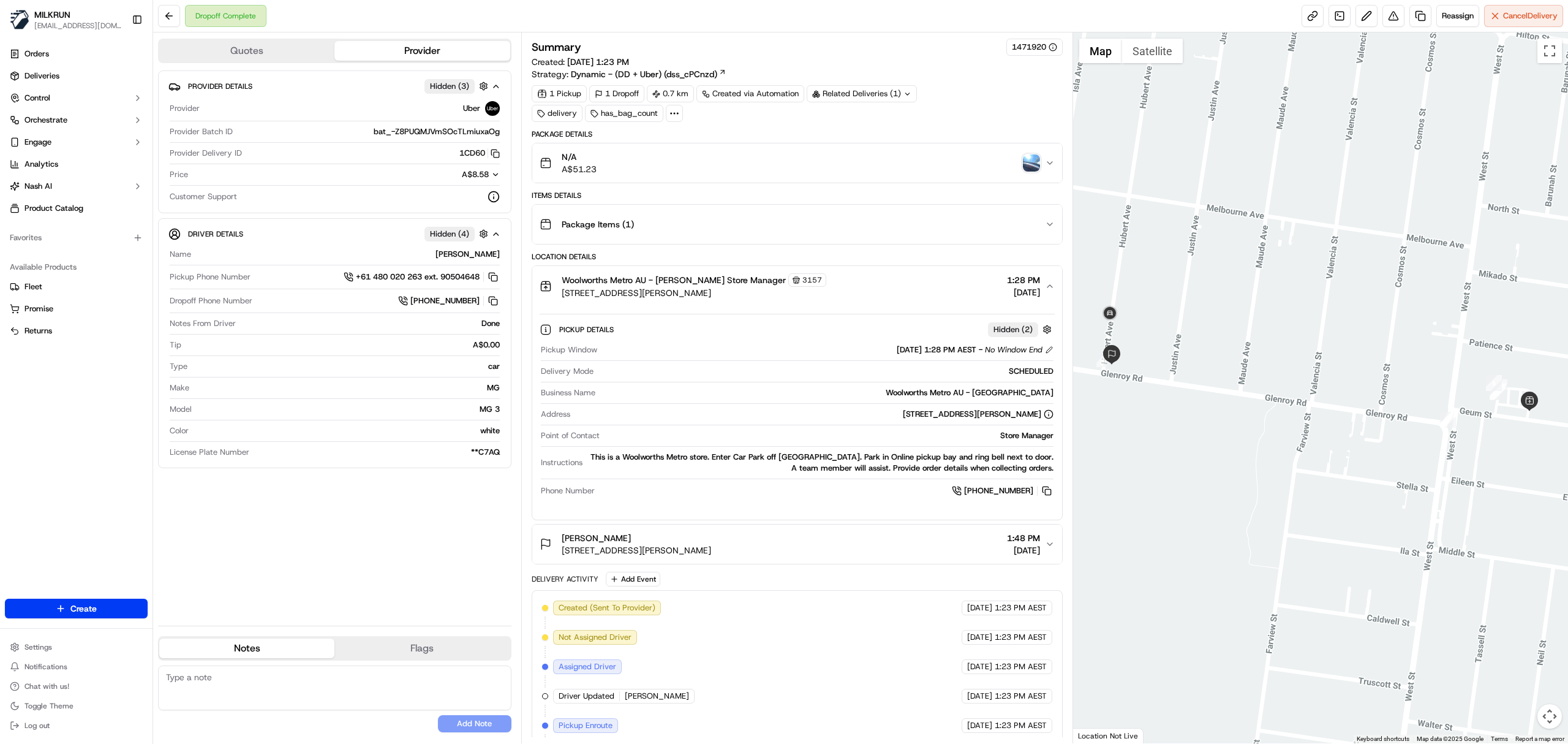
click at [459, 260] on div "[PERSON_NAME]" at bounding box center [348, 255] width 304 height 11
click at [457, 260] on div "[PERSON_NAME]" at bounding box center [348, 255] width 304 height 11
copy div "[PERSON_NAME]"
click at [1052, 289] on icon "button" at bounding box center [1050, 286] width 10 height 10
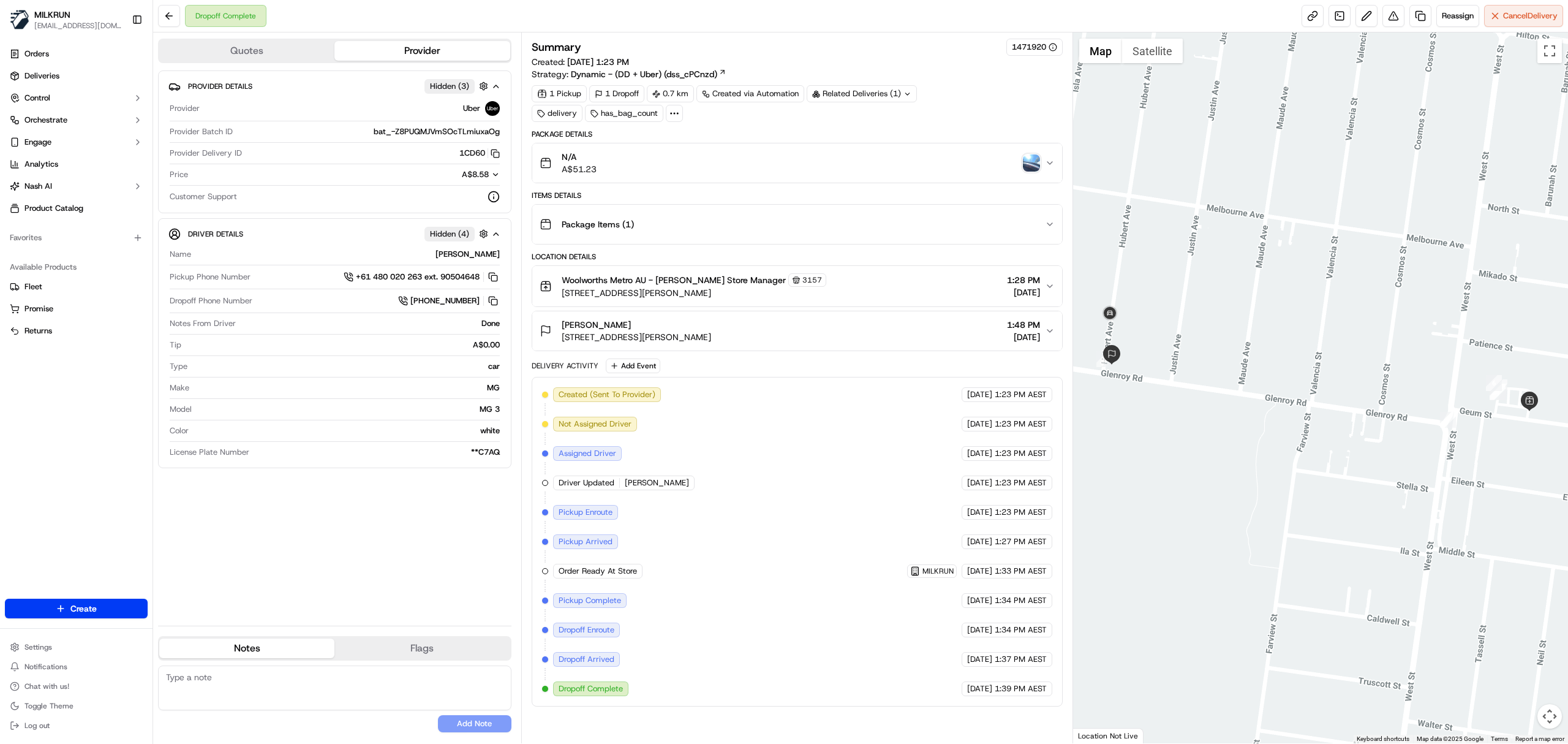
click at [471, 257] on div "[PERSON_NAME]" at bounding box center [348, 255] width 304 height 11
click at [473, 257] on div "[PERSON_NAME]" at bounding box center [348, 255] width 304 height 11
copy div "[PERSON_NAME]"
click at [1385, 9] on button at bounding box center [1393, 16] width 22 height 22
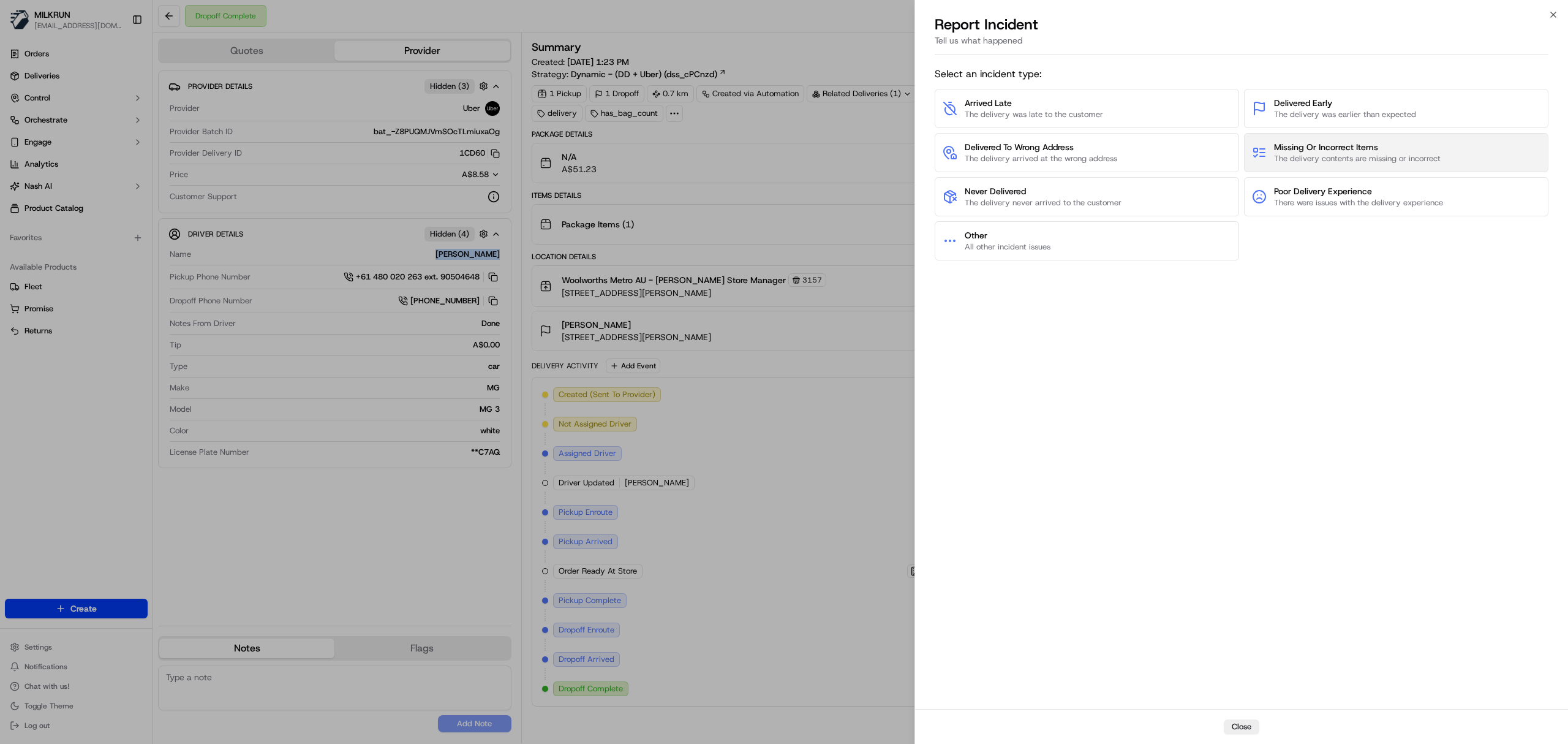
click at [1375, 156] on span "The delivery contents are missing or incorrect" at bounding box center [1358, 159] width 166 height 11
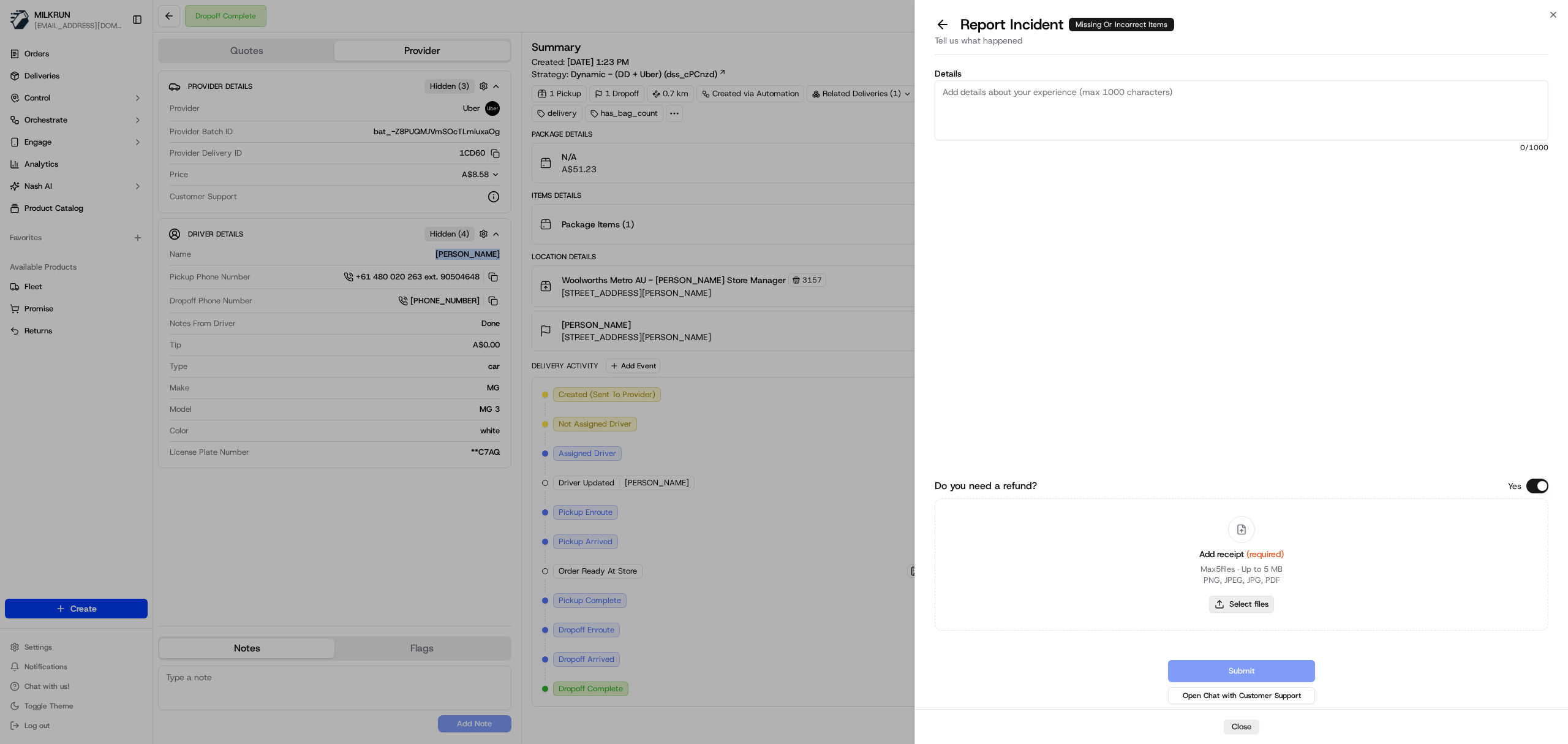
click at [1255, 603] on button "Select files" at bounding box center [1242, 604] width 65 height 17
type input "C:\fakepath\Milkrun_[DATE]_Brandon [PERSON_NAME]pdf"
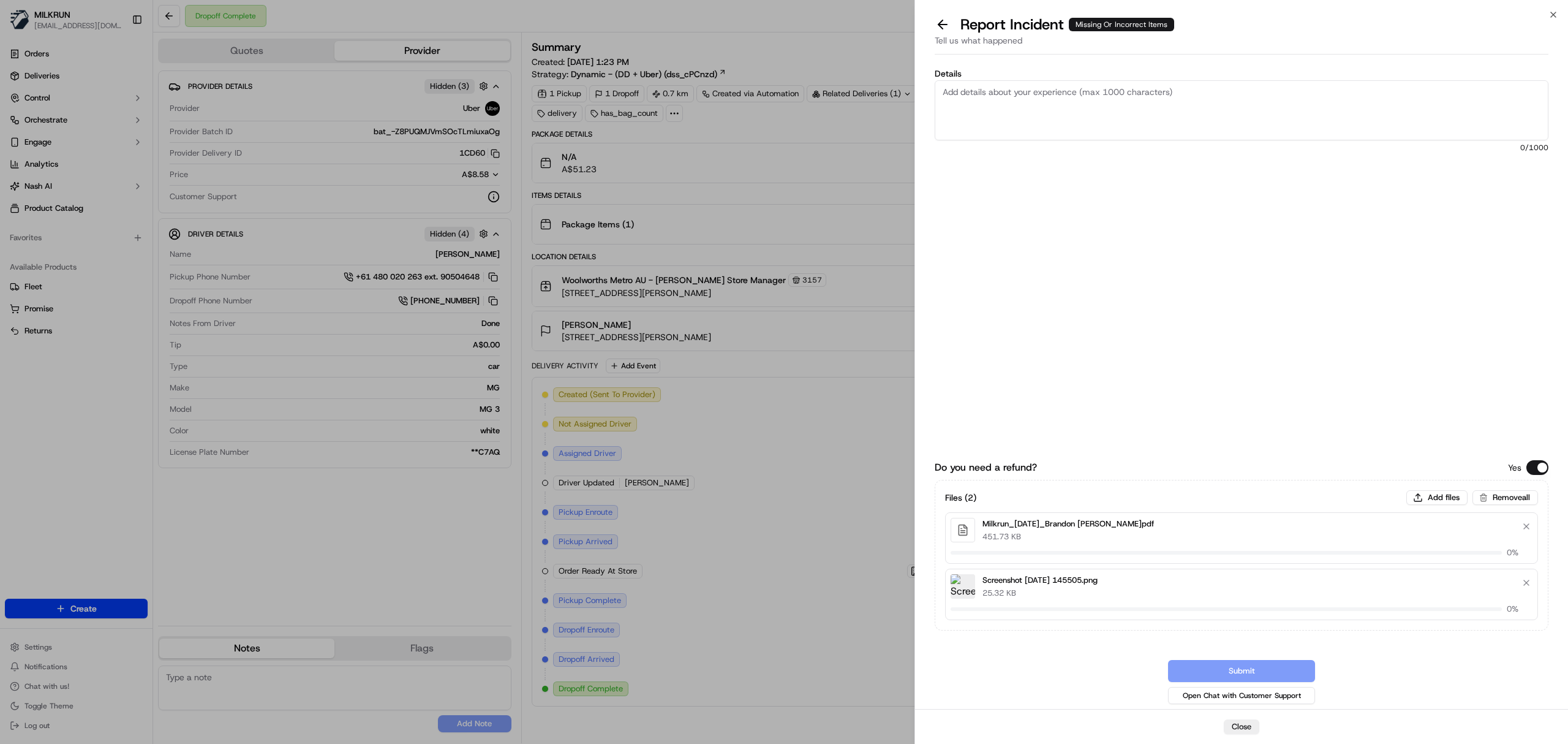
click at [1084, 108] on textarea "Details" at bounding box center [1242, 110] width 614 height 60
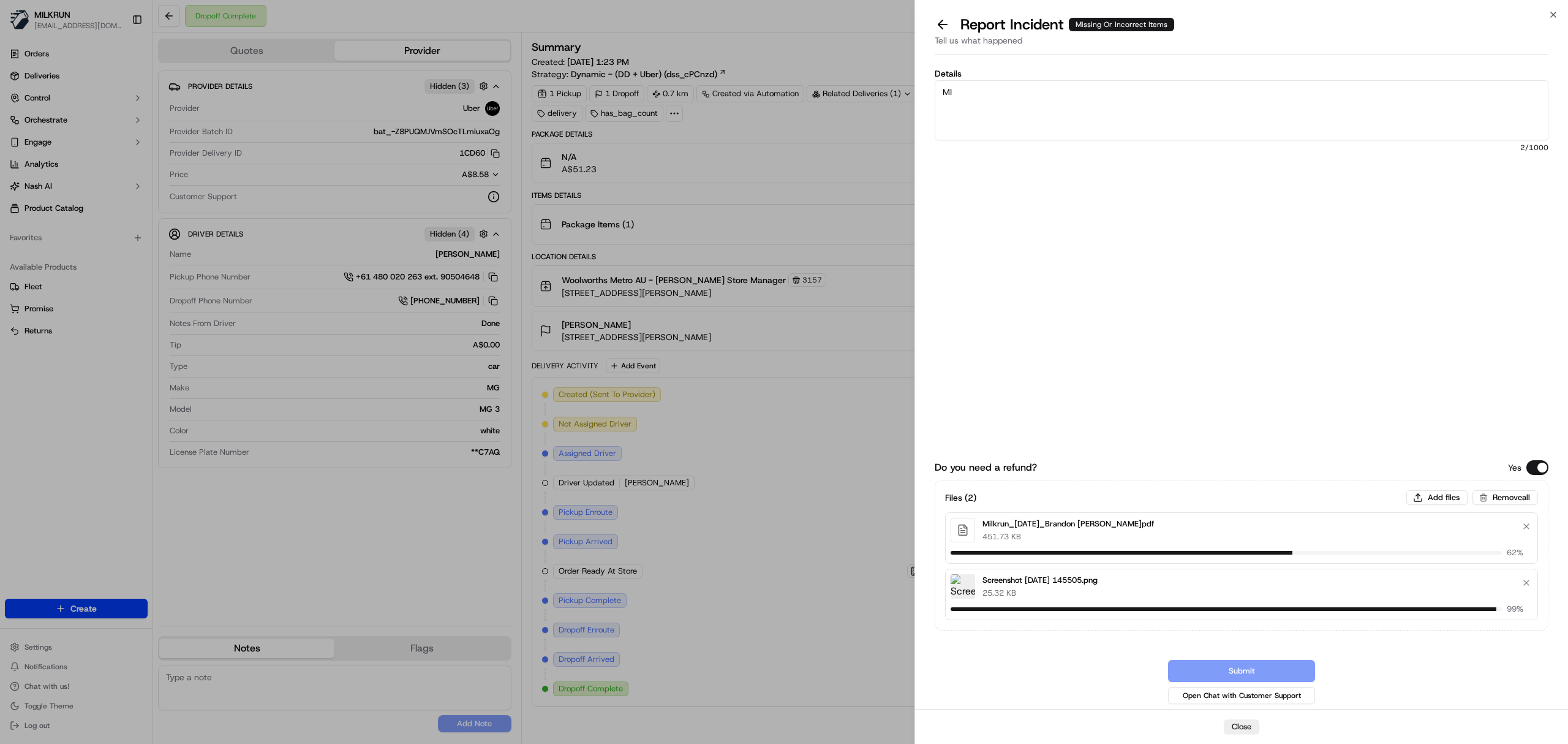
type textarea "M"
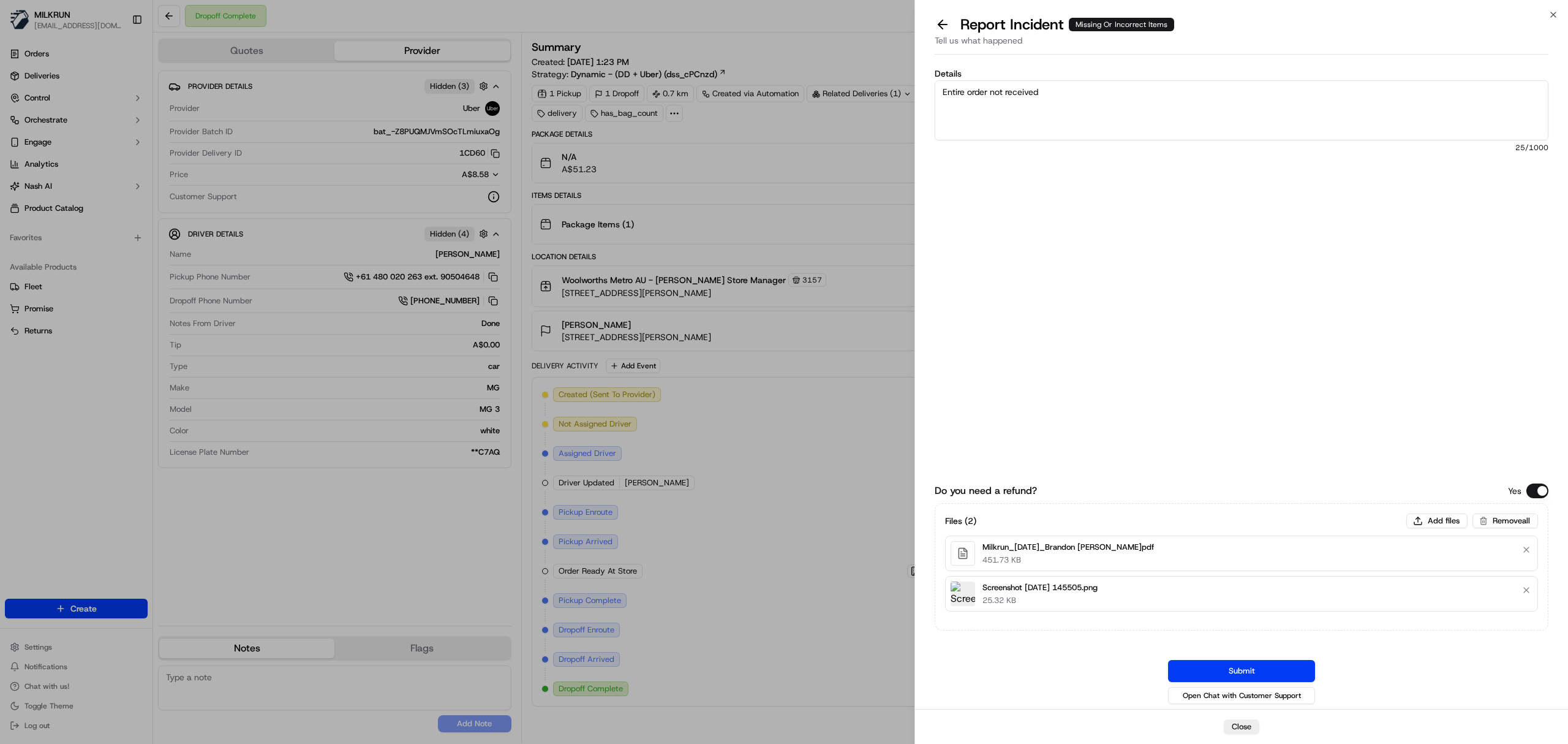
click at [1057, 89] on textarea "Entire order not received" at bounding box center [1242, 110] width 614 height 60
click at [1072, 117] on textarea "Entire order not received Missing item for the order" at bounding box center [1242, 110] width 614 height 60
paste textarea "Nature's Gift Adult Dry Dog Food With Kangaroo 2.5kg $16.5"
click at [946, 135] on textarea "Entire order not received Missing item for the order: Nature's Gift Adult Dry D…" at bounding box center [1242, 110] width 614 height 60
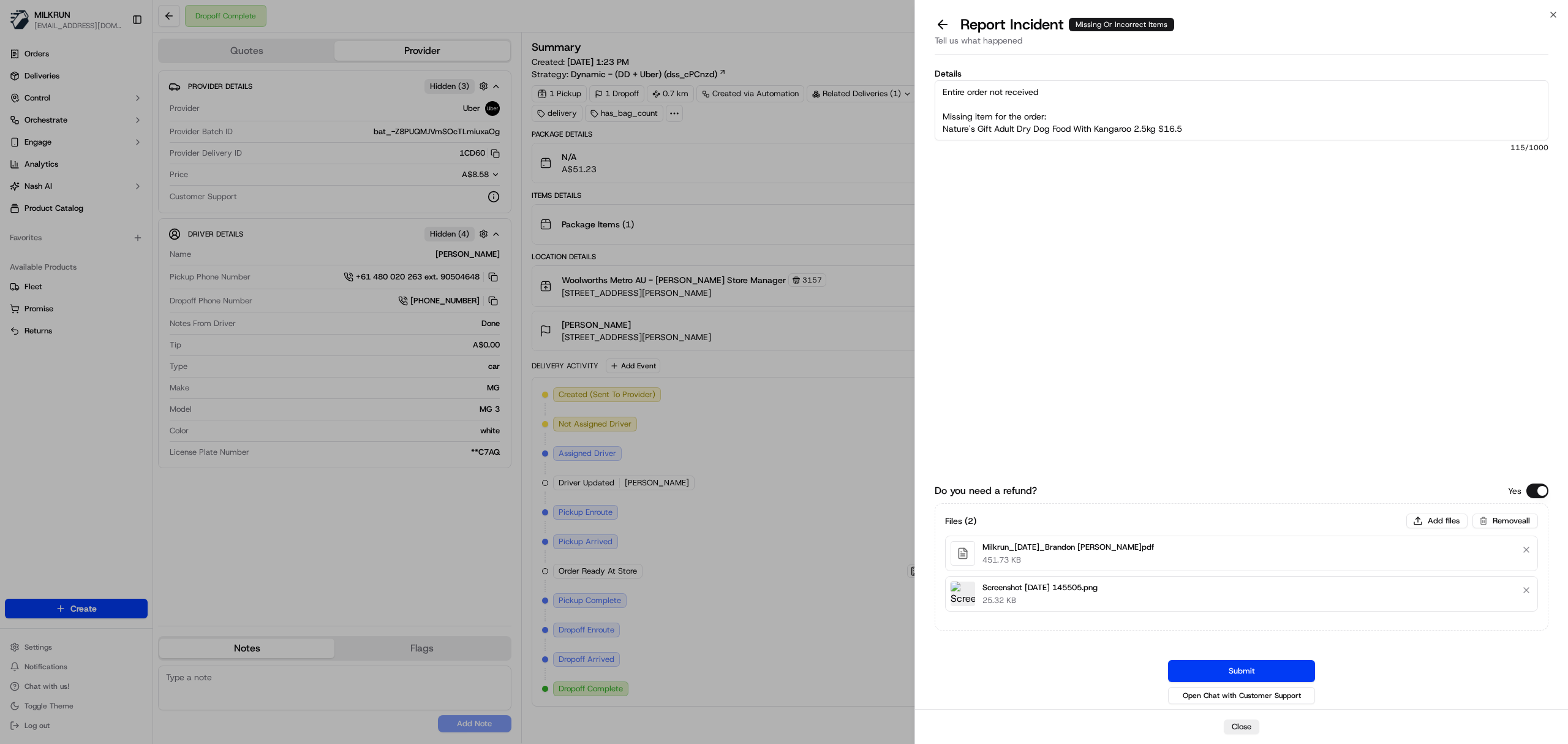
click at [944, 120] on textarea "Entire order not received Missing item for the order: Nature's Gift Adult Dry D…" at bounding box center [1242, 110] width 614 height 60
click at [1226, 120] on textarea "Entire order not received Missing item for the order: 1x Nature's Gift Adult Dr…" at bounding box center [1242, 110] width 614 height 60
click at [1233, 105] on textarea "Entire order not received Missing item for the order: 1x Nature's Gift Adult Dr…" at bounding box center [1242, 110] width 614 height 60
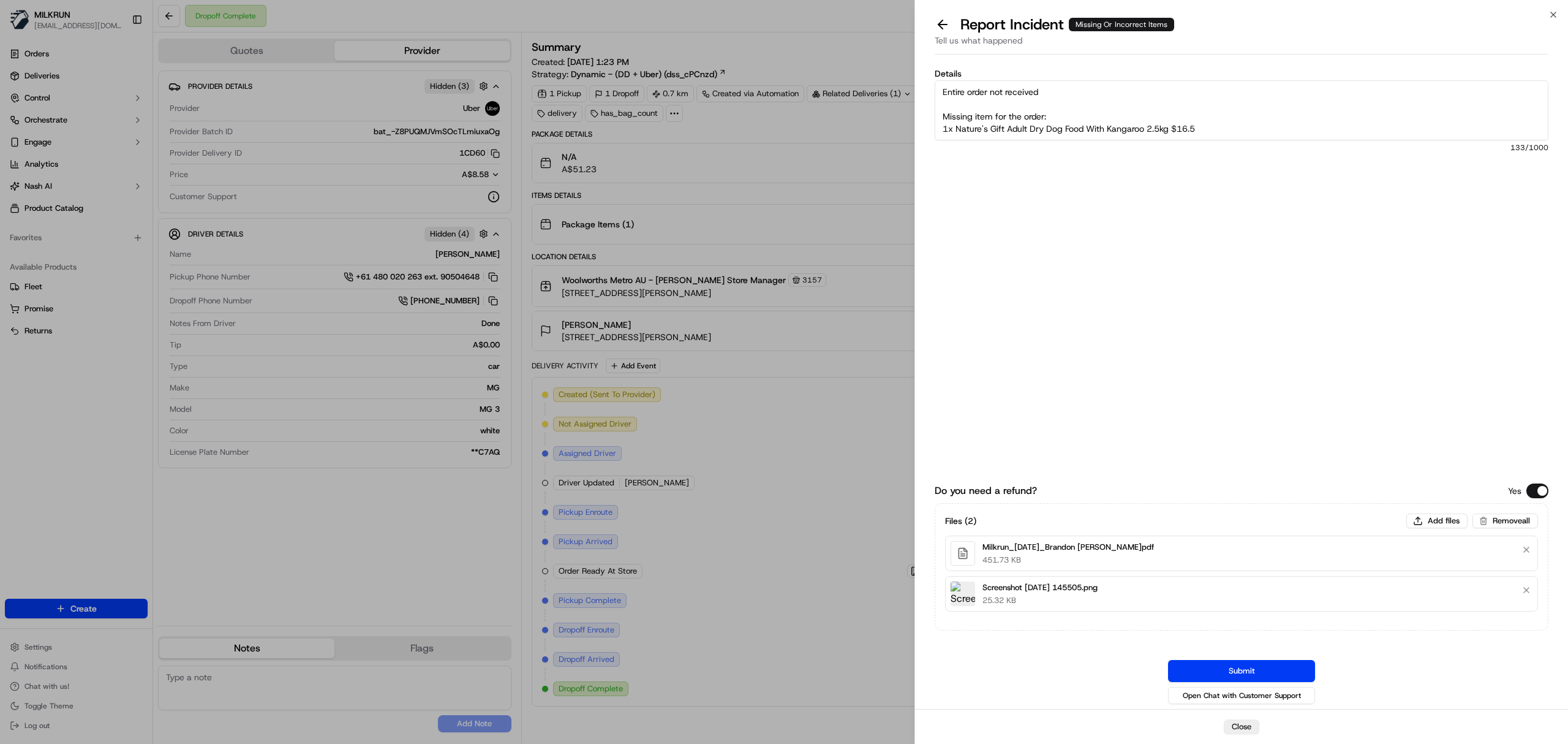
click at [1077, 94] on textarea "Entire order not received Missing item for the order: 1x Nature's Gift Adult Dr…" at bounding box center [1242, 110] width 614 height 60
click at [1013, 118] on textarea "Entire order not received Store adv all was supplied to the driver and they can…" at bounding box center [1242, 110] width 614 height 60
click at [1014, 119] on textarea "Entire order not received Store adv all was supplied to the driver and they can…" at bounding box center [1242, 110] width 614 height 60
click at [1040, 117] on textarea "Entire order not received Store adv all was supplied to the driver and they can…" at bounding box center [1242, 110] width 614 height 60
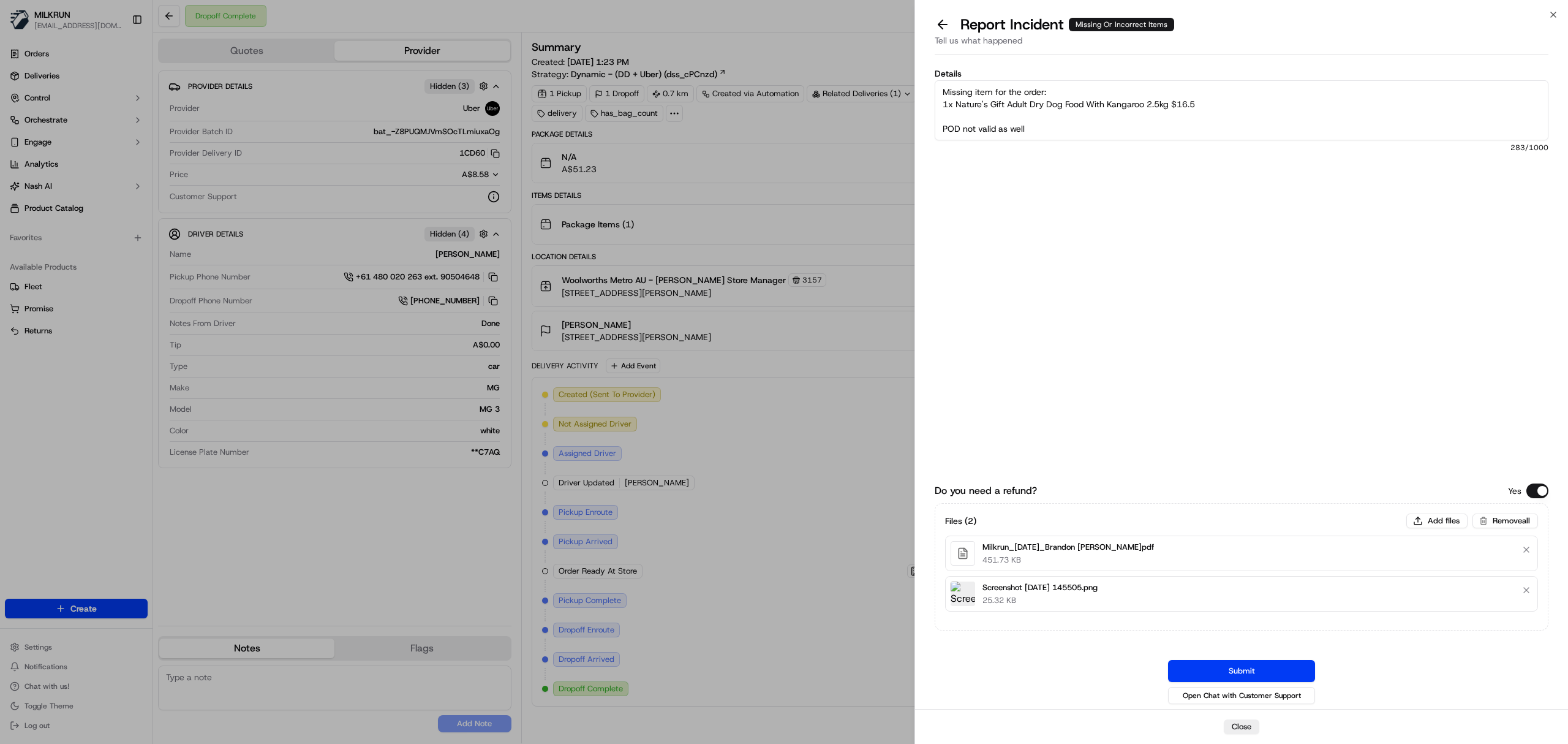
scroll to position [56, 0]
type textarea "Entire order not received Store adv all was supplied to the driver and they can…"
click at [1233, 673] on button "Submit" at bounding box center [1241, 670] width 147 height 22
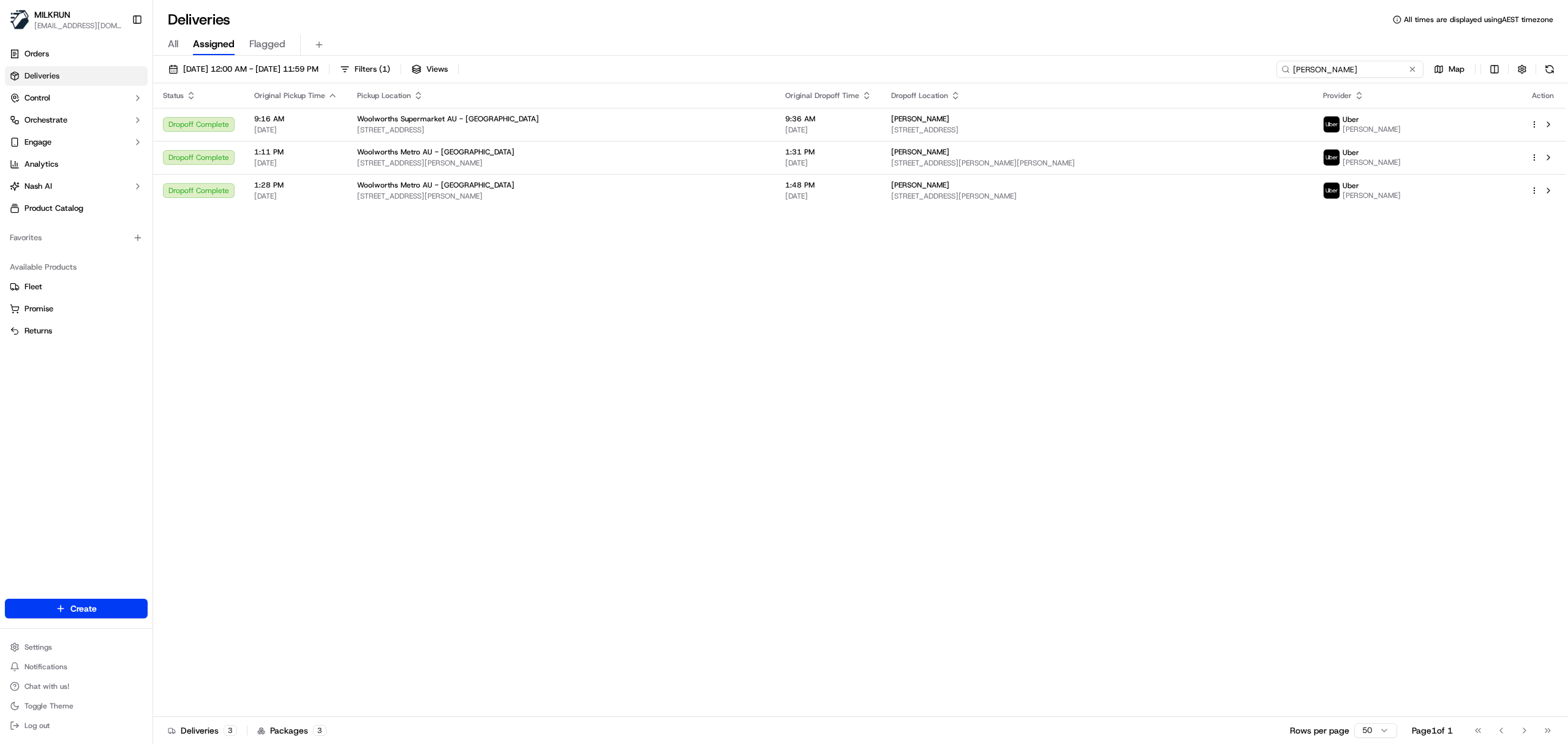
click at [1321, 71] on input "[PERSON_NAME]" at bounding box center [1350, 69] width 147 height 17
paste input "d21029c1-c4fe-48fc-9024-d864a86a4a5e"
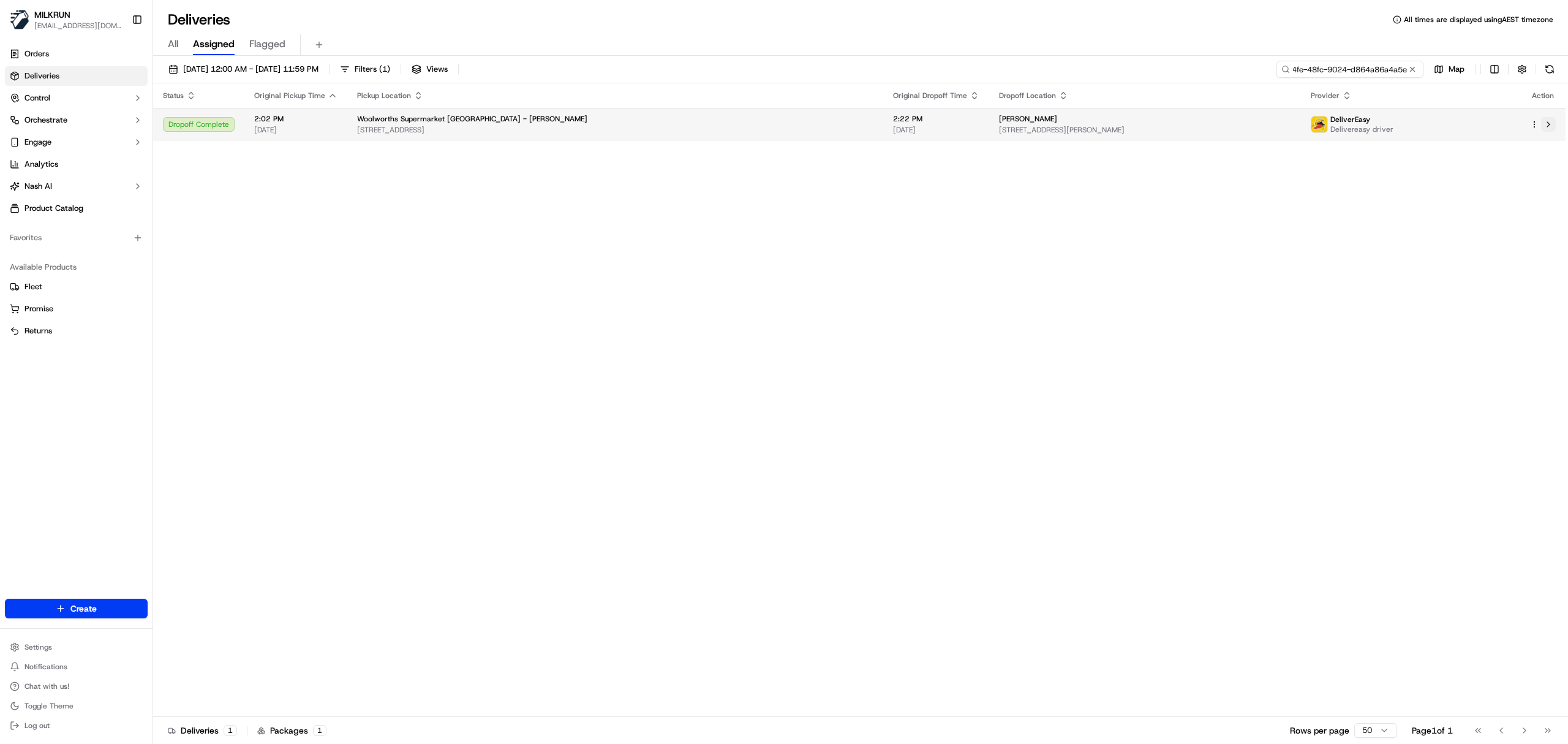
type input "d21029c1-c4fe-48fc-9024-d864a86a4a5e"
click at [1546, 125] on button at bounding box center [1548, 124] width 14 height 14
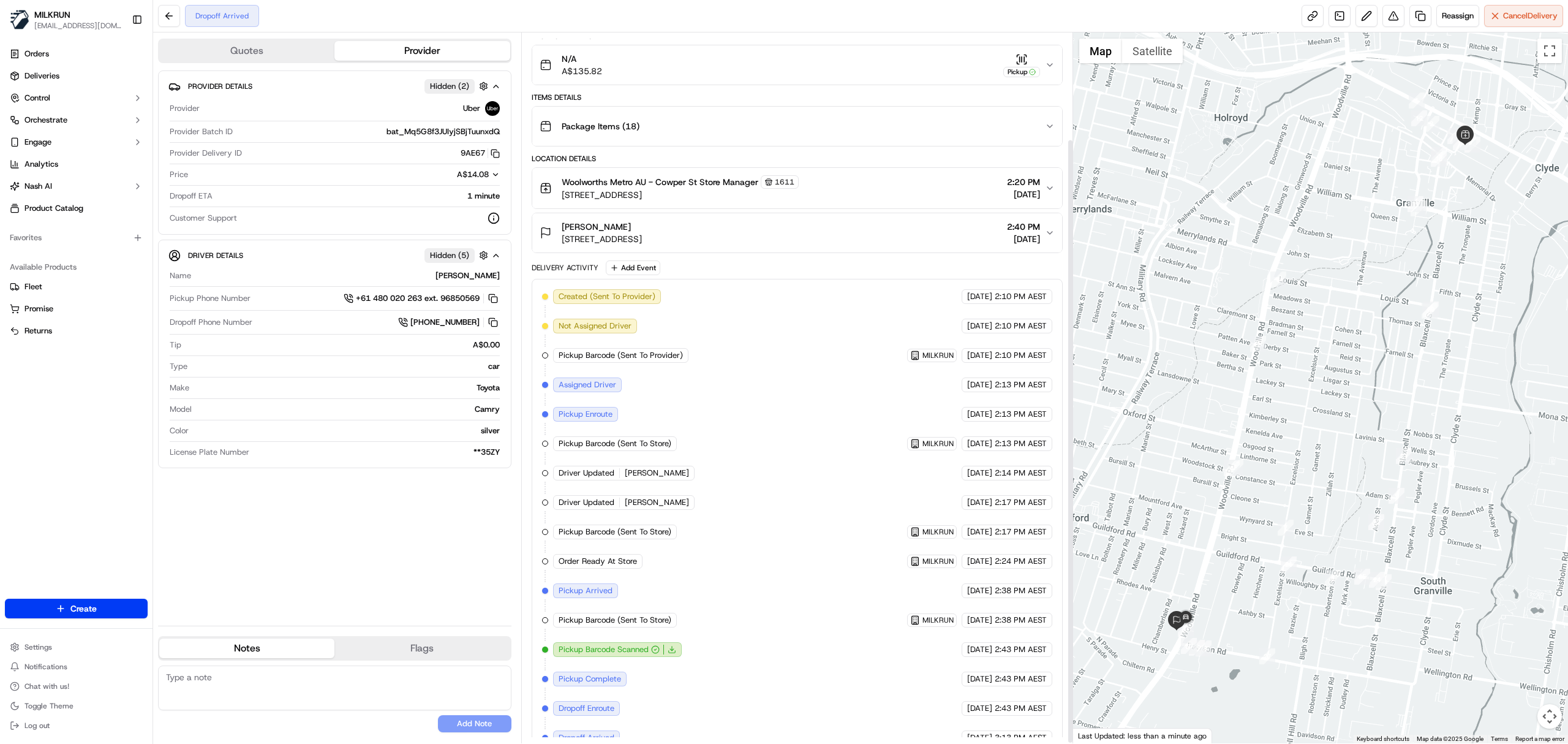
scroll to position [125, 0]
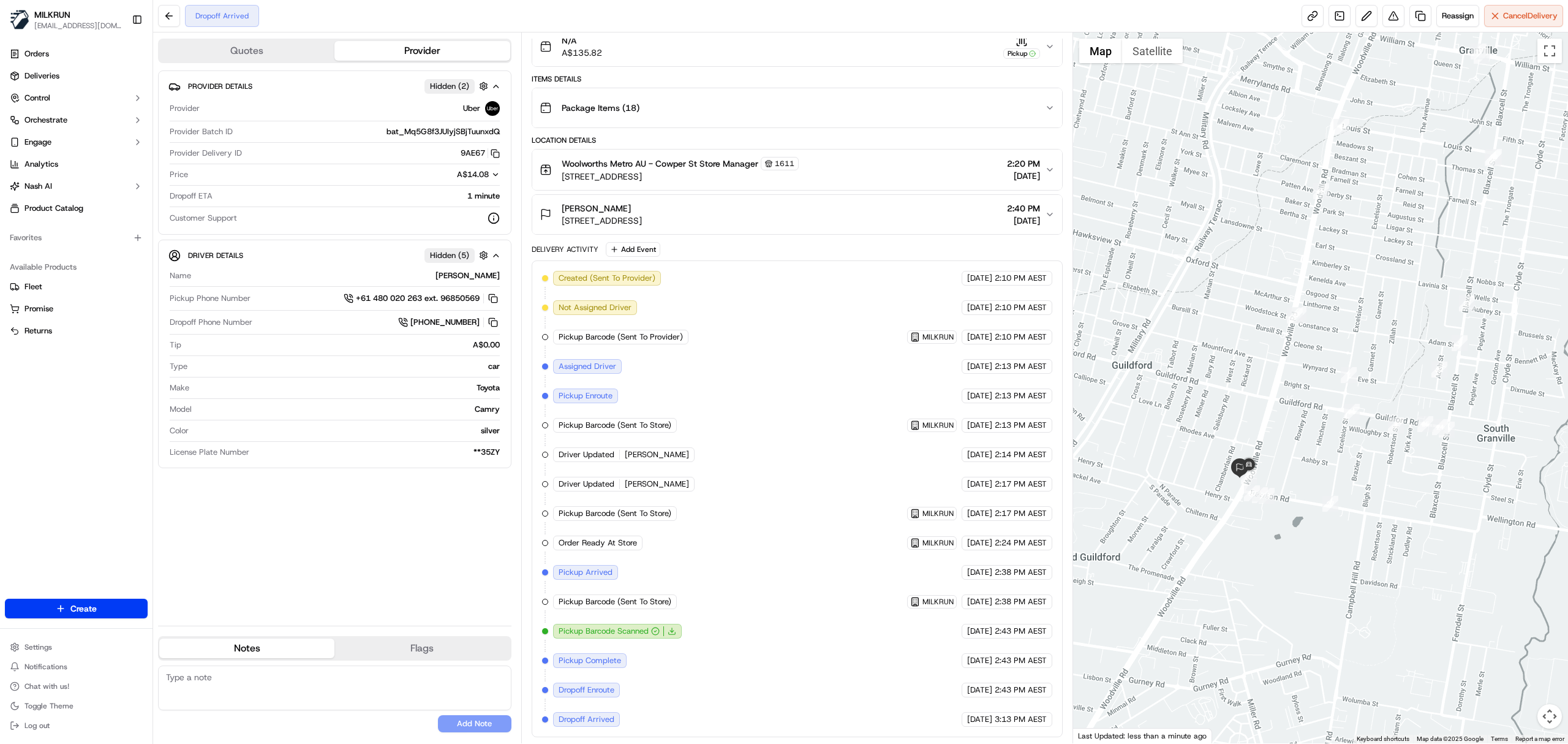
drag, startPoint x: 1255, startPoint y: 625, endPoint x: 1320, endPoint y: 469, distance: 169.0
click at [1320, 469] on div at bounding box center [1321, 388] width 496 height 711
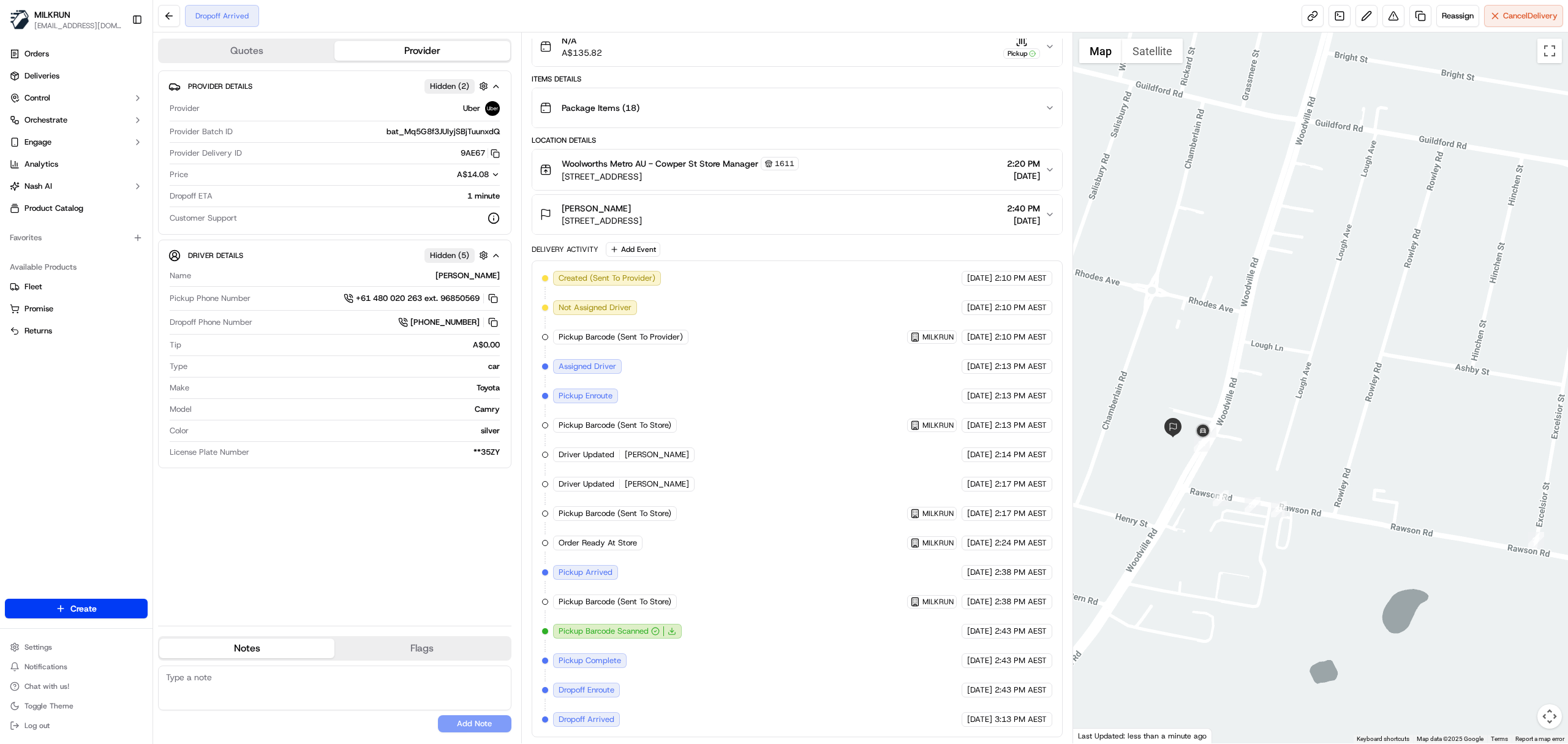
drag, startPoint x: 1187, startPoint y: 498, endPoint x: 1269, endPoint y: 530, distance: 88.0
click at [1269, 530] on div at bounding box center [1321, 388] width 496 height 711
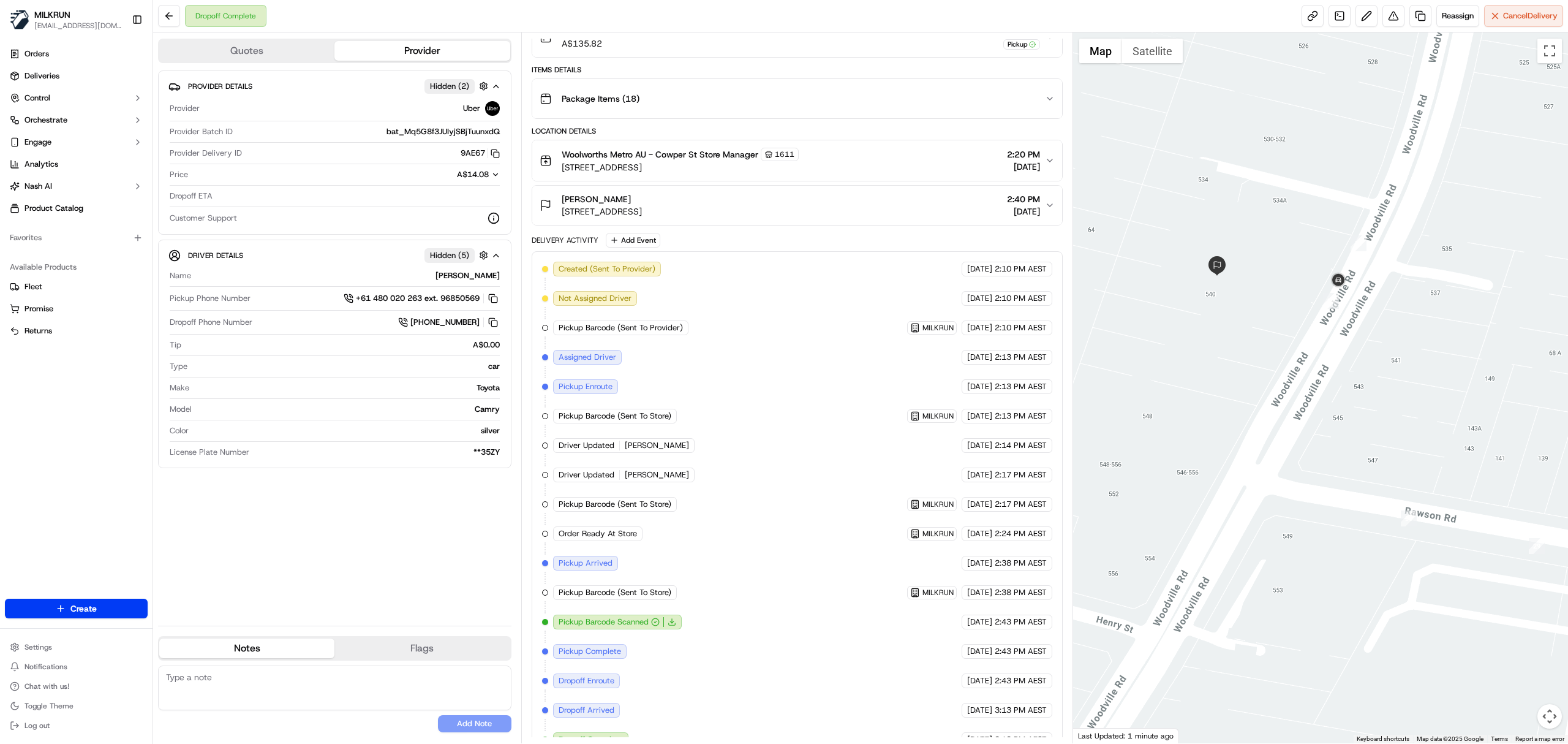
scroll to position [156, 0]
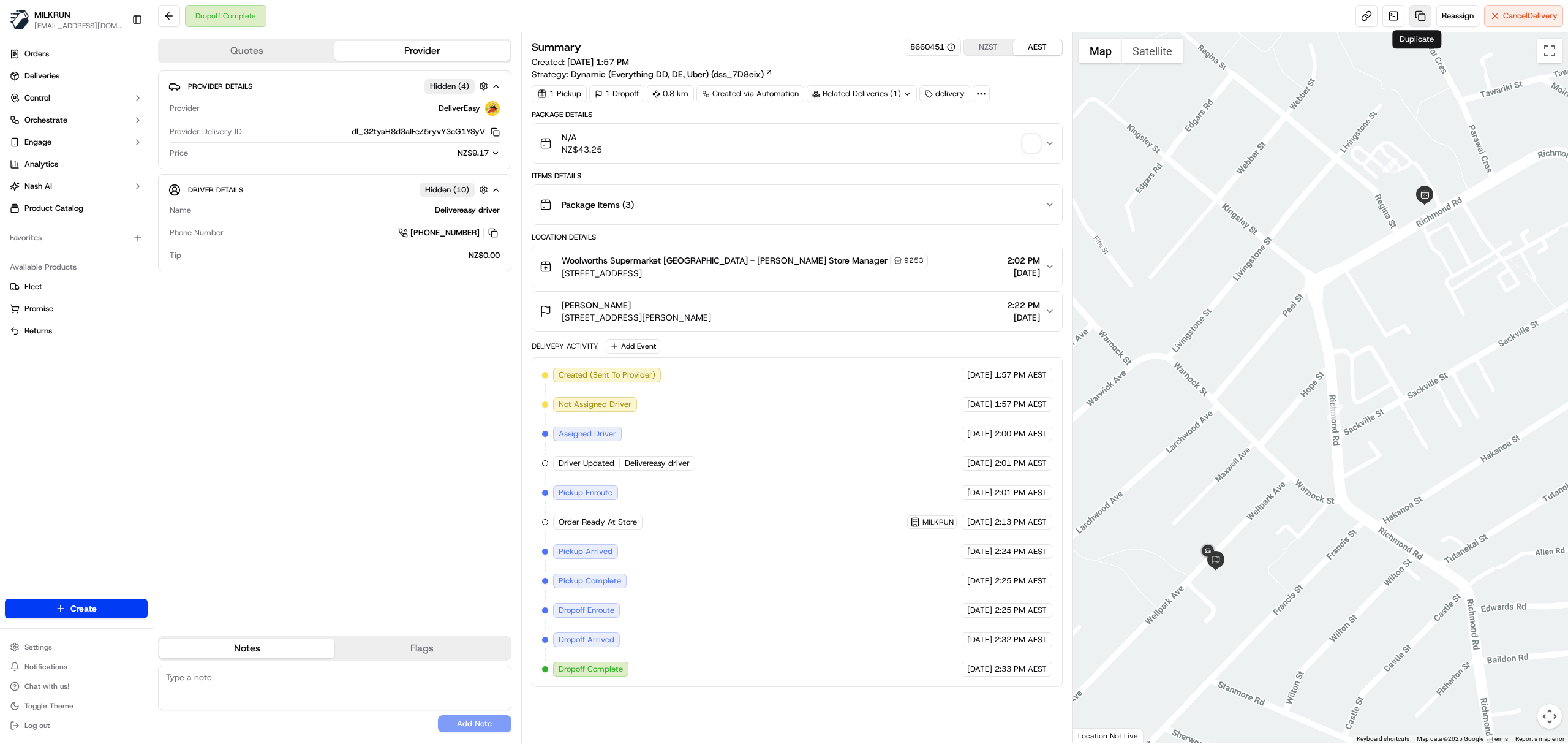
click at [1420, 20] on link at bounding box center [1421, 16] width 22 height 22
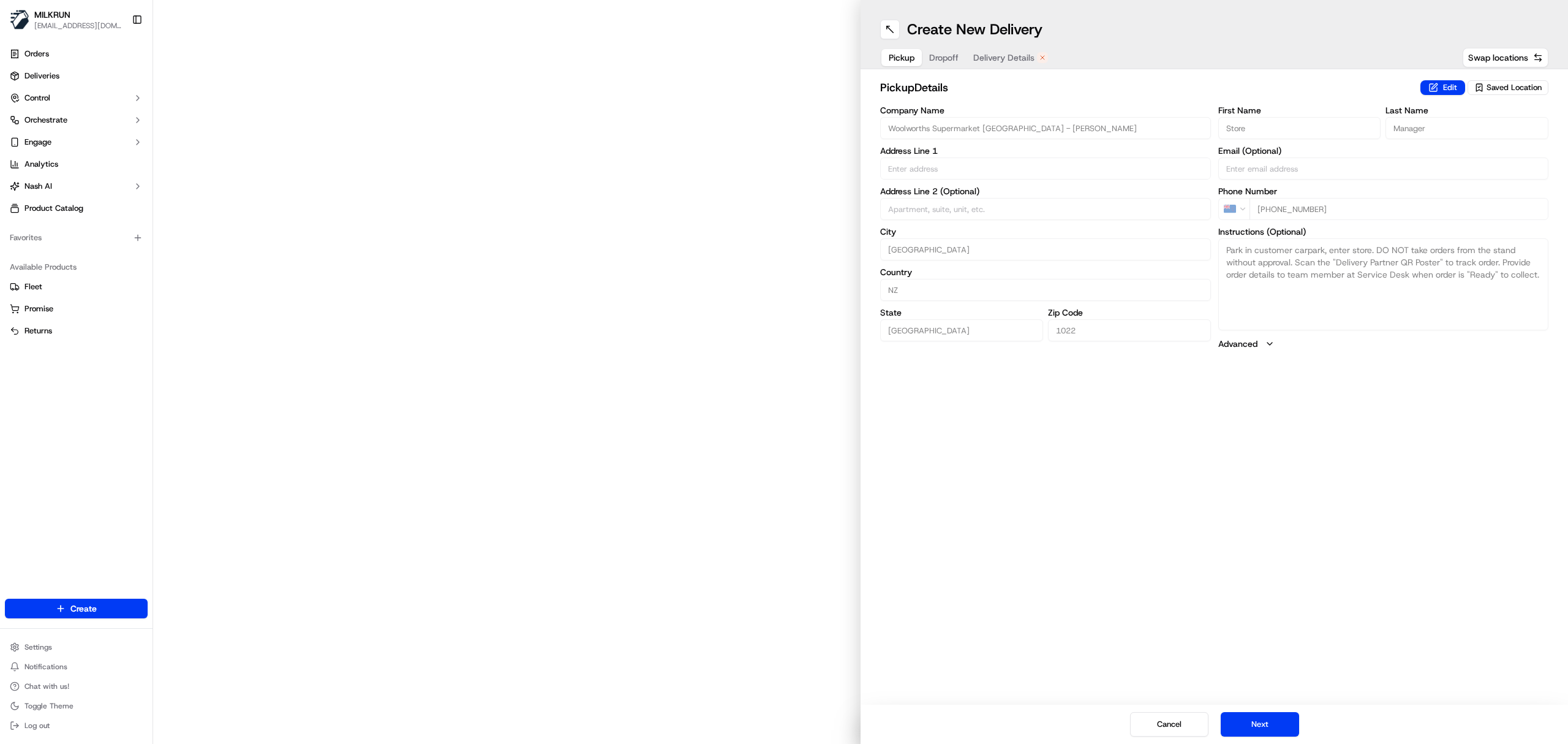
type input "[STREET_ADDRESS]"
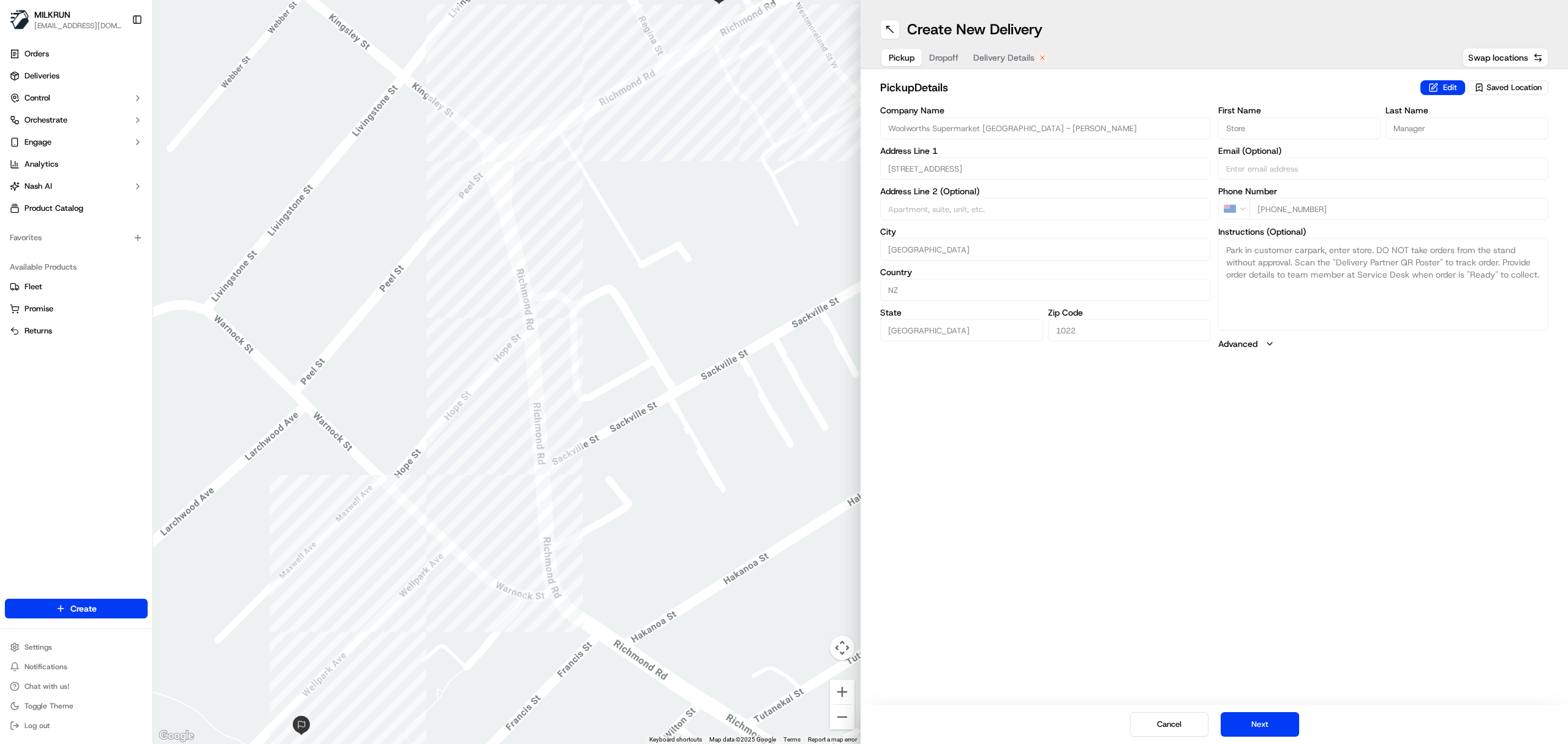
click at [992, 57] on span "Delivery Details" at bounding box center [1004, 57] width 61 height 12
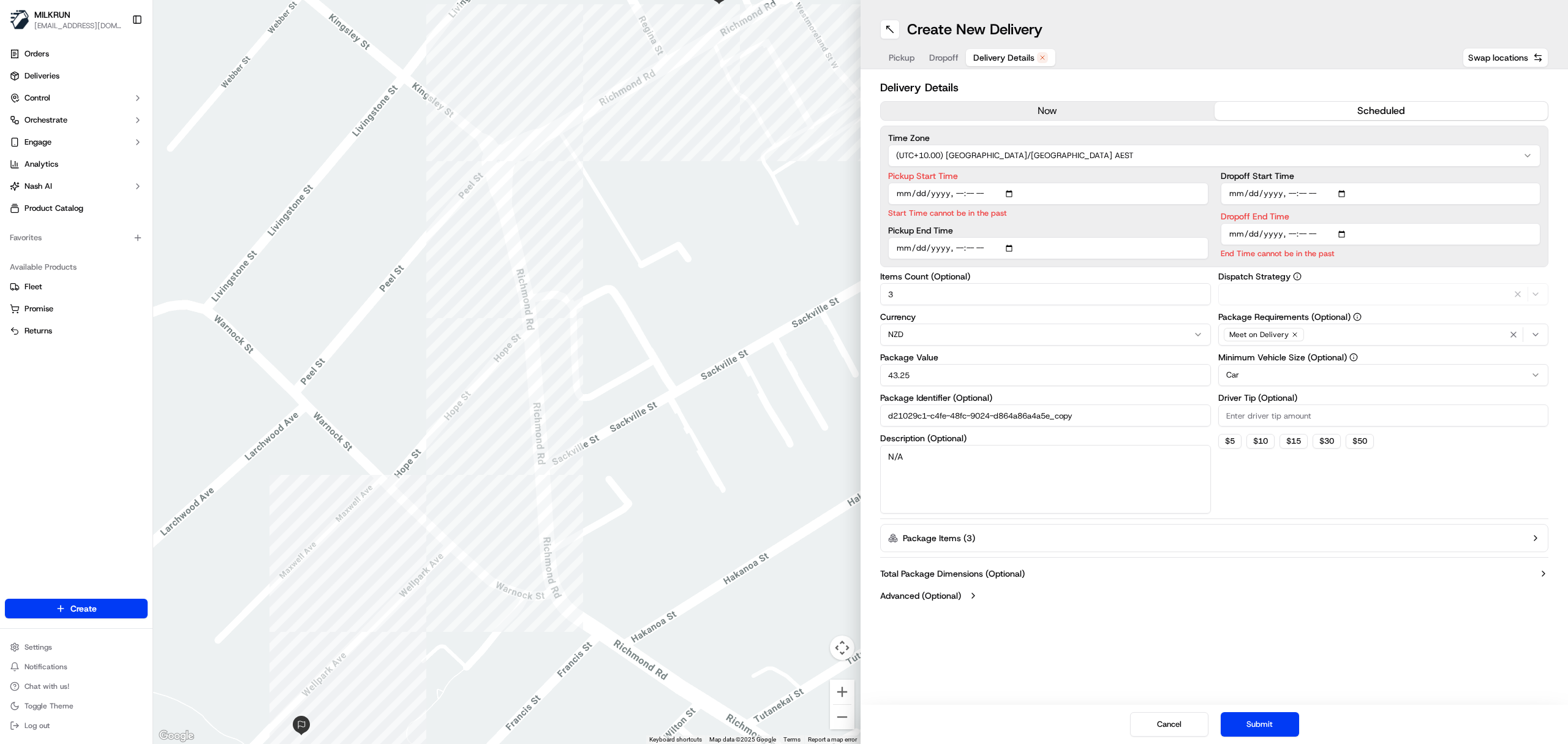
click at [1010, 108] on button "now" at bounding box center [1048, 110] width 334 height 18
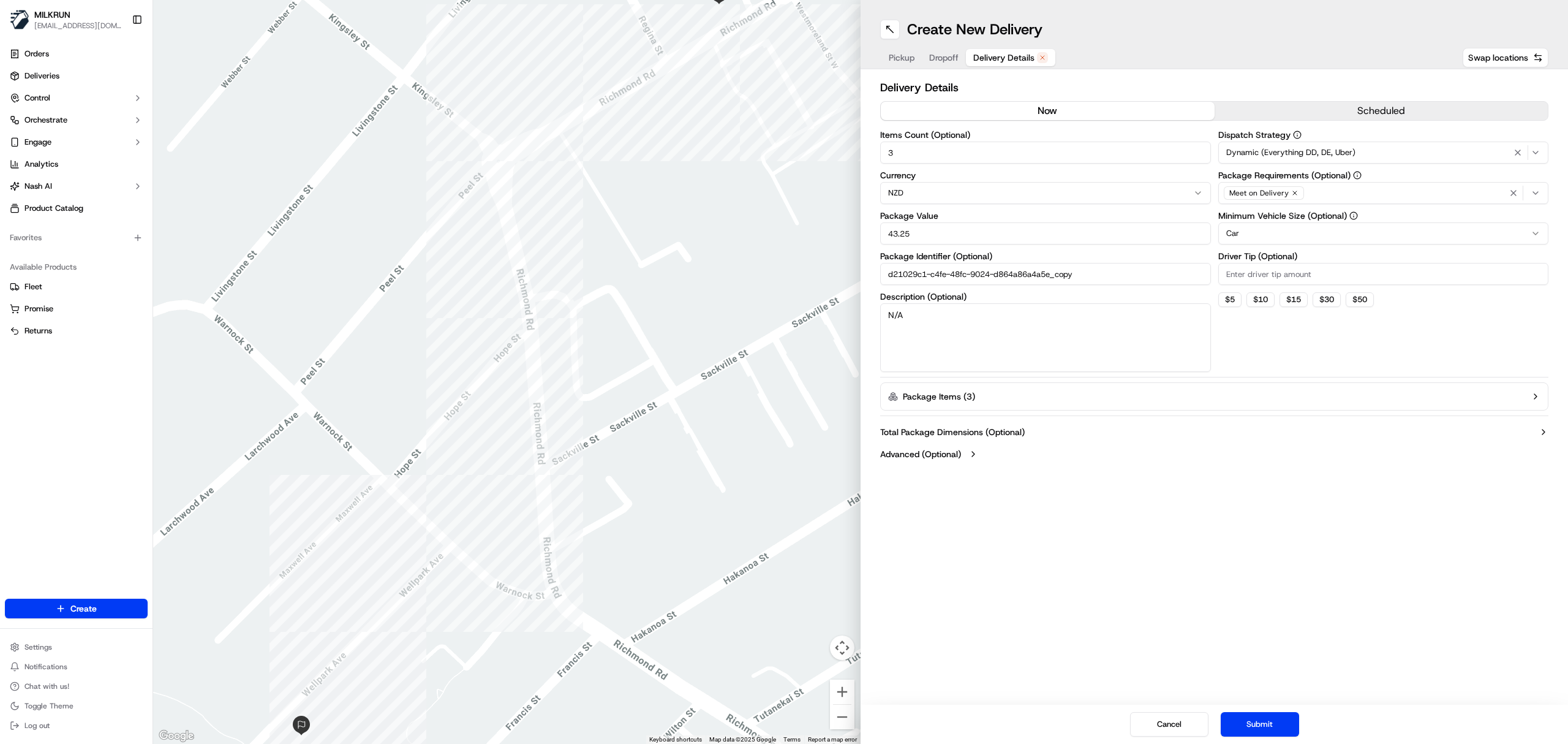
drag, startPoint x: 1261, startPoint y: 722, endPoint x: 1252, endPoint y: 626, distance: 96.4
click at [1265, 722] on button "Submit" at bounding box center [1260, 724] width 78 height 25
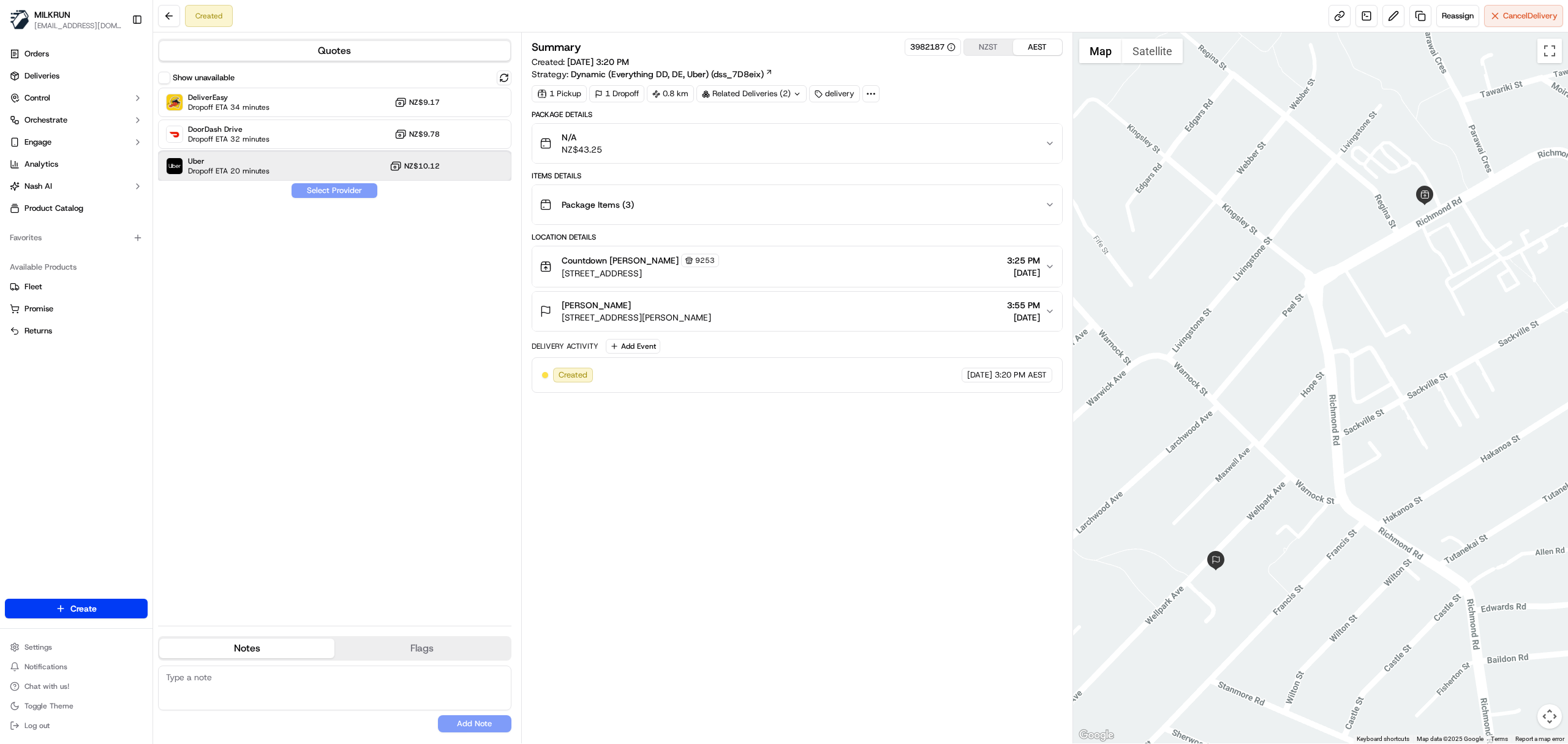
click at [474, 164] on div at bounding box center [474, 166] width 14 height 14
click at [346, 185] on button "Assign Provider" at bounding box center [335, 190] width 87 height 14
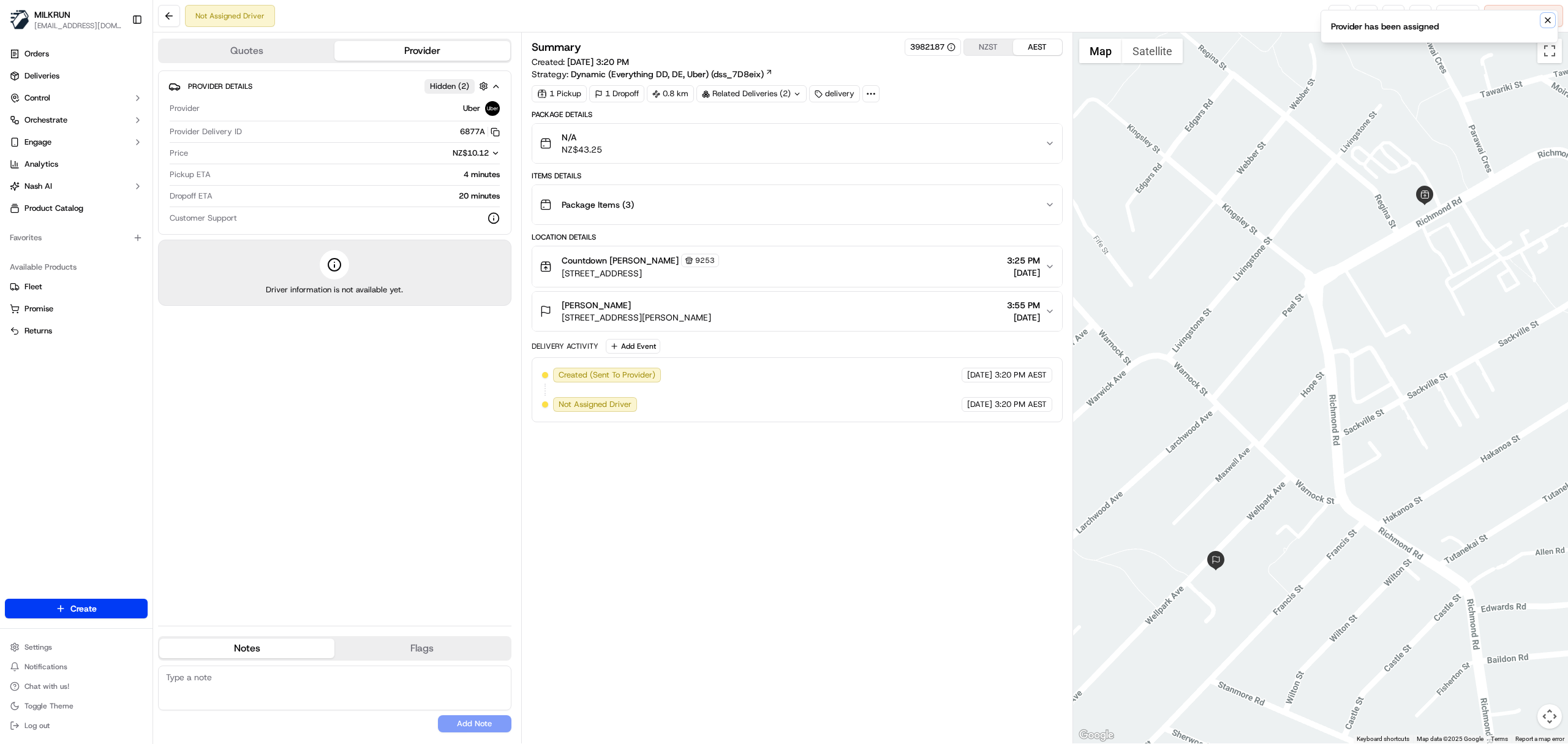
click at [1549, 16] on icon "Notifications (F8)" at bounding box center [1548, 20] width 10 height 10
click at [1338, 18] on link at bounding box center [1339, 16] width 22 height 22
